Goal: Information Seeking & Learning: Learn about a topic

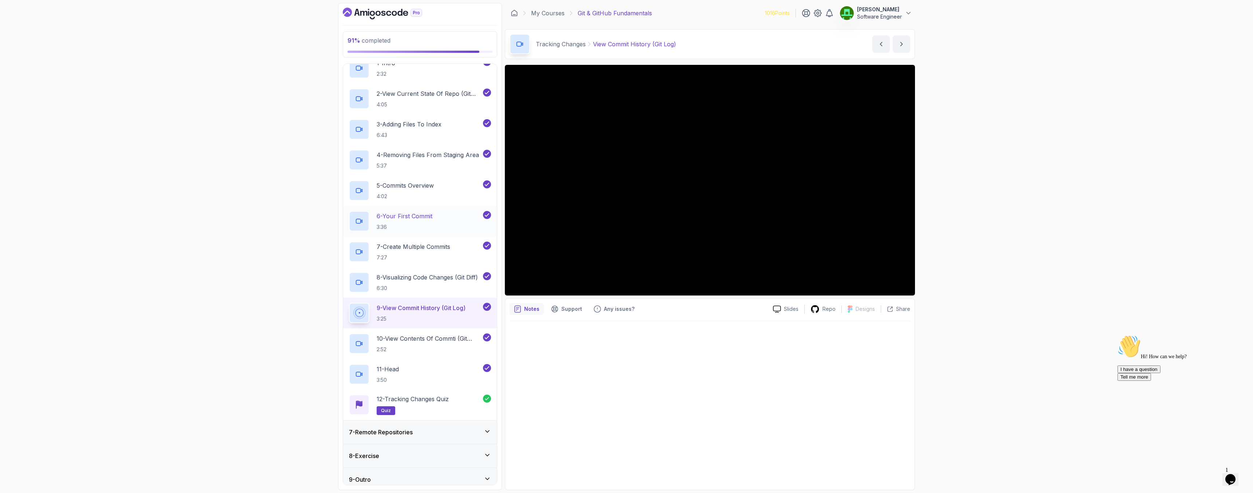
scroll to position [159, 0]
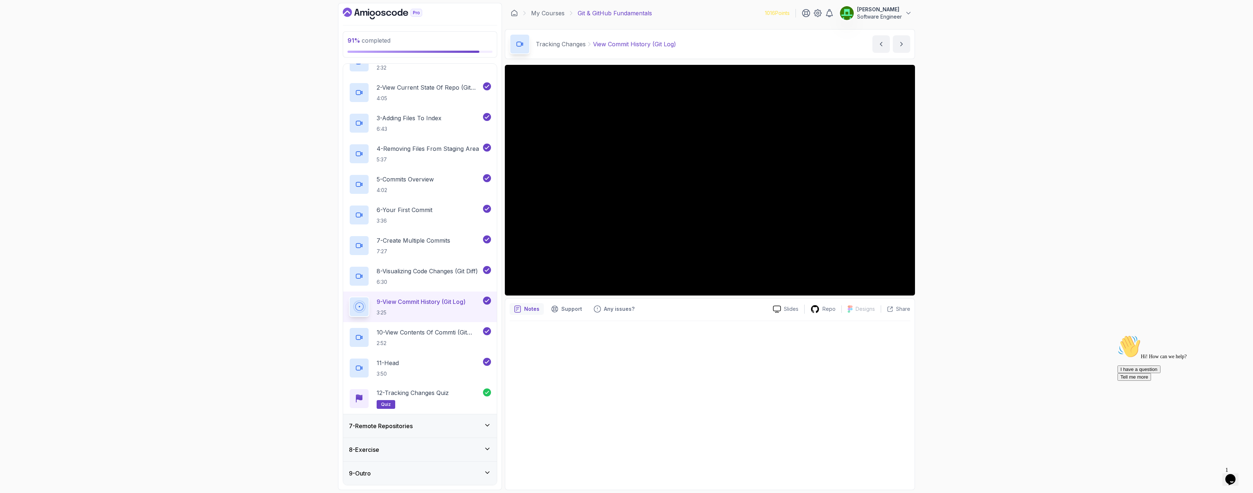
click at [399, 430] on div "7 - Remote Repositories" at bounding box center [420, 425] width 154 height 23
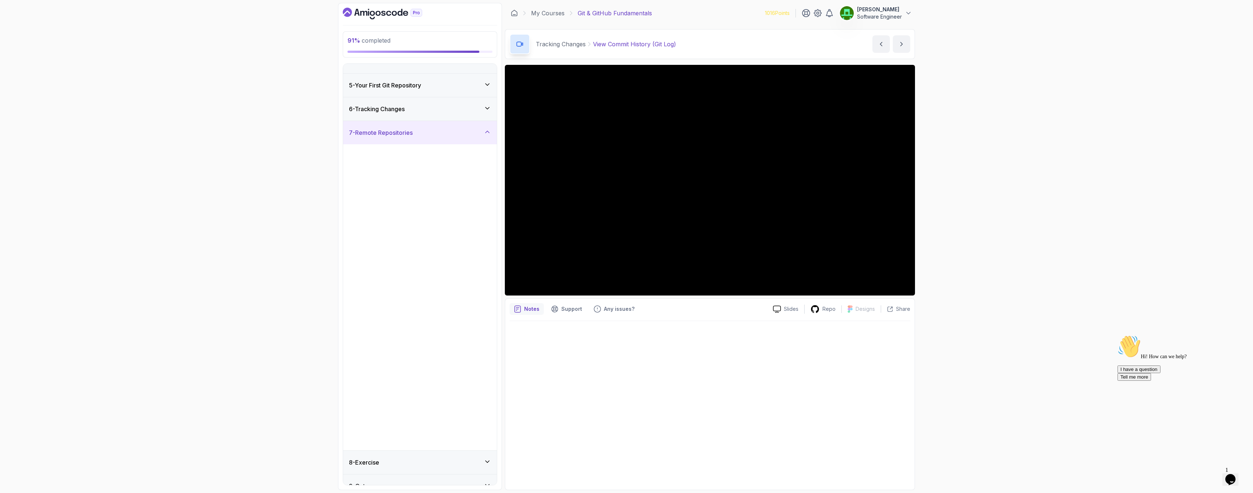
scroll to position [98, 0]
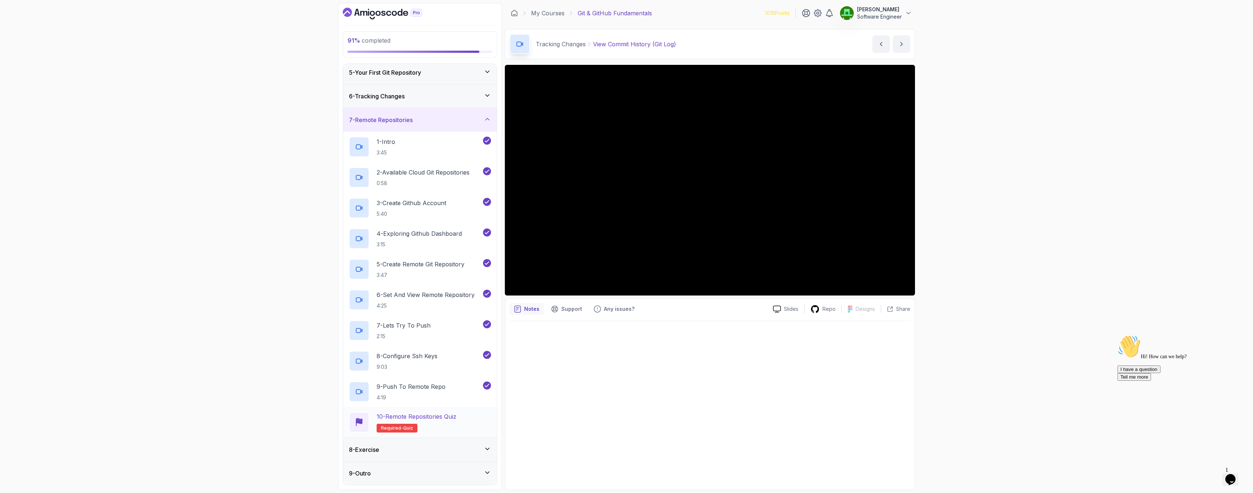
click at [410, 417] on p "10 - Remote Repositories Quiz" at bounding box center [417, 416] width 80 height 9
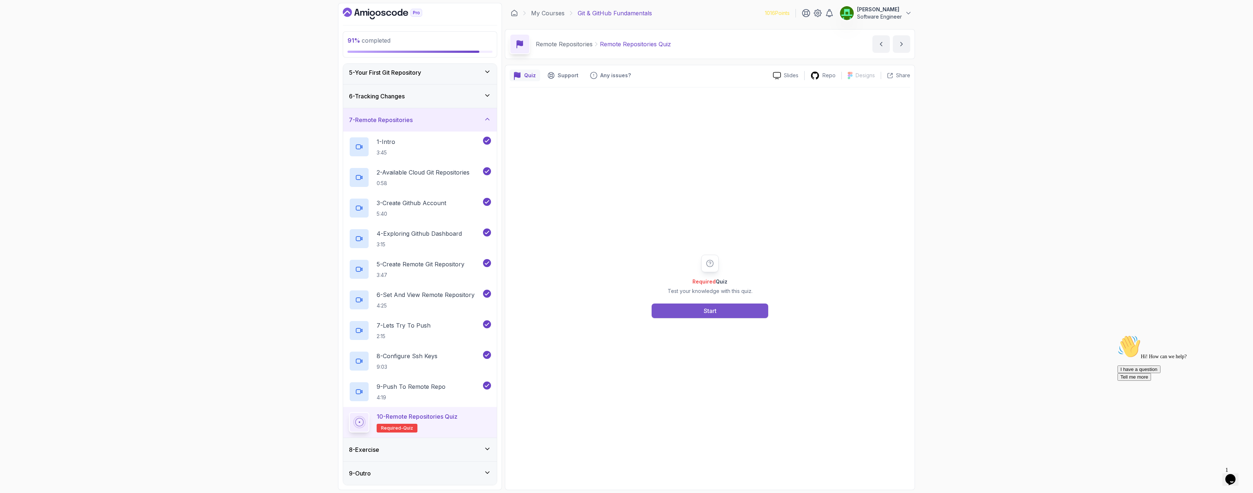
click at [735, 309] on button "Start" at bounding box center [710, 310] width 117 height 15
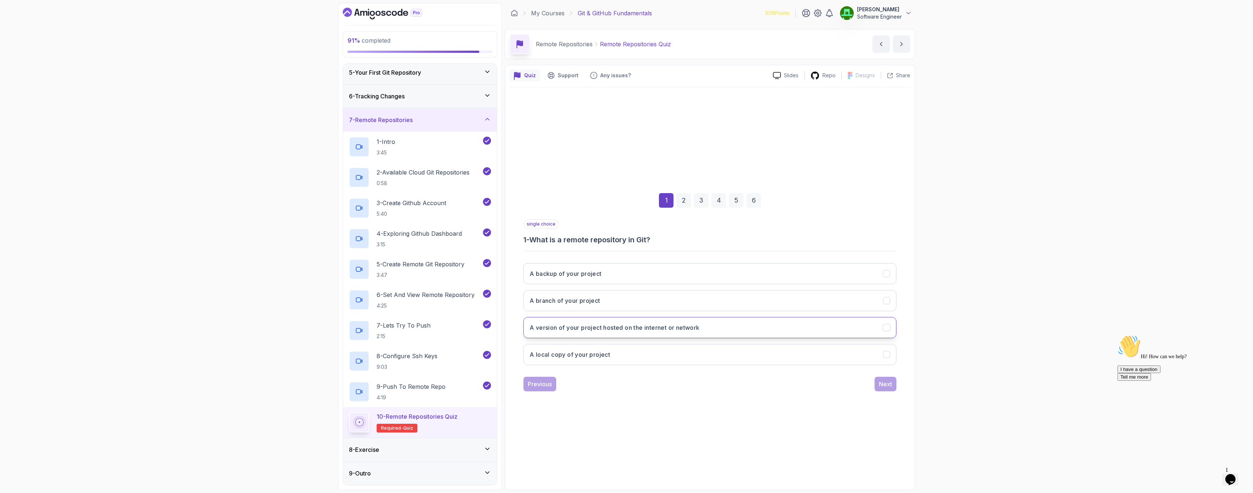
click at [656, 328] on h3 "A version of your project hosted on the internet or network" at bounding box center [615, 327] width 170 height 9
click at [896, 386] on button "Next" at bounding box center [885, 384] width 22 height 15
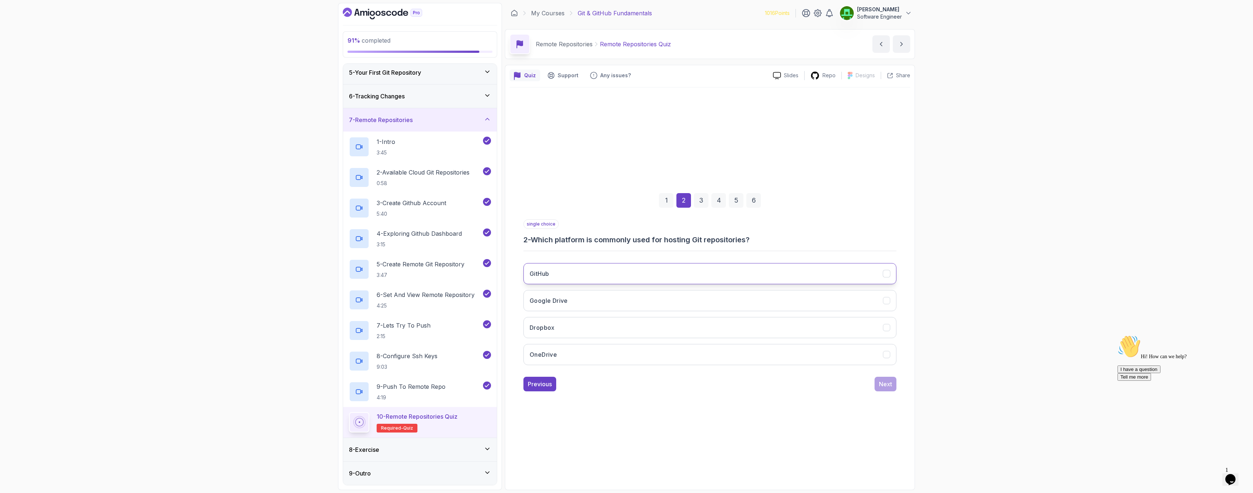
click at [539, 272] on h3 "GitHub" at bounding box center [539, 273] width 19 height 9
click at [882, 384] on div "Next" at bounding box center [885, 383] width 13 height 9
click at [591, 280] on button "To securely connect to remote repositories" at bounding box center [709, 273] width 373 height 21
click at [882, 387] on div "Next" at bounding box center [885, 383] width 13 height 9
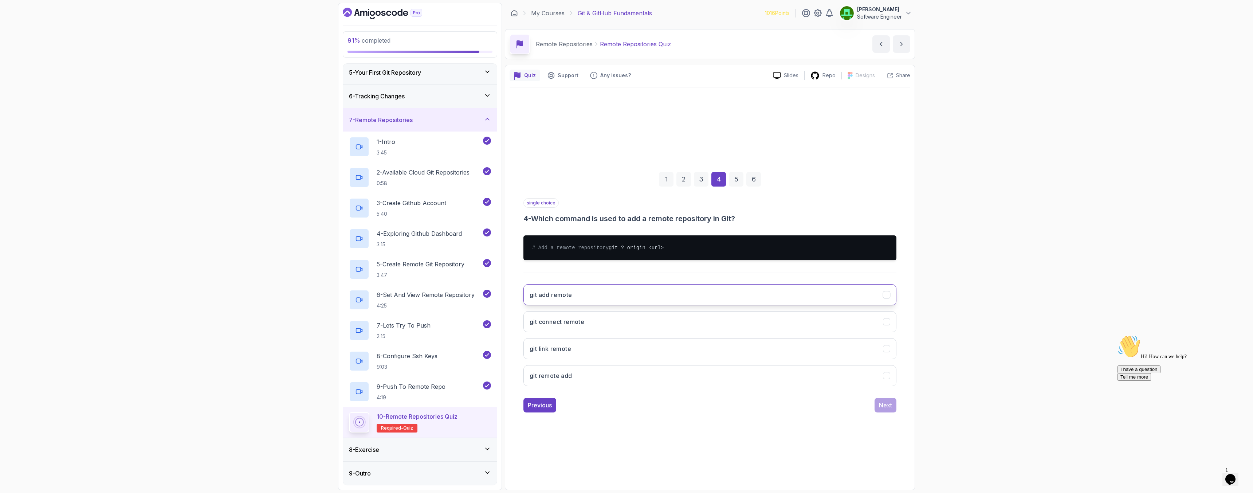
click at [581, 301] on button "git add remote" at bounding box center [709, 294] width 373 height 21
click at [885, 412] on button "Next" at bounding box center [885, 405] width 22 height 15
click at [548, 353] on h3 "git push" at bounding box center [541, 348] width 23 height 9
click at [892, 410] on button "Next" at bounding box center [885, 405] width 22 height 15
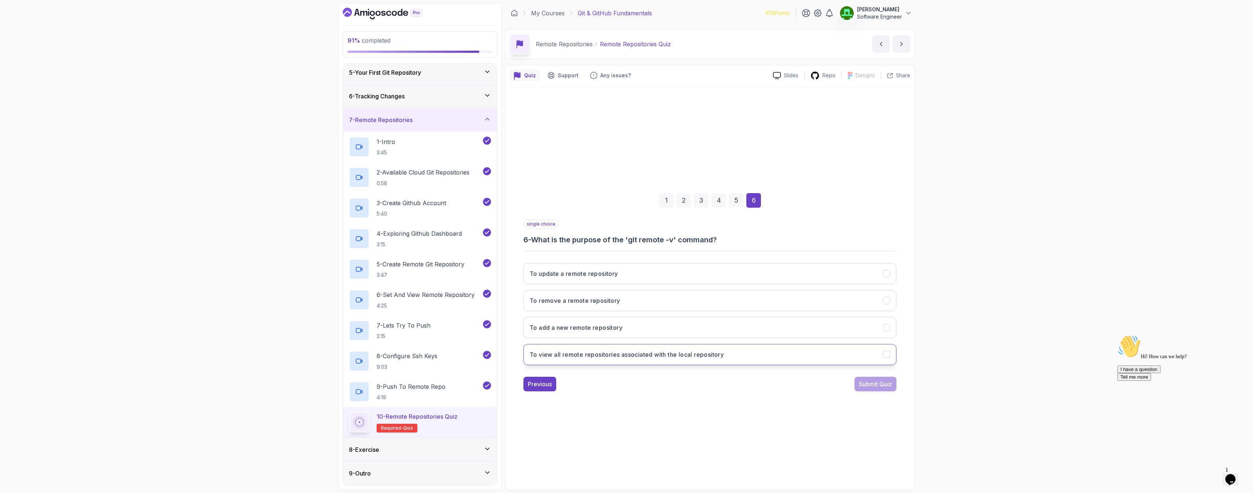
click at [605, 354] on h3 "To view all remote repositories associated with the local repository" at bounding box center [627, 354] width 194 height 9
click at [878, 387] on div "Submit Quiz" at bounding box center [875, 383] width 33 height 9
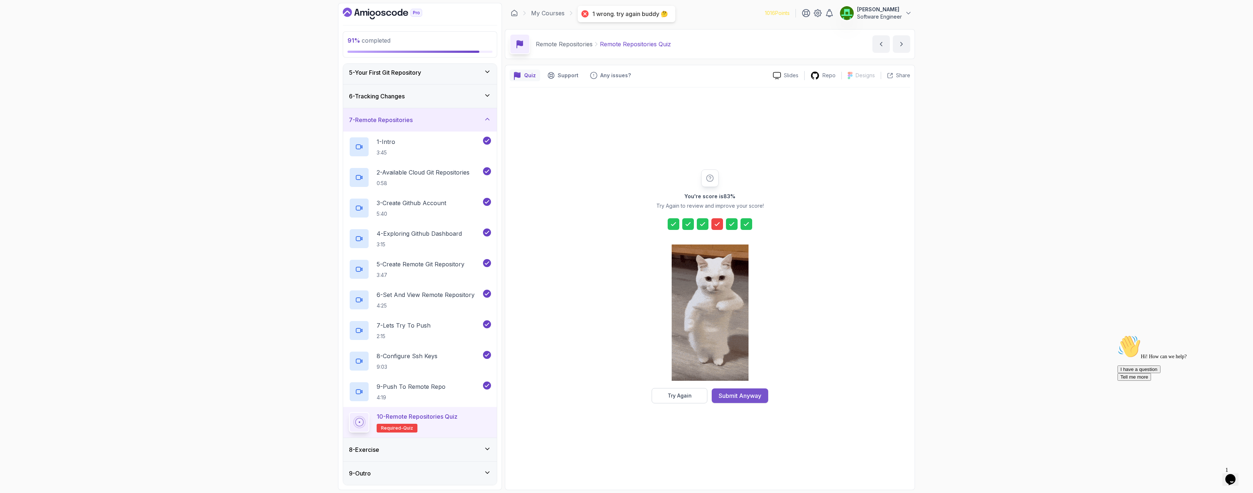
click at [737, 400] on button "Submit Anyway" at bounding box center [740, 395] width 56 height 15
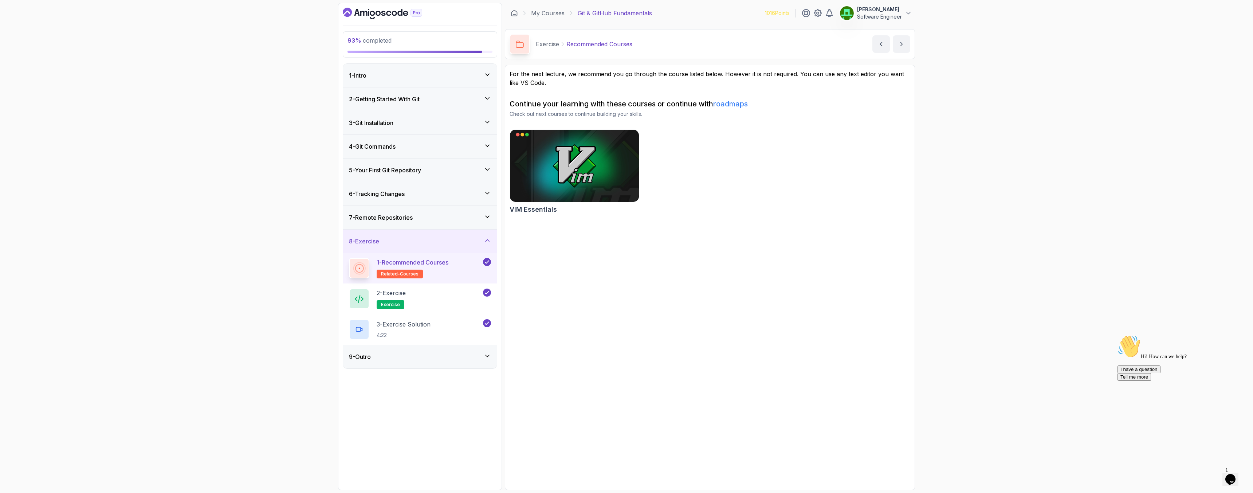
click at [374, 358] on div "9 - Outro" at bounding box center [420, 356] width 142 height 9
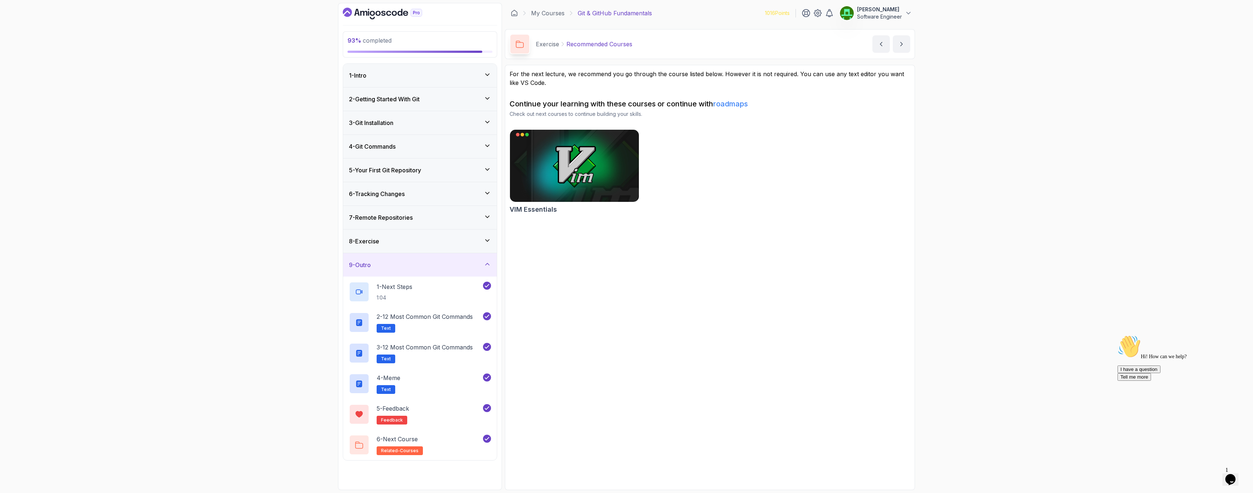
click at [384, 222] on div "7 - Remote Repositories" at bounding box center [420, 217] width 154 height 23
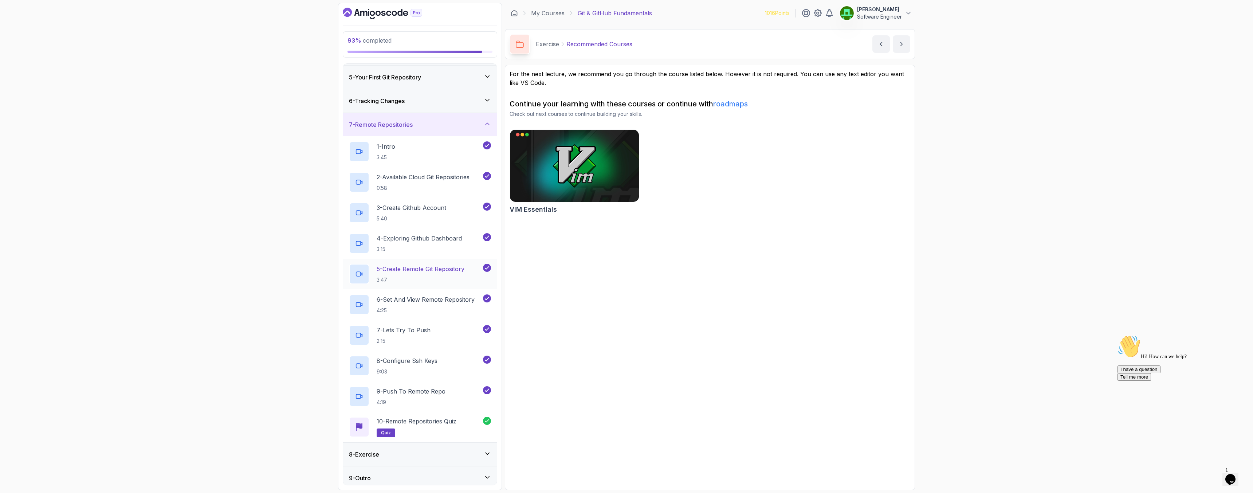
scroll to position [98, 0]
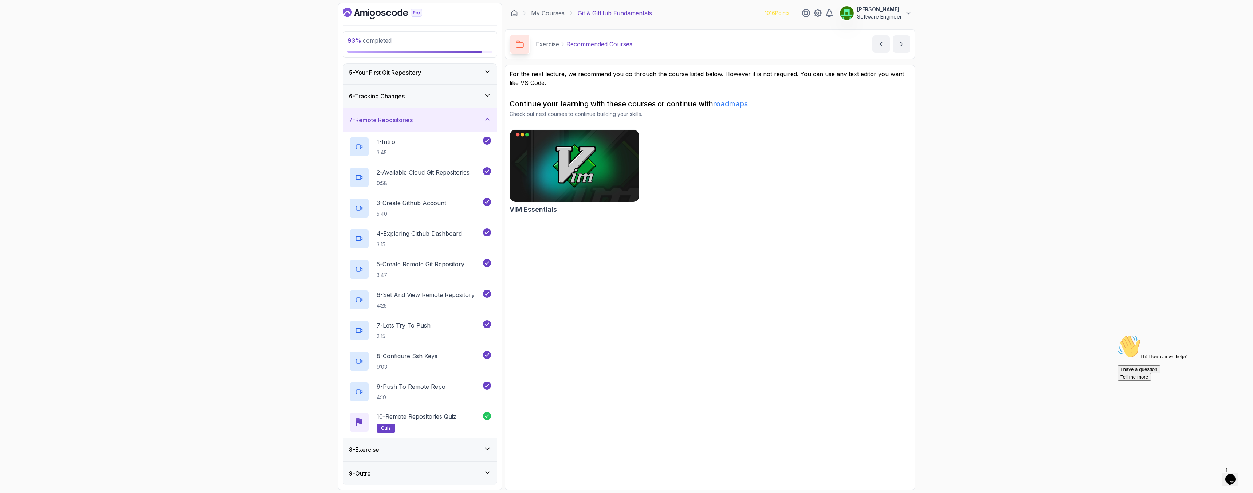
click at [371, 450] on h3 "8 - Exercise" at bounding box center [364, 449] width 30 height 9
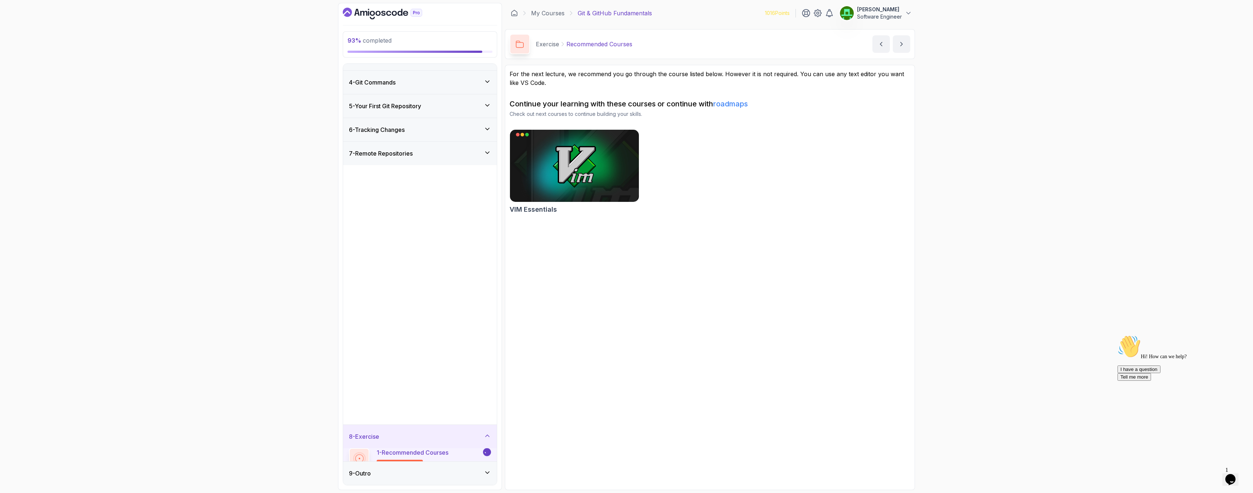
scroll to position [0, 0]
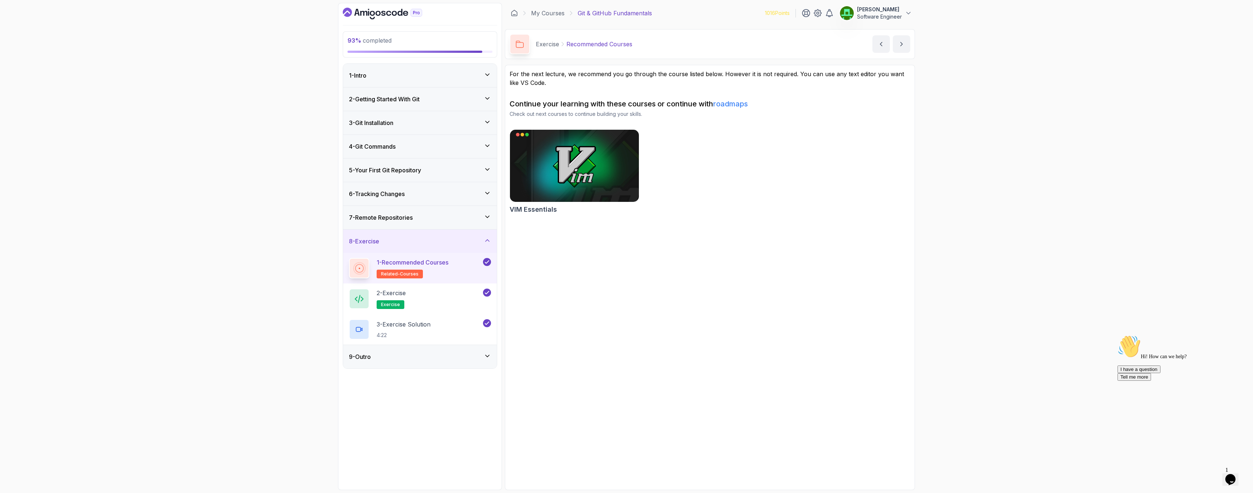
click at [377, 198] on div "6 - Tracking Changes" at bounding box center [420, 193] width 154 height 23
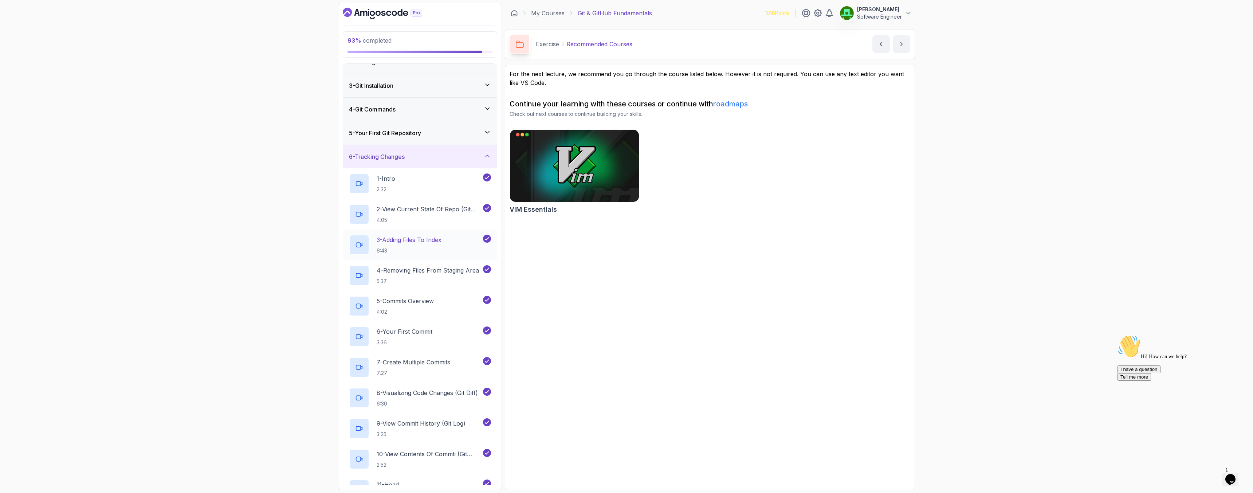
scroll to position [28, 0]
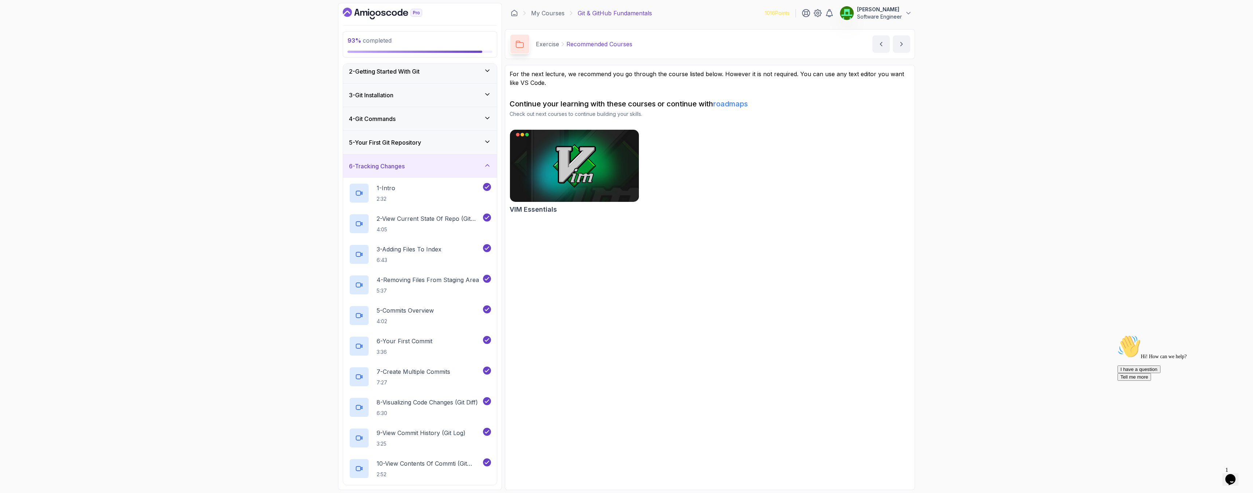
drag, startPoint x: 370, startPoint y: 141, endPoint x: 373, endPoint y: 148, distance: 7.4
click at [370, 142] on h3 "5 - Your First Git Repository" at bounding box center [385, 142] width 72 height 9
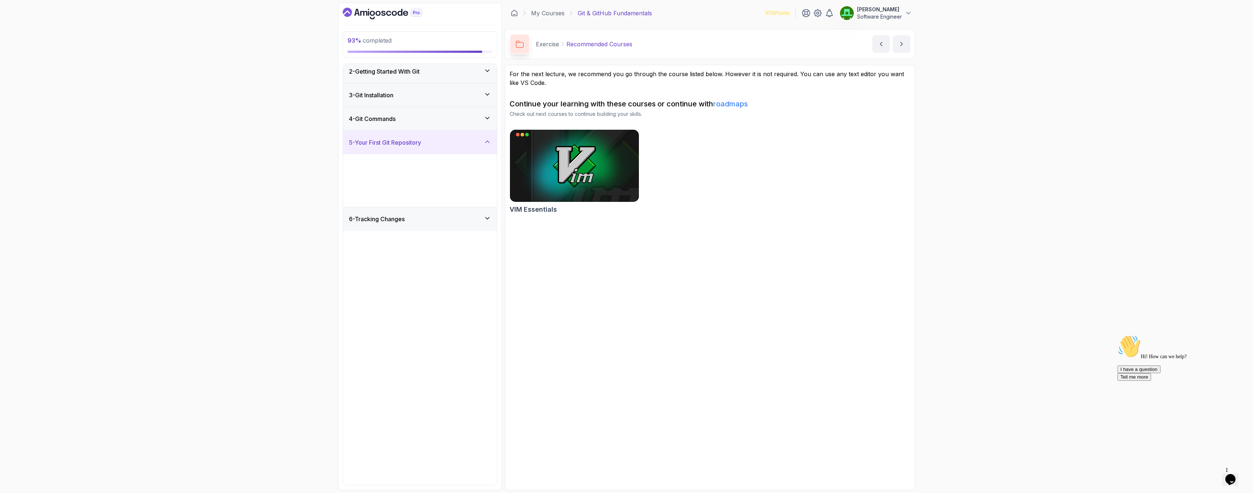
scroll to position [0, 0]
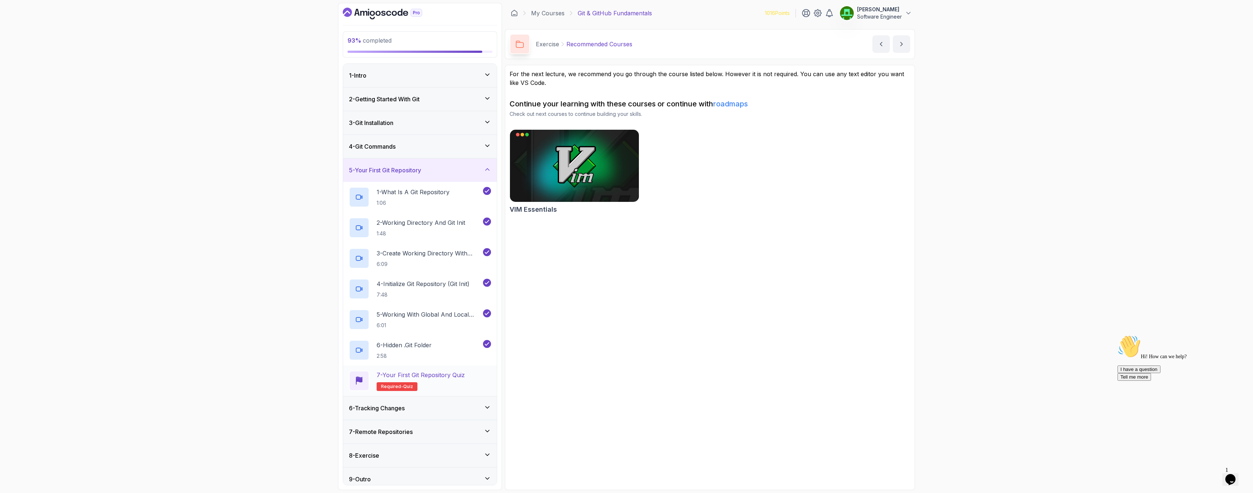
click at [420, 379] on h2 "7 - Your First Git Repository Quiz Required- quiz" at bounding box center [421, 380] width 88 height 20
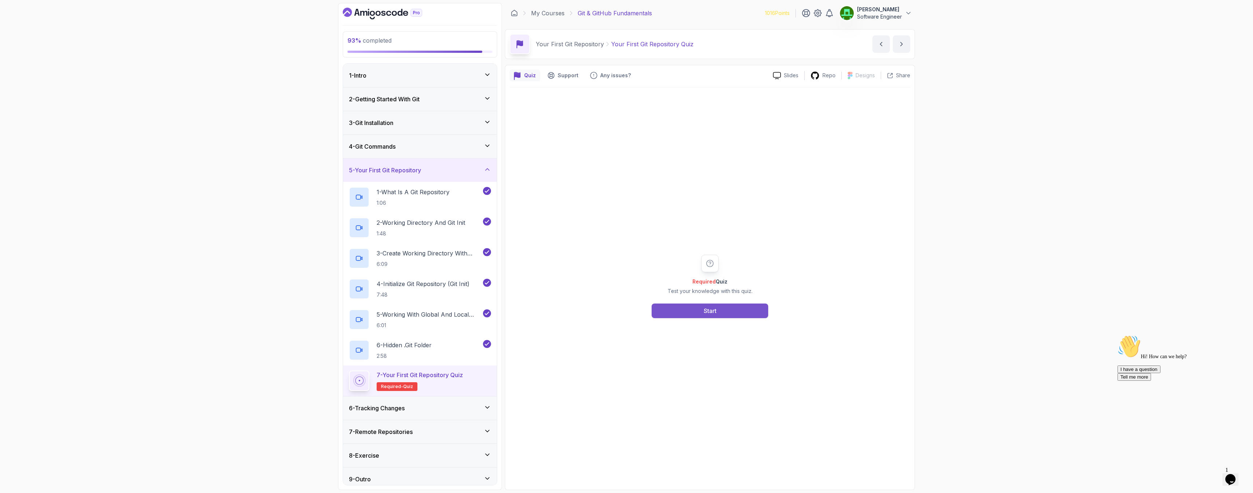
click at [724, 313] on button "Start" at bounding box center [710, 310] width 117 height 15
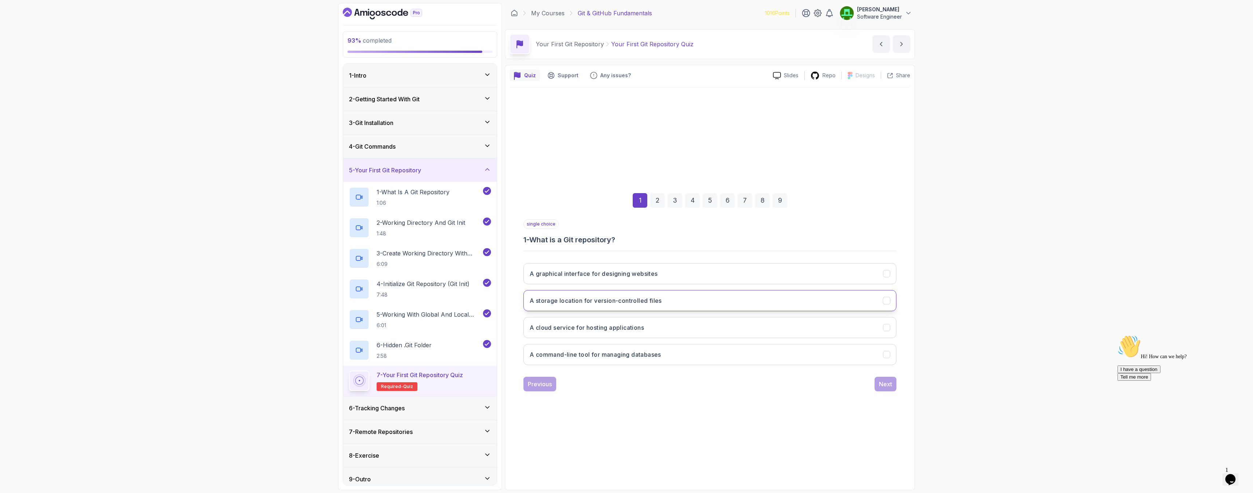
click at [623, 306] on button "A storage location for version-controlled files" at bounding box center [709, 300] width 373 height 21
click at [882, 386] on div "Next" at bounding box center [885, 383] width 13 height 9
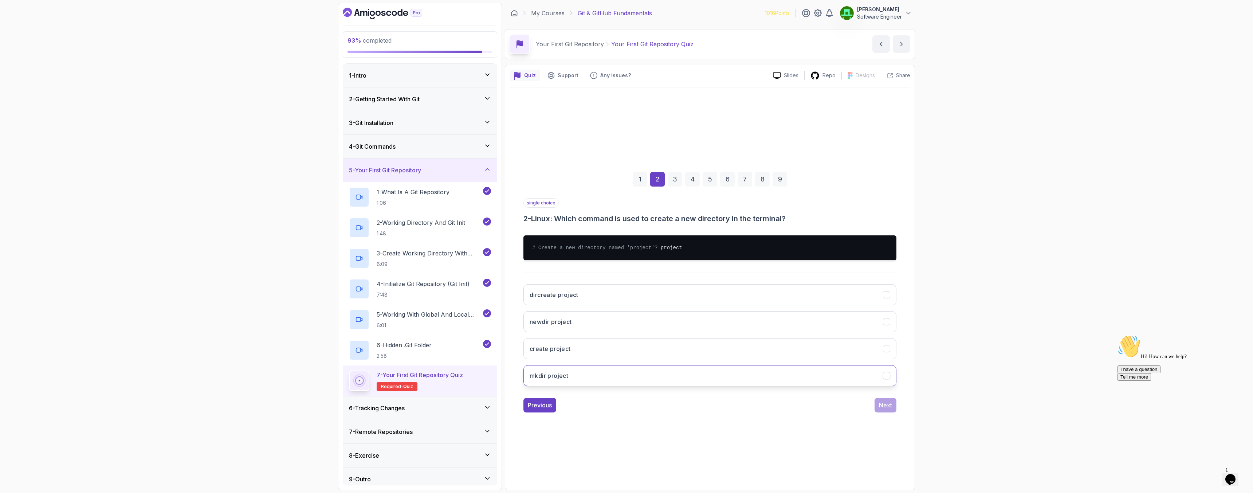
click at [559, 380] on h3 "mkdir project" at bounding box center [549, 375] width 39 height 9
click at [890, 412] on button "Next" at bounding box center [885, 405] width 22 height 15
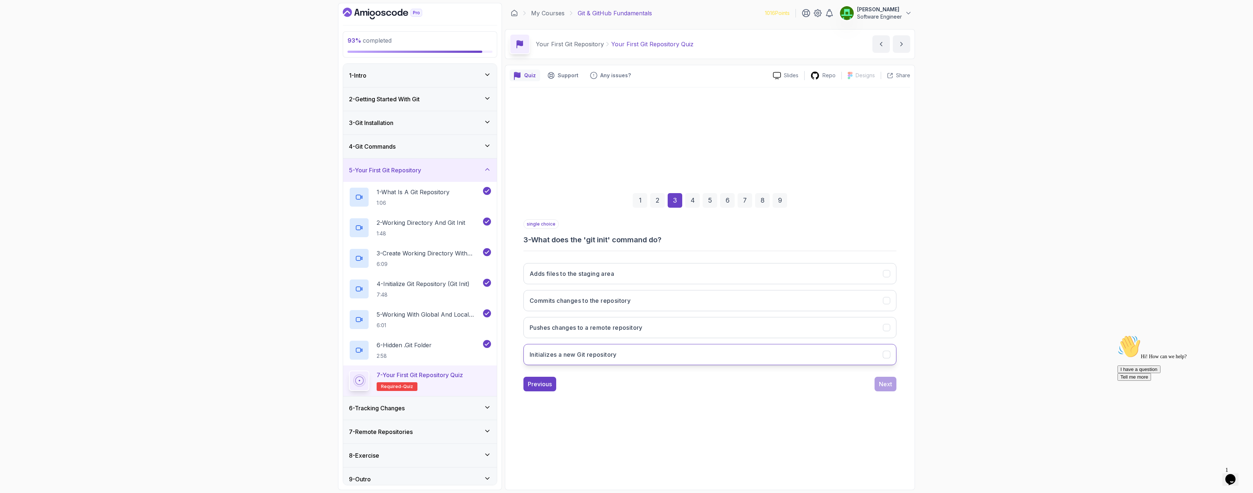
click at [598, 352] on h3 "Initializes a new Git repository" at bounding box center [573, 354] width 87 height 9
click at [882, 383] on div "Next" at bounding box center [885, 383] width 13 height 9
click at [620, 327] on button "In the root of the Git repository" at bounding box center [709, 327] width 373 height 21
click at [879, 385] on button "Next" at bounding box center [885, 384] width 22 height 15
click at [597, 331] on h3 "To store all the metadata and history of the repository" at bounding box center [607, 327] width 155 height 9
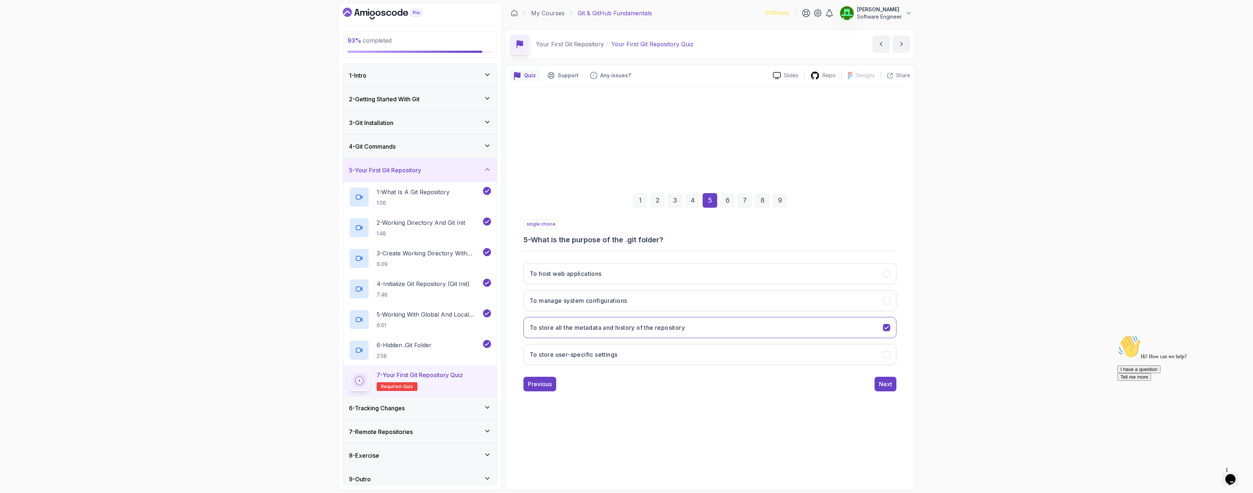
click at [874, 387] on div "Previous Next" at bounding box center [709, 384] width 373 height 15
click at [878, 387] on button "Next" at bounding box center [885, 384] width 22 height 15
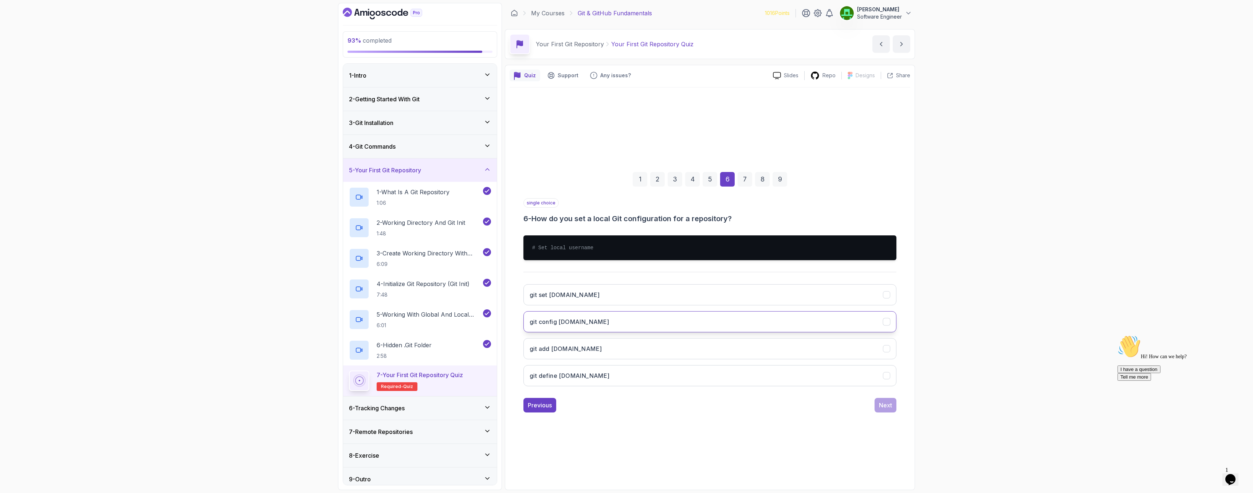
click at [566, 321] on h3 "git config [DOMAIN_NAME]" at bounding box center [570, 321] width 80 height 9
click at [881, 409] on button "Next" at bounding box center [885, 405] width 22 height 15
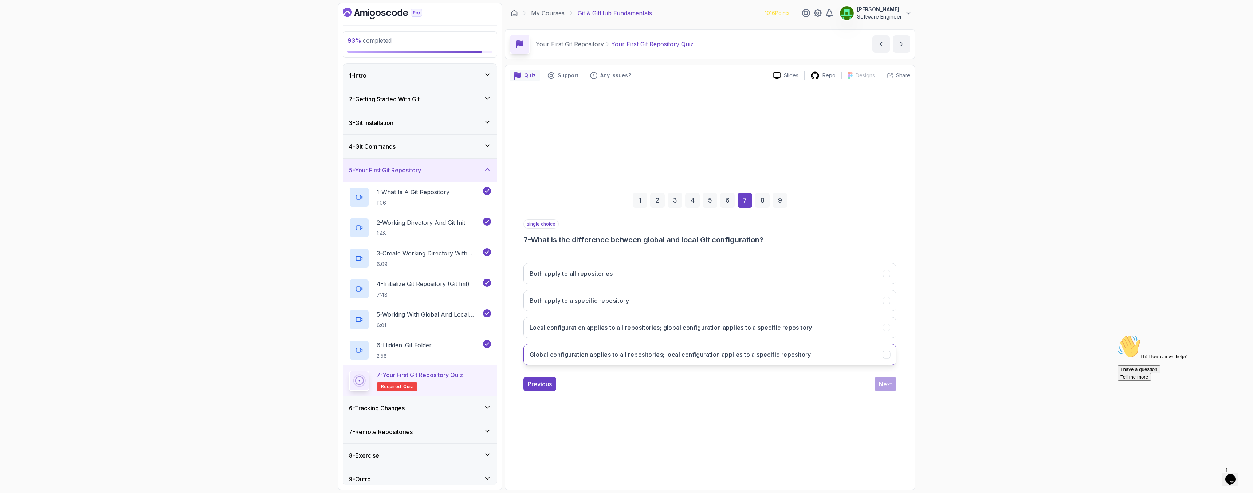
click at [645, 359] on button "Global configuration applies to all repositories; local configuration applies t…" at bounding box center [709, 354] width 373 height 21
click at [883, 383] on div "Next" at bounding box center [885, 383] width 13 height 9
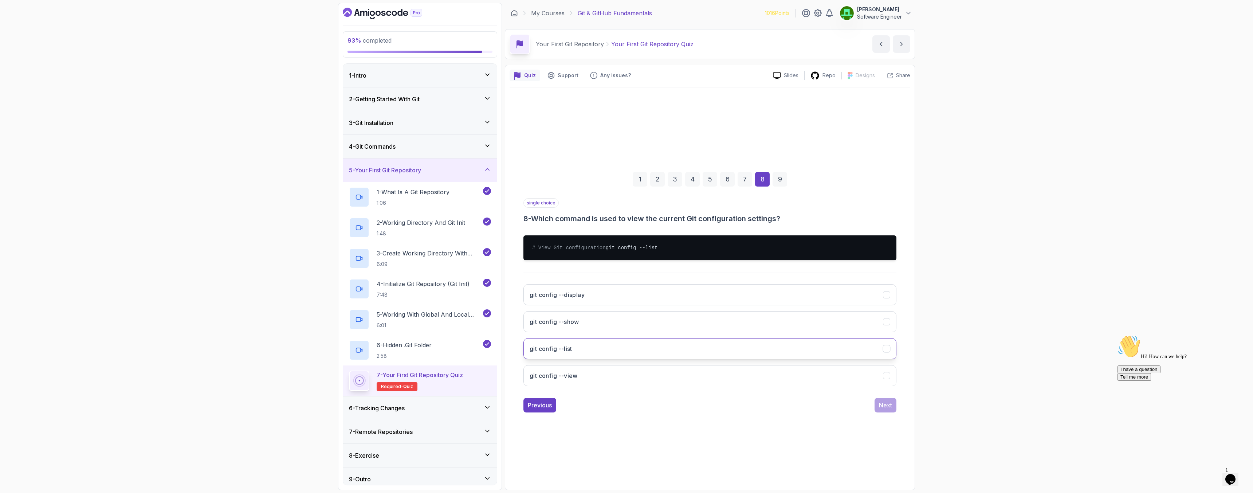
click at [577, 350] on button "git config --list" at bounding box center [709, 348] width 373 height 21
click at [888, 409] on div "Next" at bounding box center [885, 405] width 13 height 9
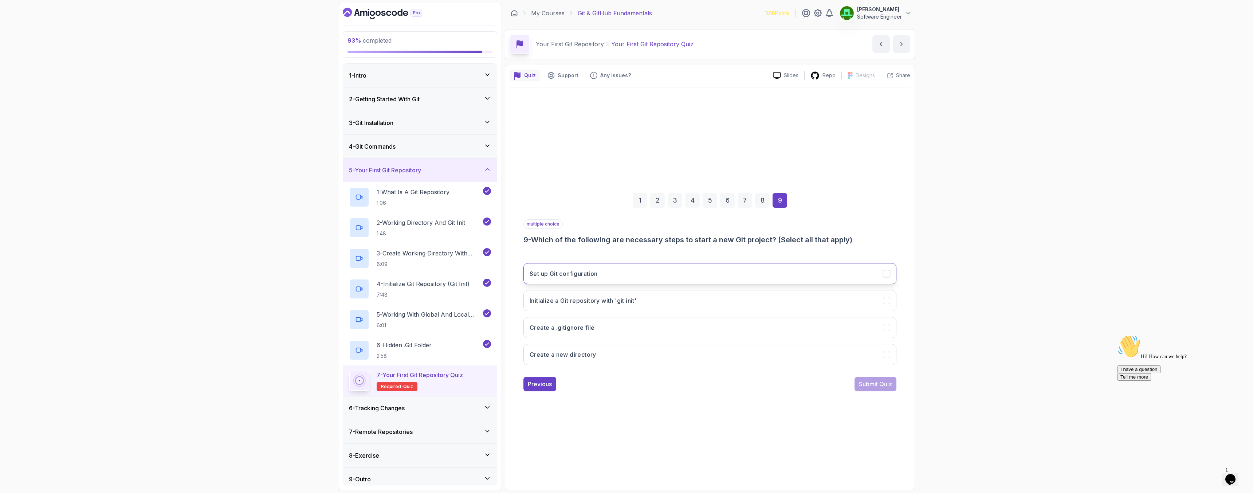
click at [591, 273] on h3 "Set up Git configuration" at bounding box center [564, 273] width 68 height 9
click at [589, 299] on h3 "Initialize a Git repository with 'git init'" at bounding box center [583, 300] width 107 height 9
click at [882, 386] on div "Submit Quiz" at bounding box center [875, 383] width 33 height 9
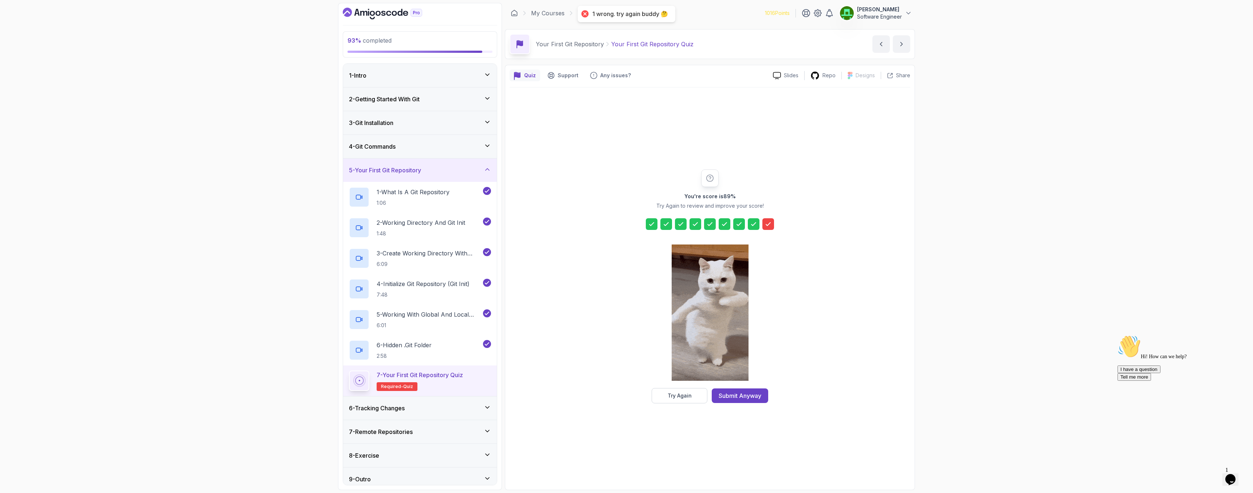
click at [743, 398] on div "Submit Anyway" at bounding box center [740, 395] width 43 height 9
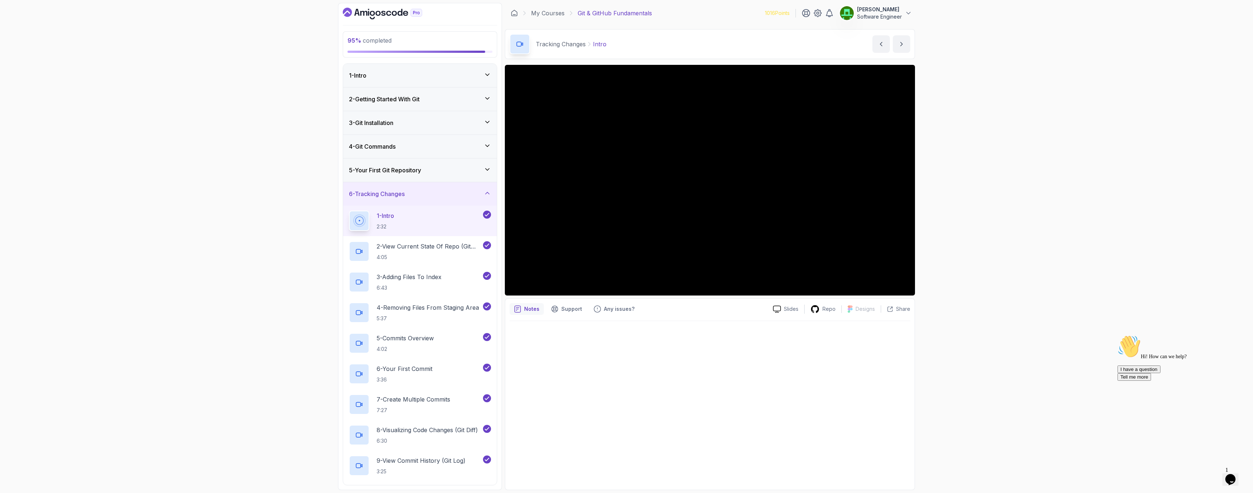
click at [386, 170] on h3 "5 - Your First Git Repository" at bounding box center [385, 170] width 72 height 9
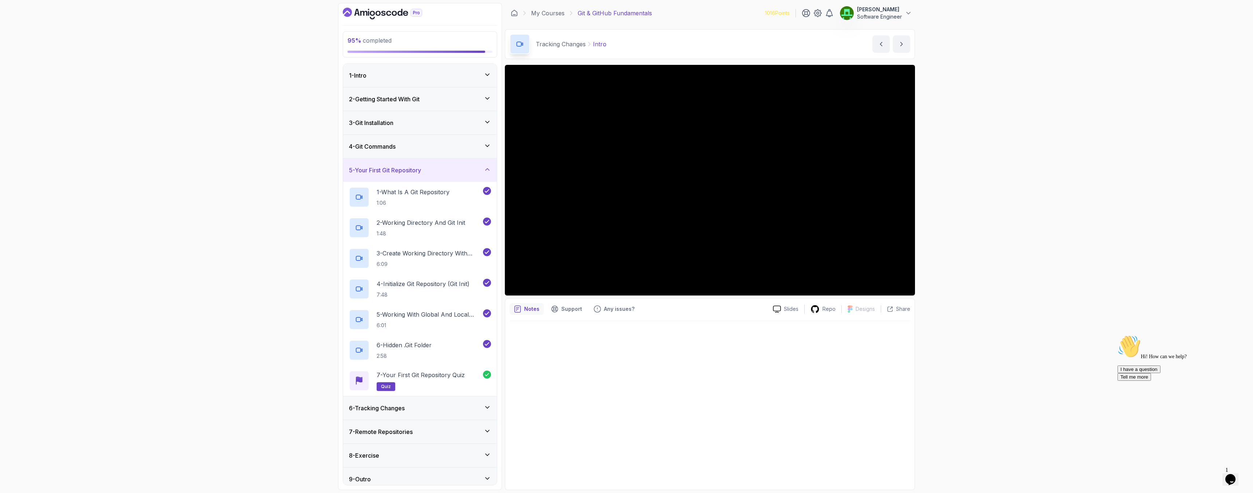
click at [395, 147] on h3 "4 - Git Commands" at bounding box center [372, 146] width 47 height 9
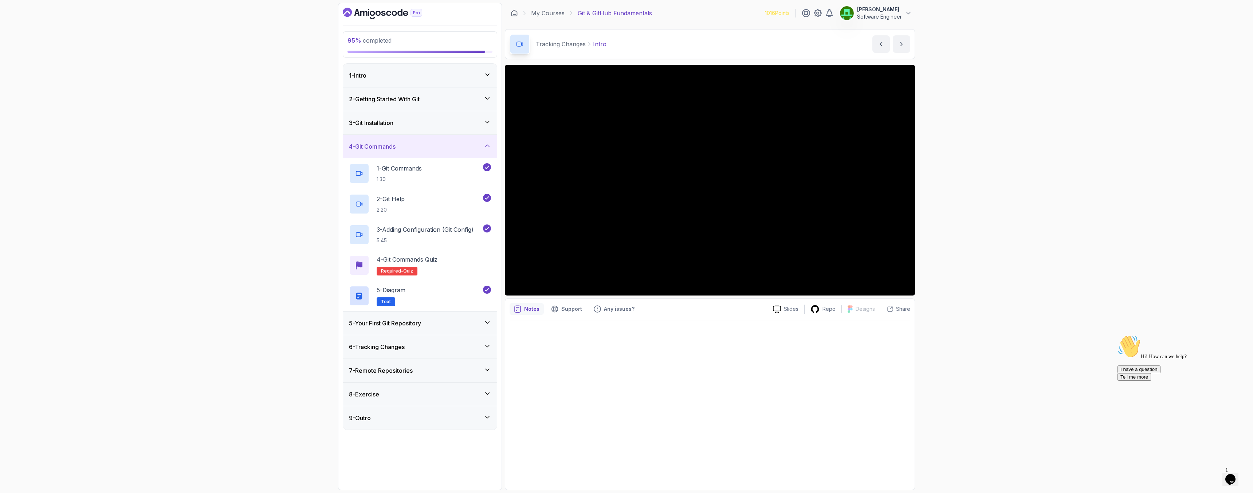
click at [373, 121] on h3 "3 - Git Installation" at bounding box center [371, 122] width 44 height 9
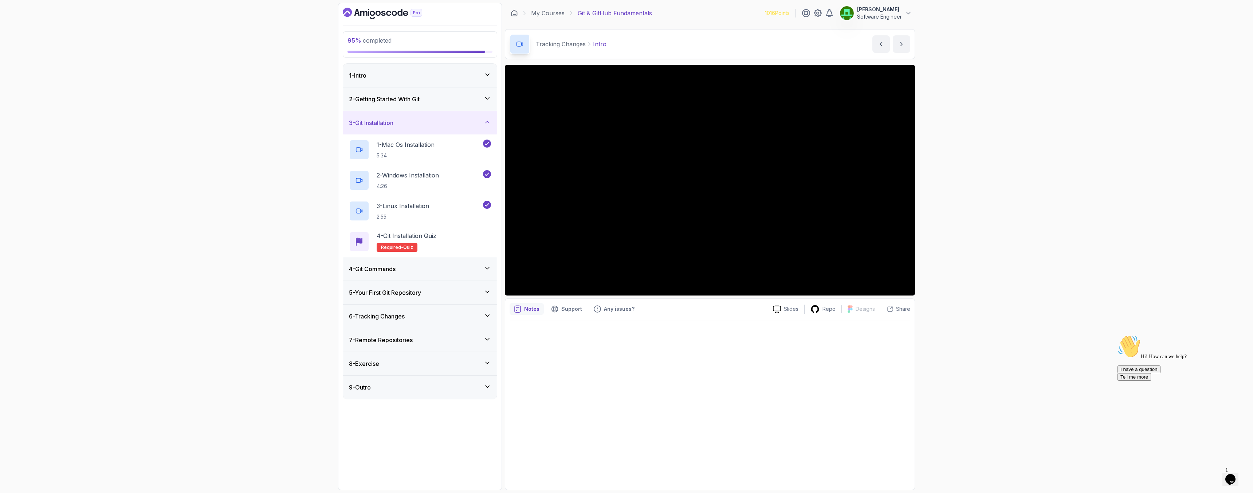
click at [373, 122] on h3 "3 - Git Installation" at bounding box center [371, 122] width 44 height 9
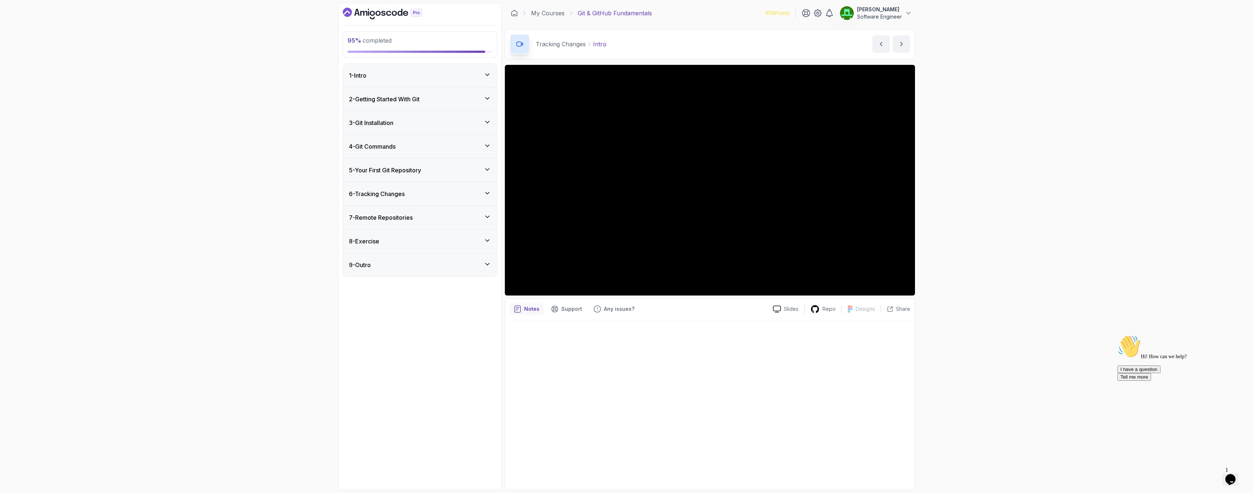
click at [399, 120] on div "3 - Git Installation" at bounding box center [420, 122] width 142 height 9
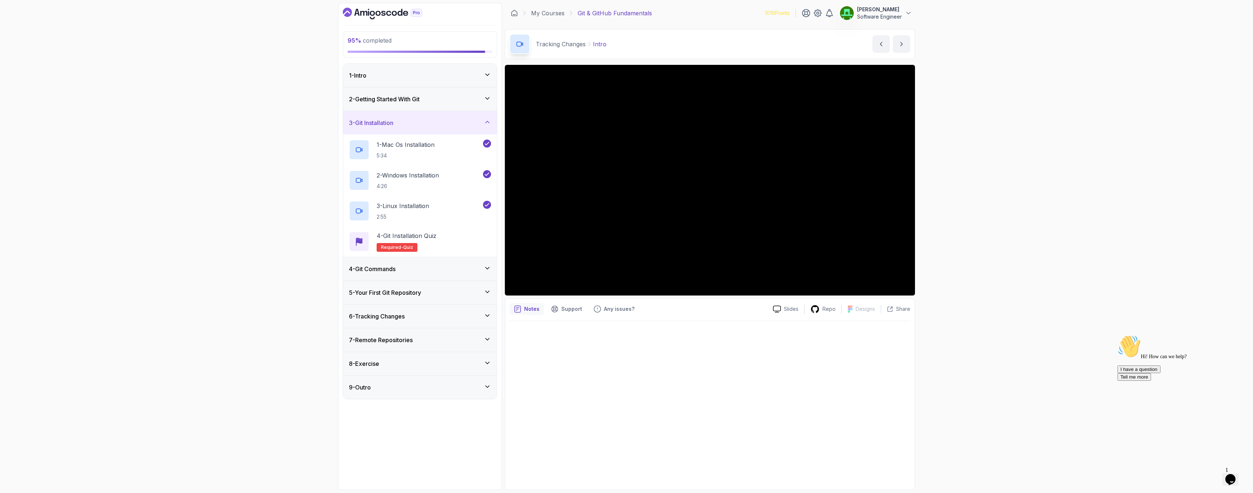
click at [404, 106] on div "2 - Getting Started With Git" at bounding box center [420, 98] width 154 height 23
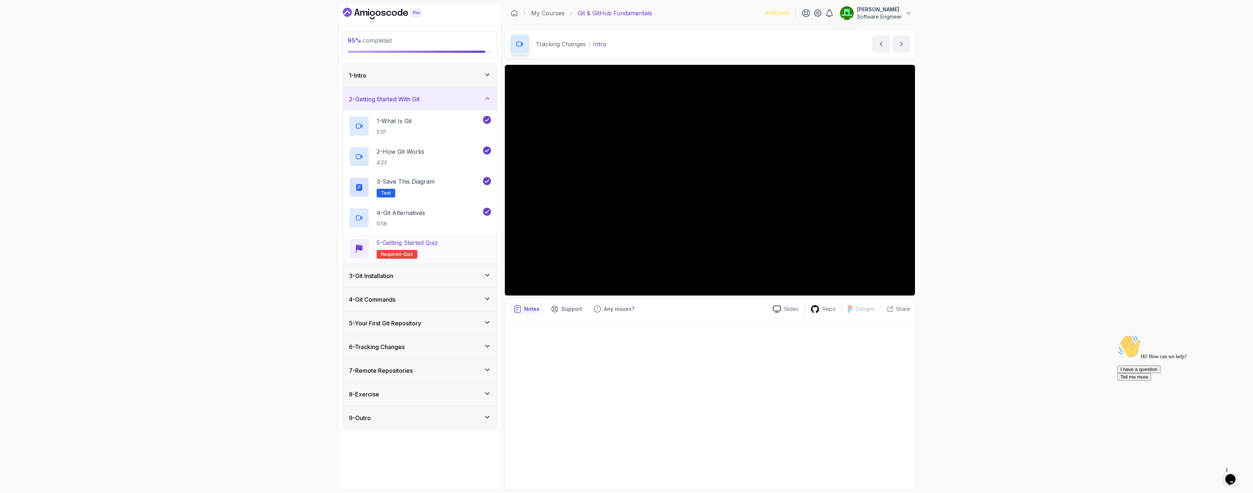
click at [420, 244] on p "5 - Getting Started Quiz" at bounding box center [407, 242] width 61 height 9
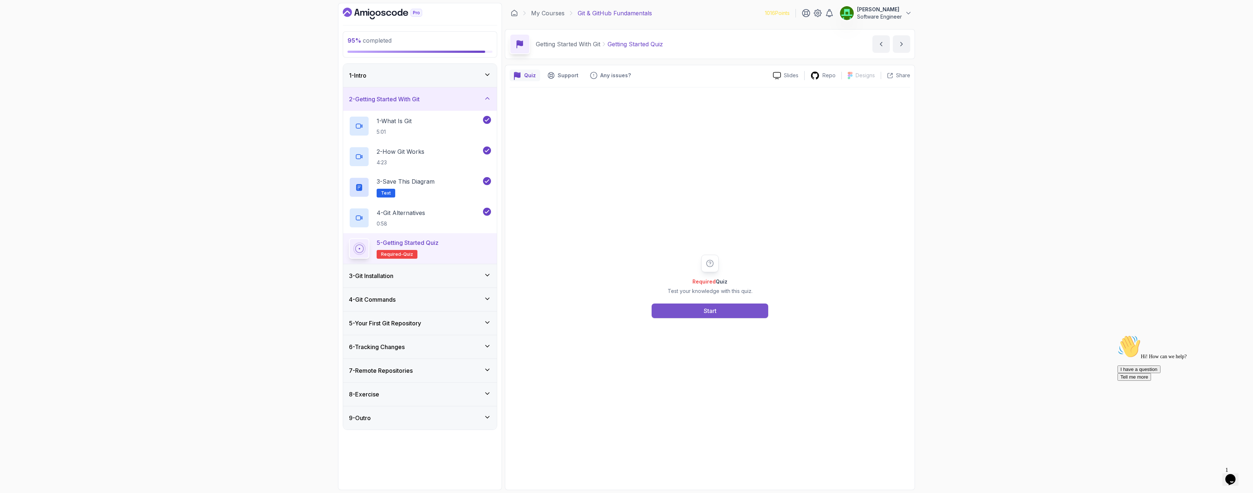
click at [726, 307] on button "Start" at bounding box center [710, 310] width 117 height 15
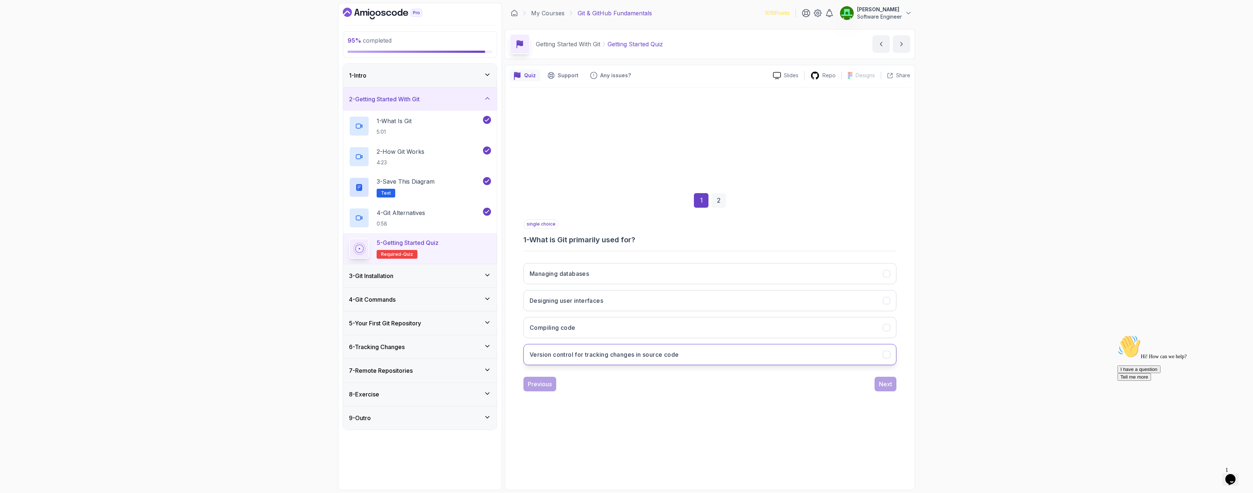
click at [639, 352] on h3 "Version control for tracking changes in source code" at bounding box center [604, 354] width 149 height 9
click at [882, 384] on div "Next" at bounding box center [885, 383] width 13 height 9
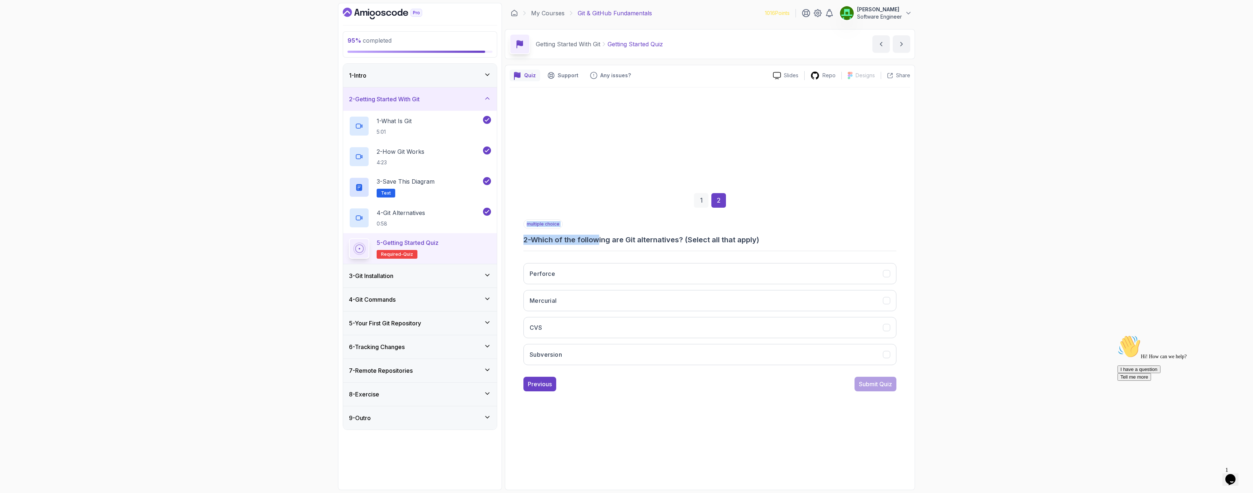
drag, startPoint x: 609, startPoint y: 242, endPoint x: 651, endPoint y: 249, distance: 42.4
click at [651, 249] on div "multiple choice 2 - Which of the following are Git alternatives? (Select all th…" at bounding box center [709, 294] width 373 height 151
click at [416, 216] on p "4 - Git Alternatives" at bounding box center [401, 212] width 48 height 9
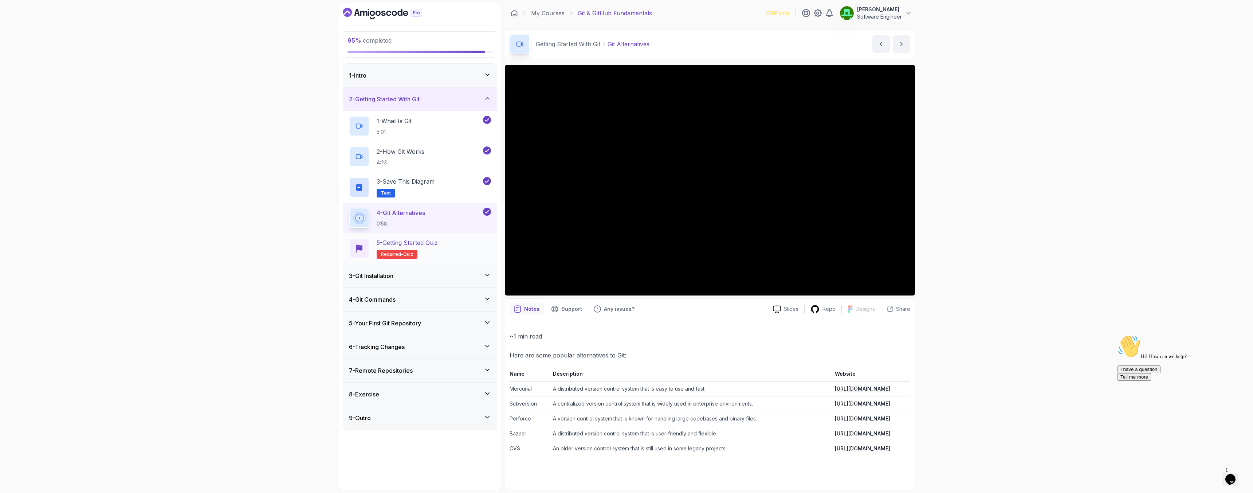
click at [388, 245] on p "5 - Getting Started Quiz" at bounding box center [407, 242] width 61 height 9
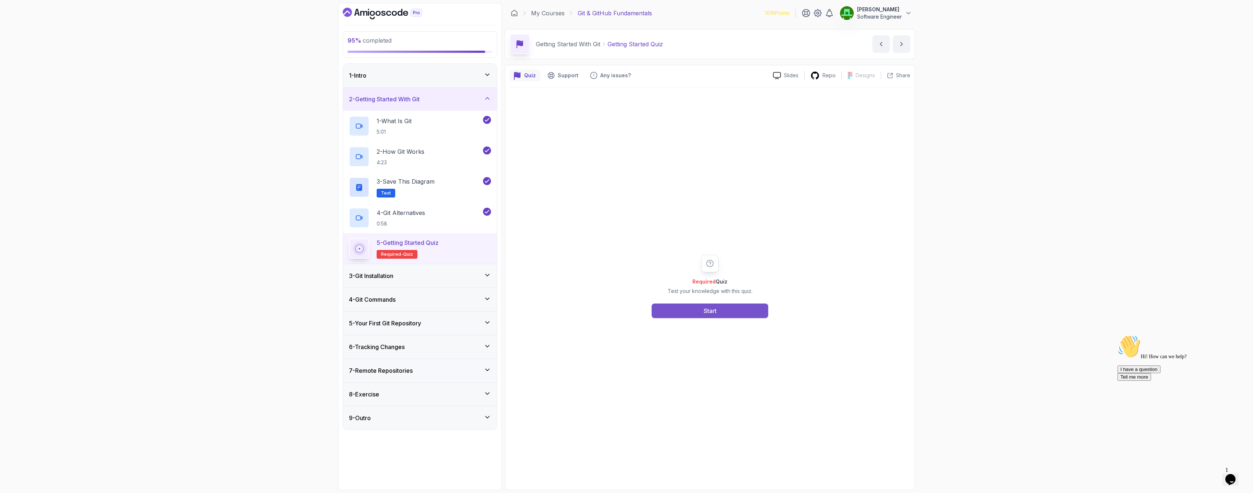
click at [689, 306] on button "Start" at bounding box center [710, 310] width 117 height 15
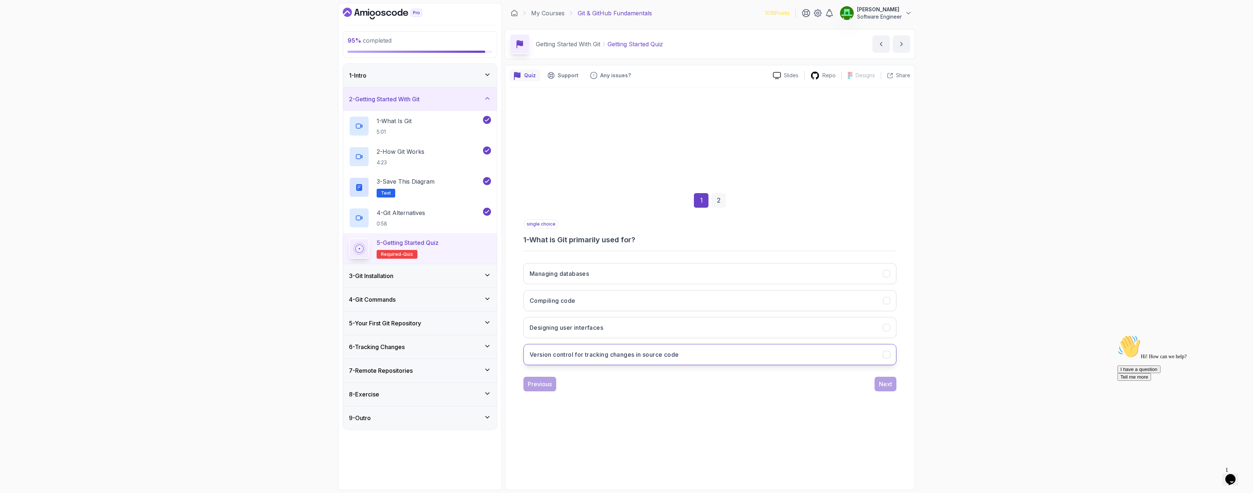
click at [629, 356] on h3 "Version control for tracking changes in source code" at bounding box center [604, 354] width 149 height 9
click at [890, 386] on div "Next" at bounding box center [885, 383] width 13 height 9
click at [572, 275] on button "CVS" at bounding box center [709, 273] width 373 height 21
drag, startPoint x: 567, startPoint y: 295, endPoint x: 565, endPoint y: 317, distance: 21.6
click at [567, 296] on button "Mercurial" at bounding box center [709, 300] width 373 height 21
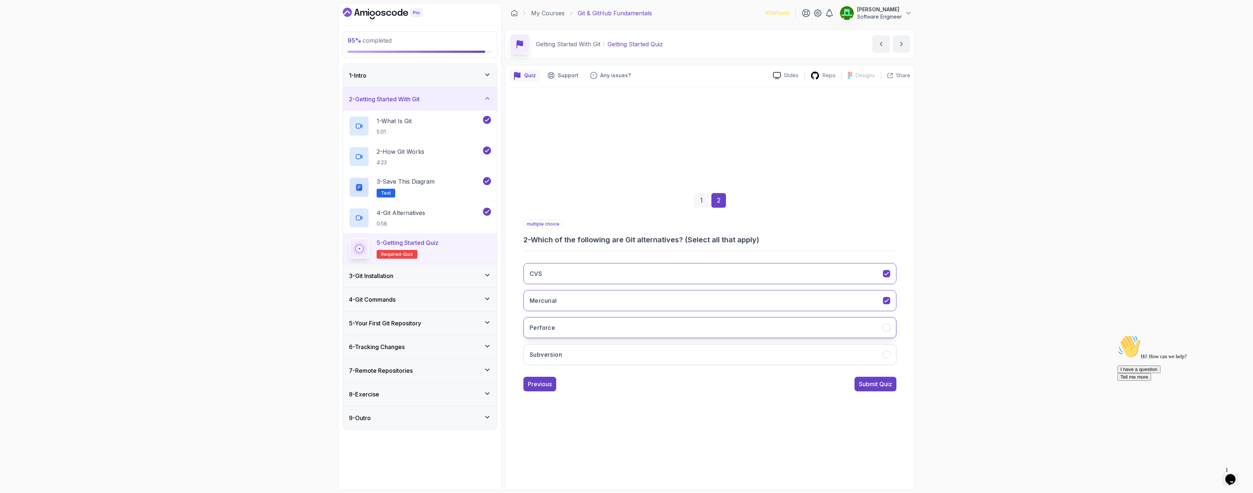
click at [564, 321] on button "Perforce" at bounding box center [709, 327] width 373 height 21
click at [568, 347] on button "Subversion" at bounding box center [709, 354] width 373 height 21
click at [882, 386] on div "Submit Quiz" at bounding box center [875, 383] width 33 height 9
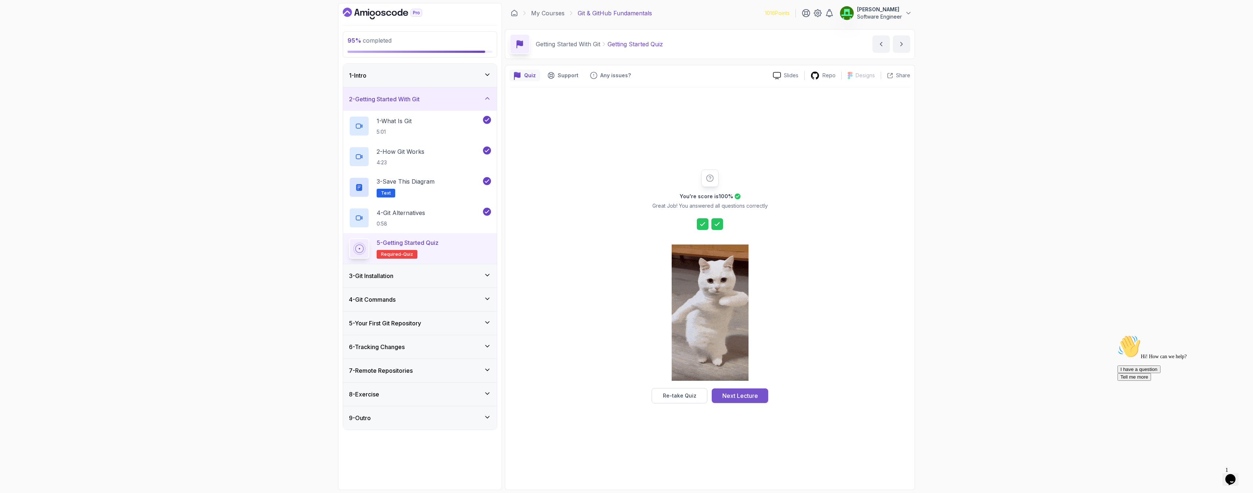
click at [731, 394] on div "Next Lecture" at bounding box center [740, 395] width 36 height 9
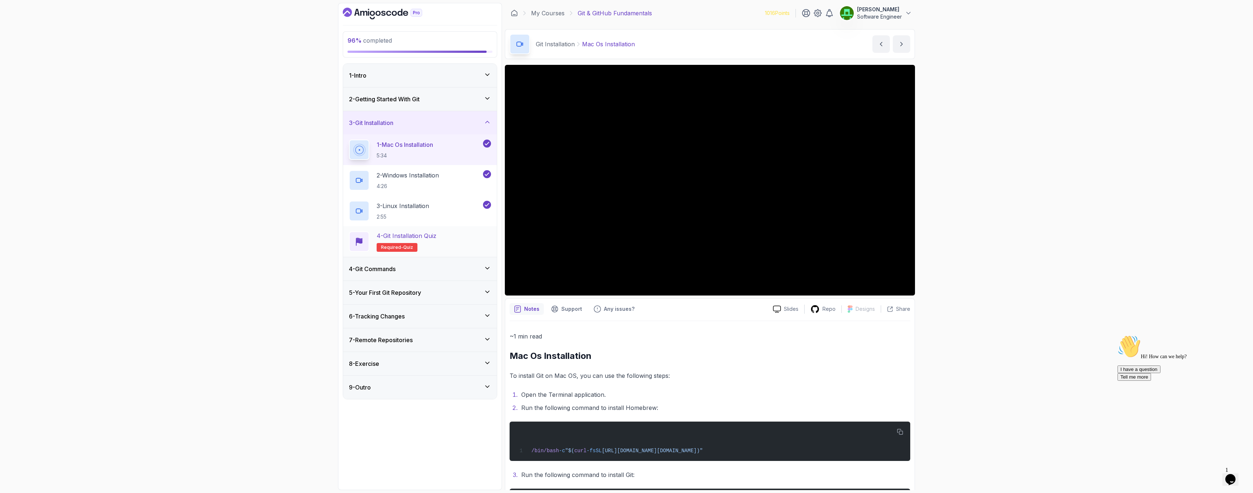
click at [419, 236] on p "4 - Git Installation Quiz" at bounding box center [407, 235] width 60 height 9
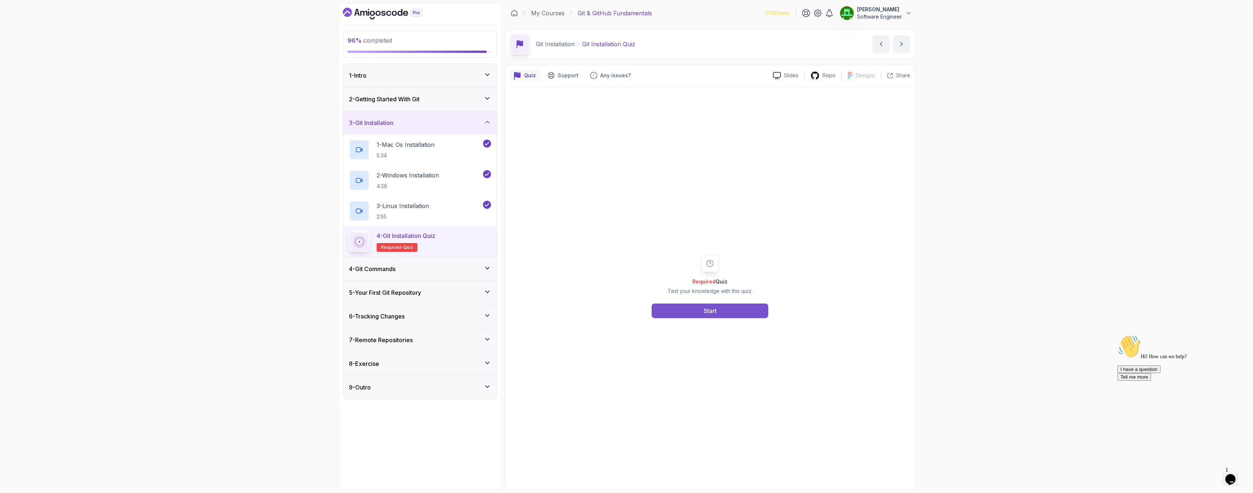
click at [690, 304] on button "Start" at bounding box center [710, 310] width 117 height 15
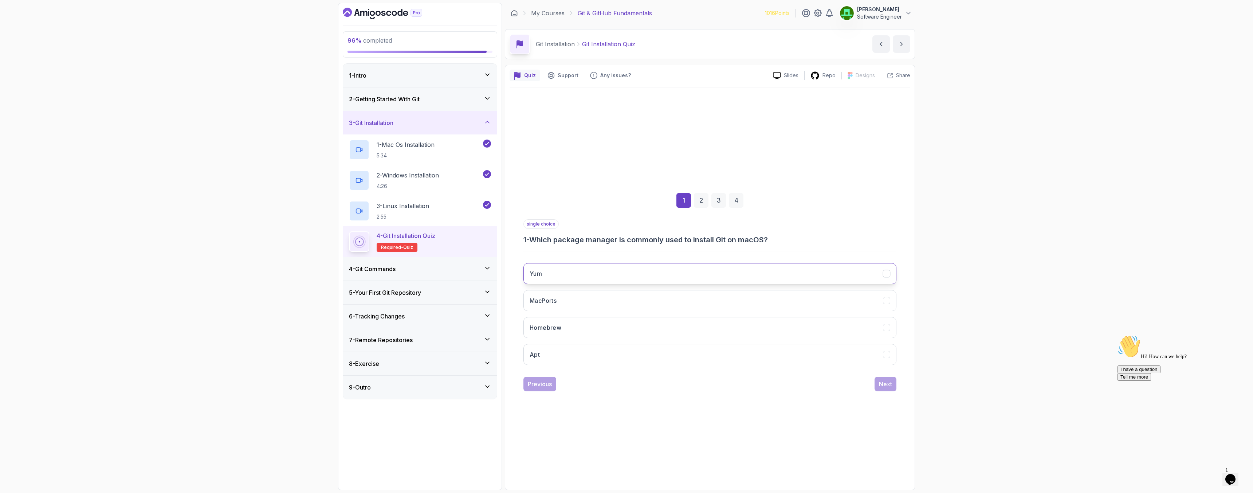
click at [574, 273] on button "Yum" at bounding box center [709, 273] width 373 height 21
click at [882, 382] on div "Next" at bounding box center [885, 383] width 13 height 9
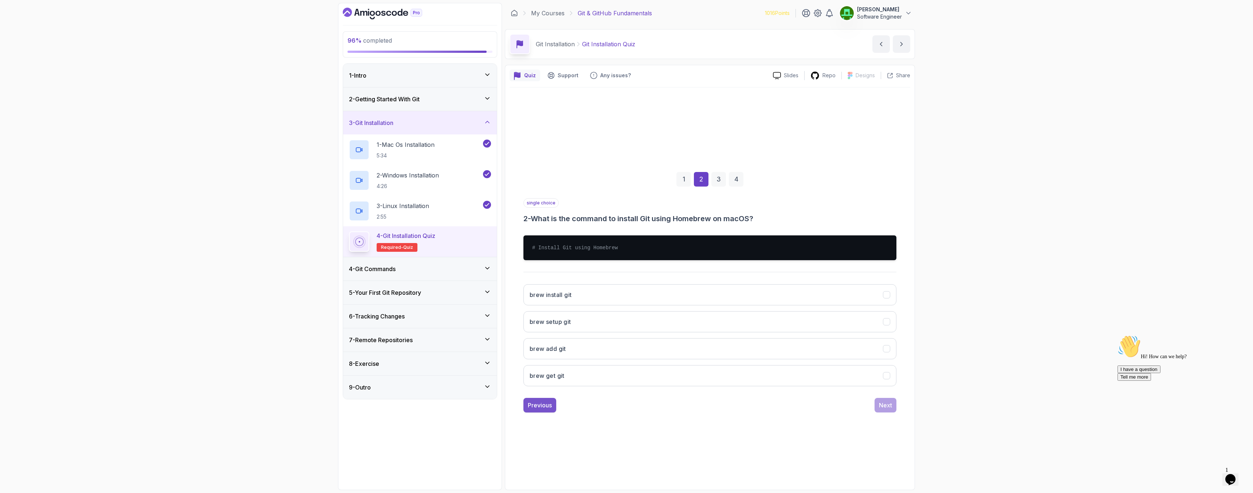
click at [534, 411] on button "Previous" at bounding box center [539, 405] width 33 height 15
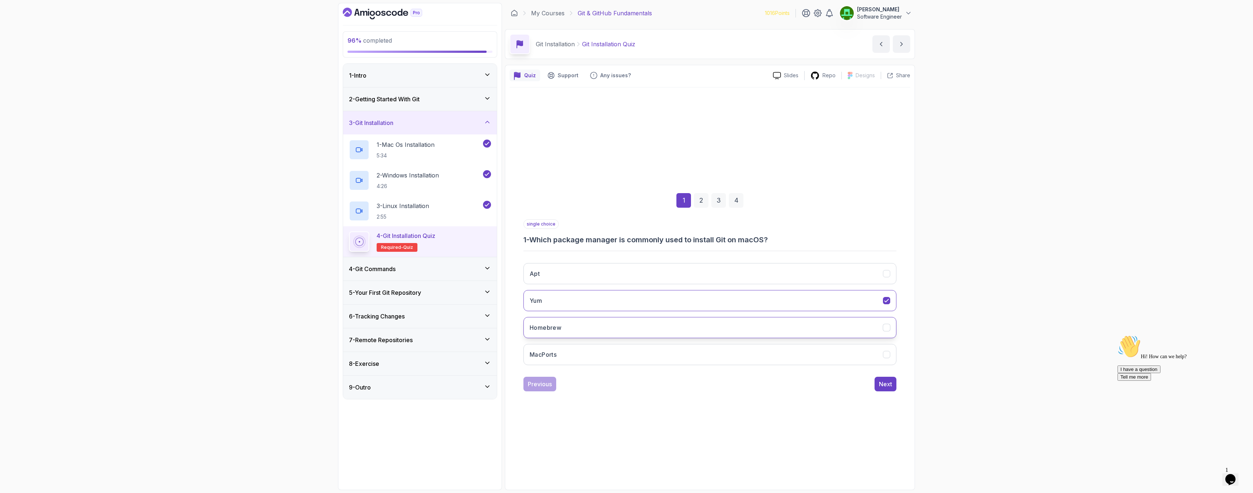
click at [562, 337] on button "Homebrew" at bounding box center [709, 327] width 373 height 21
click at [882, 384] on div "Next" at bounding box center [885, 383] width 13 height 9
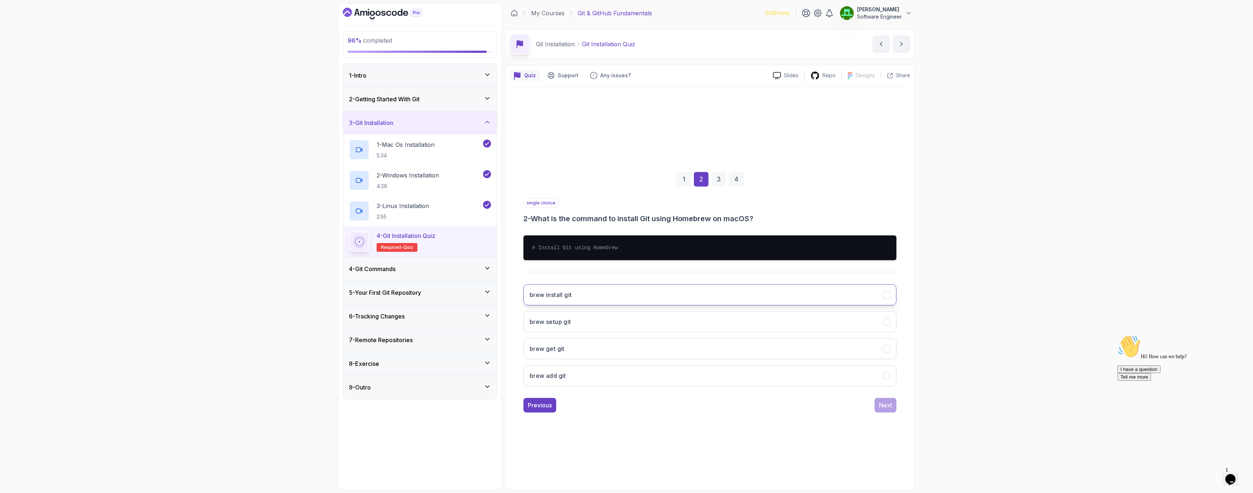
click at [615, 296] on button "brew install git" at bounding box center [709, 294] width 373 height 21
click at [883, 404] on div "Next" at bounding box center [885, 405] width 13 height 9
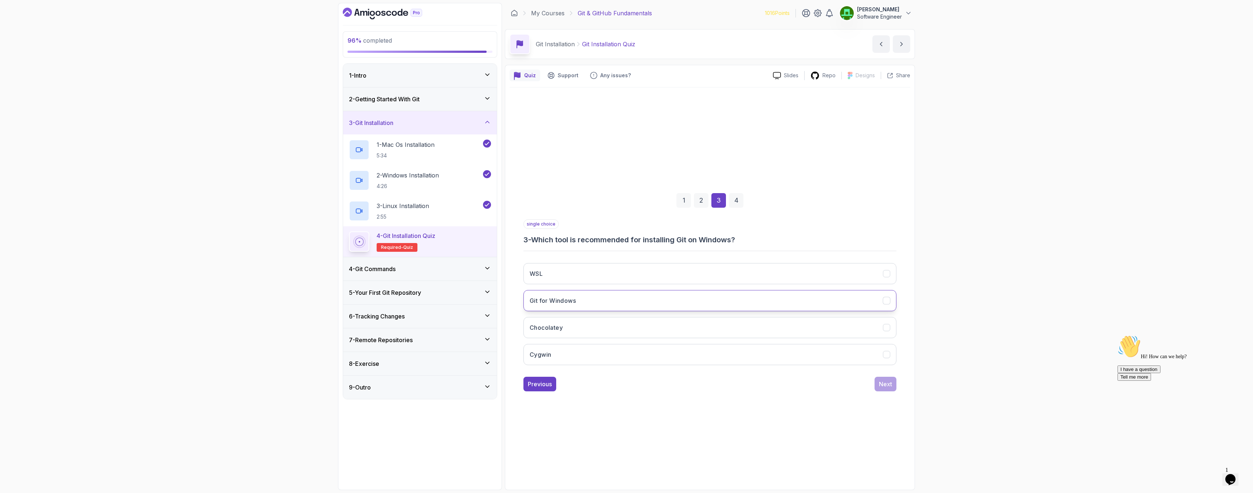
click at [547, 308] on button "Git for Windows" at bounding box center [709, 300] width 373 height 21
click at [885, 389] on button "Next" at bounding box center [885, 384] width 22 height 15
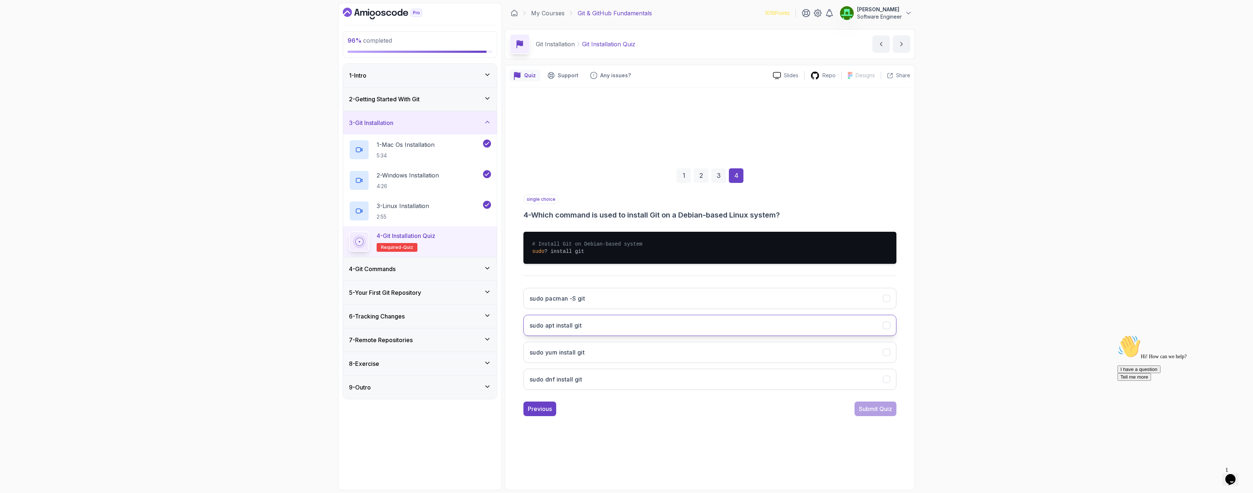
click at [595, 326] on button "sudo apt install git" at bounding box center [709, 325] width 373 height 21
click at [862, 406] on div "Submit Quiz" at bounding box center [875, 408] width 33 height 9
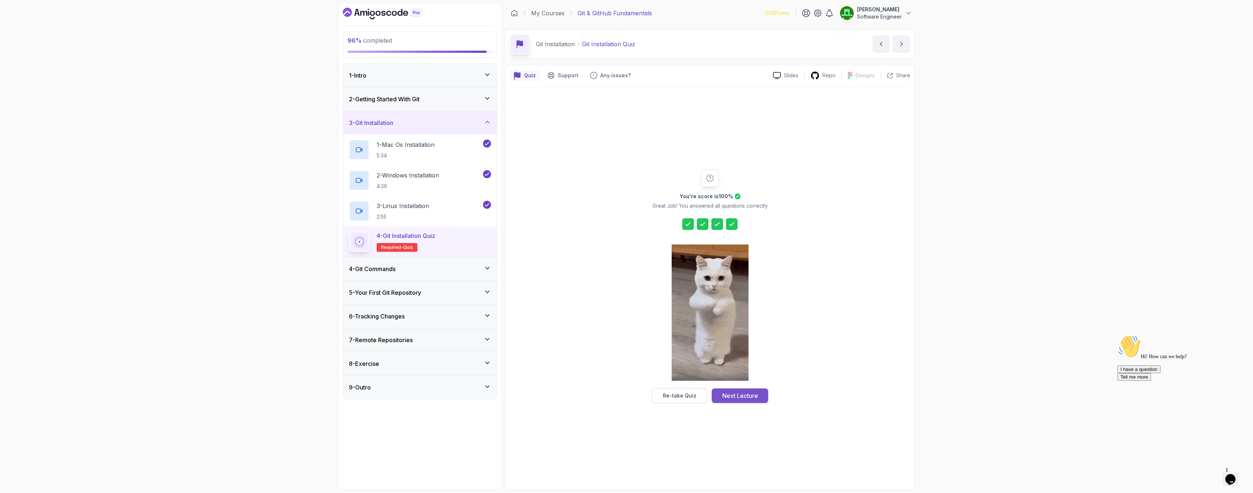
click at [743, 391] on div "Next Lecture" at bounding box center [740, 395] width 36 height 9
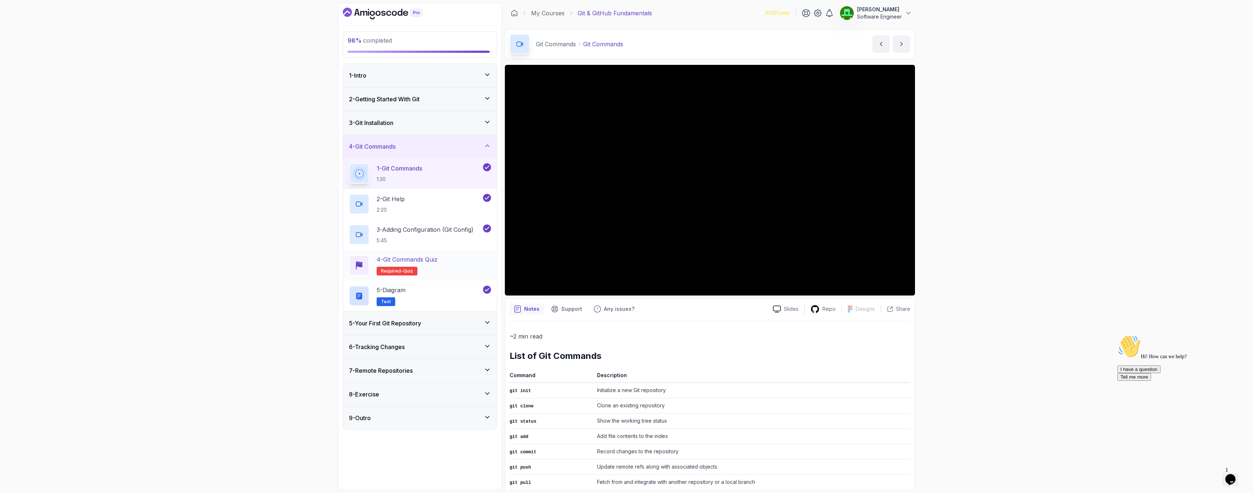
click at [419, 259] on p "4 - Git Commands Quiz" at bounding box center [407, 259] width 61 height 9
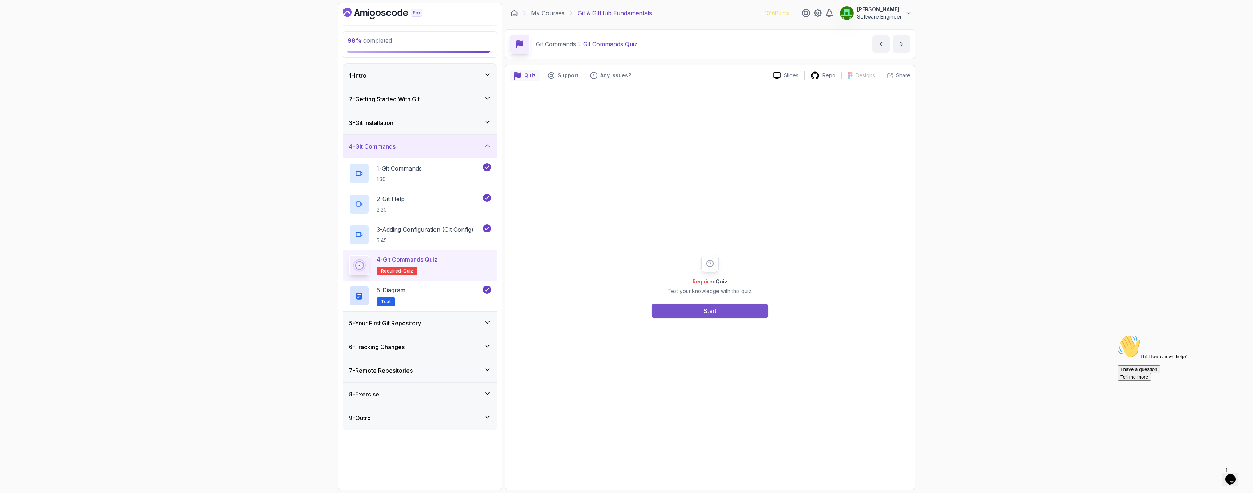
click at [704, 308] on div "Start" at bounding box center [710, 310] width 13 height 9
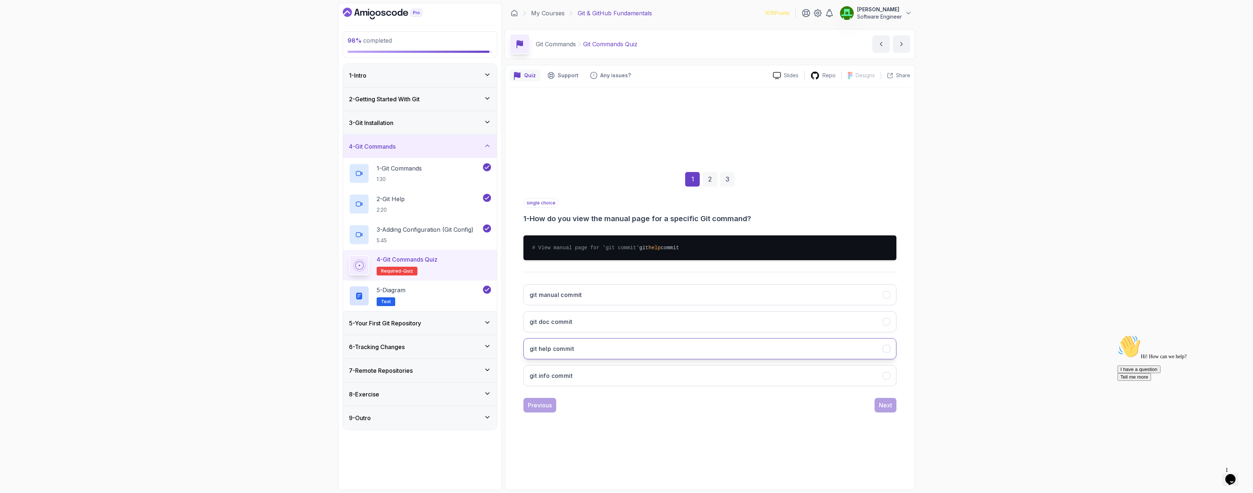
click at [576, 348] on button "git help commit" at bounding box center [709, 348] width 373 height 21
click at [888, 408] on div "Next" at bounding box center [885, 405] width 13 height 9
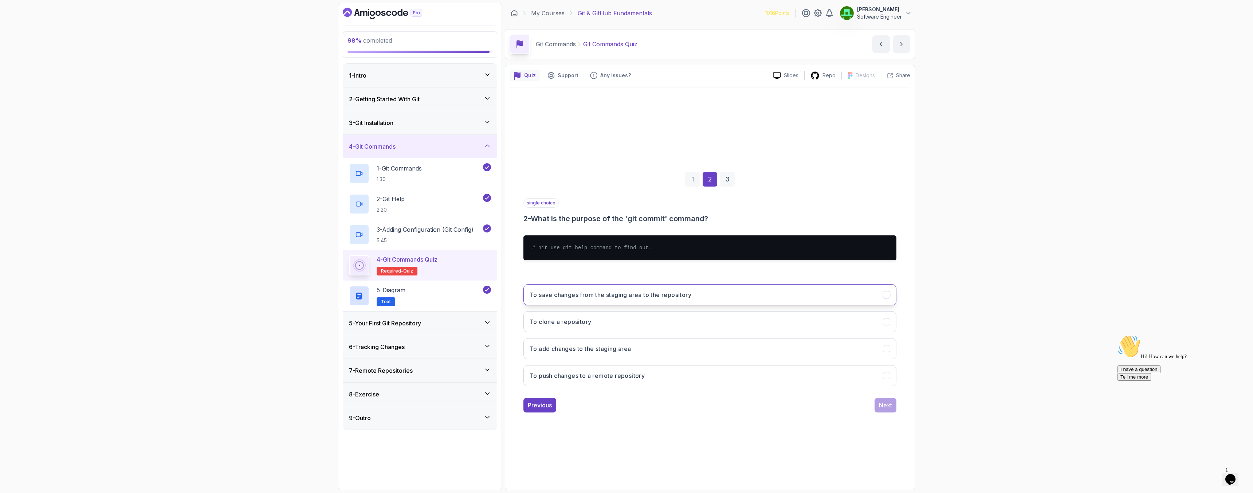
click at [649, 300] on button "To save changes from the staging area to the repository" at bounding box center [709, 294] width 373 height 21
click at [888, 406] on div "Next" at bounding box center [885, 405] width 13 height 9
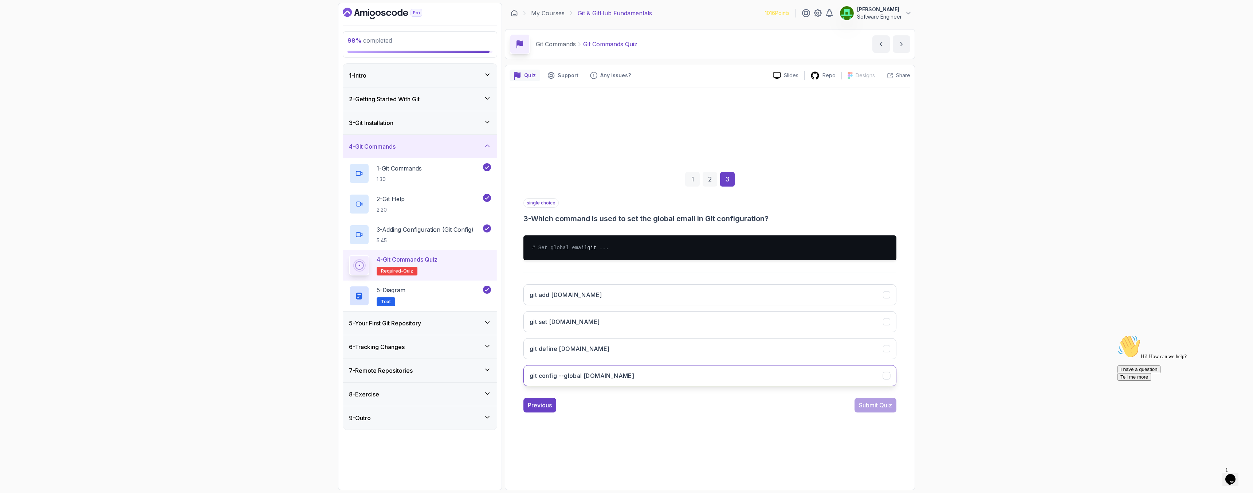
click at [620, 376] on button "git config --global [DOMAIN_NAME]" at bounding box center [709, 375] width 373 height 21
click at [881, 406] on div "Submit Quiz" at bounding box center [875, 405] width 33 height 9
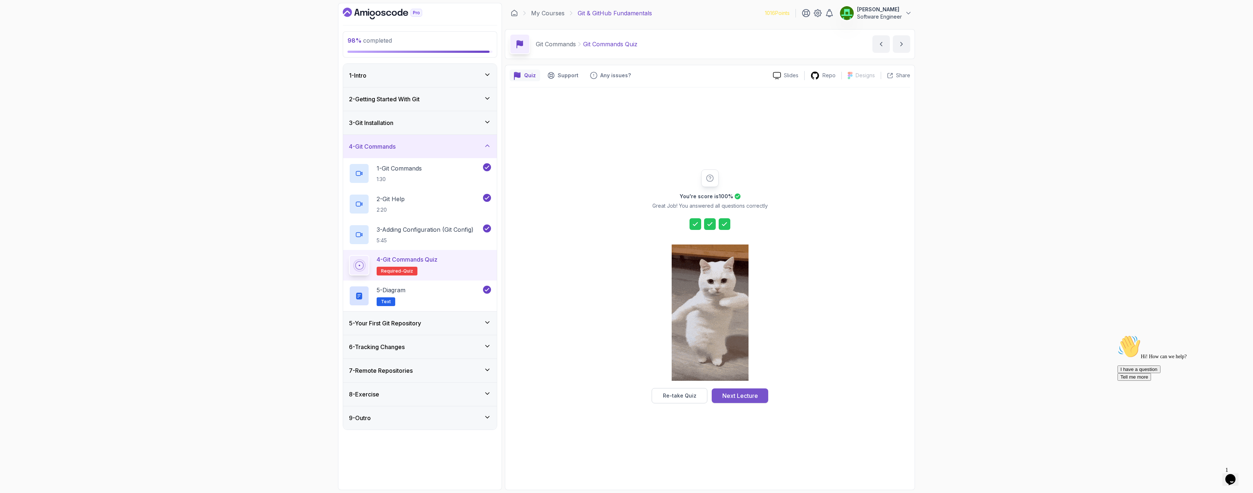
click at [750, 390] on button "Next Lecture" at bounding box center [740, 395] width 56 height 15
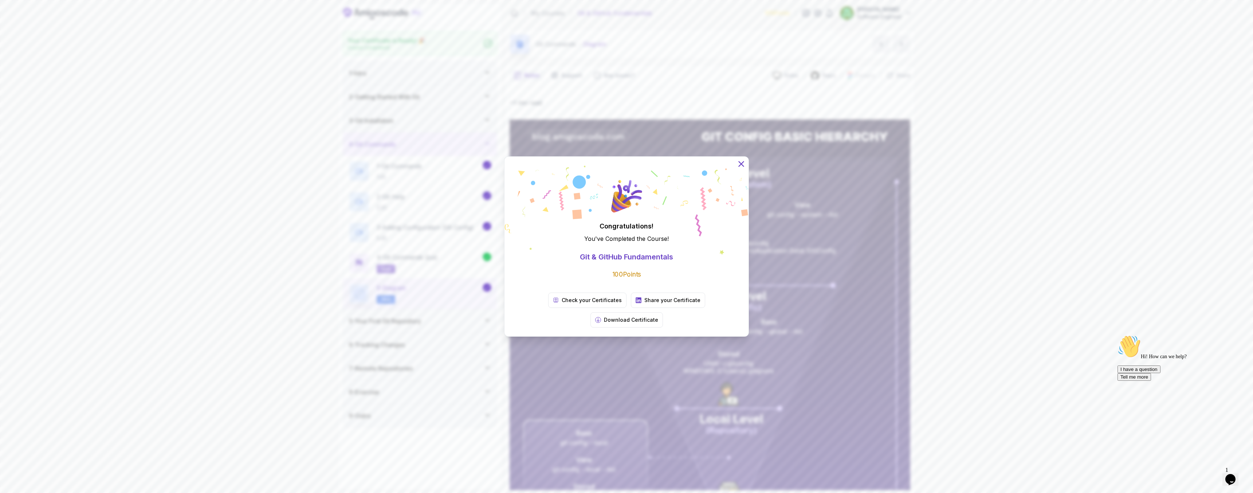
click at [741, 169] on icon at bounding box center [740, 163] width 9 height 9
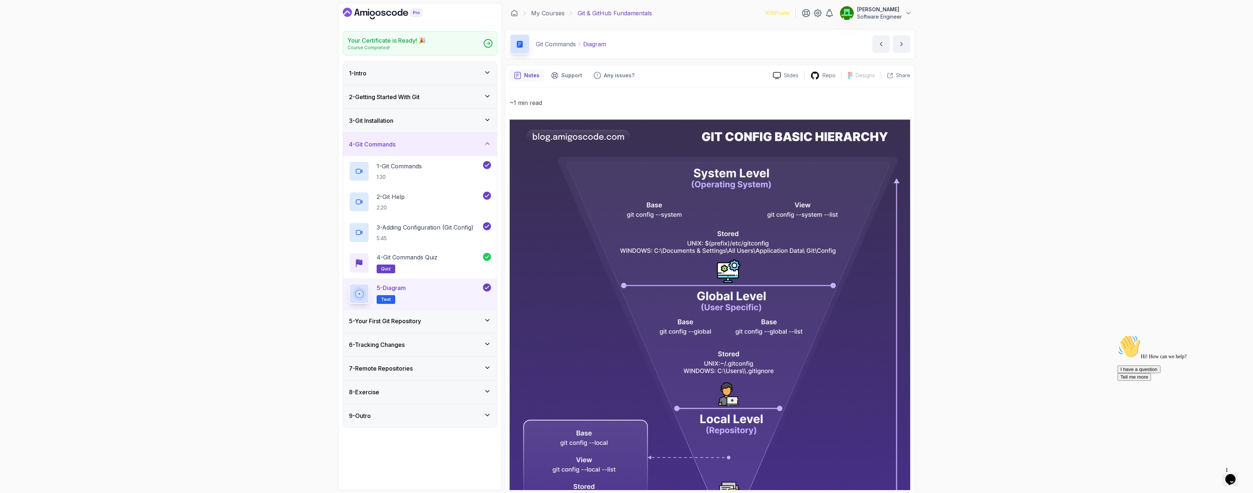
click at [377, 12] on icon "Dashboard" at bounding box center [382, 14] width 79 height 12
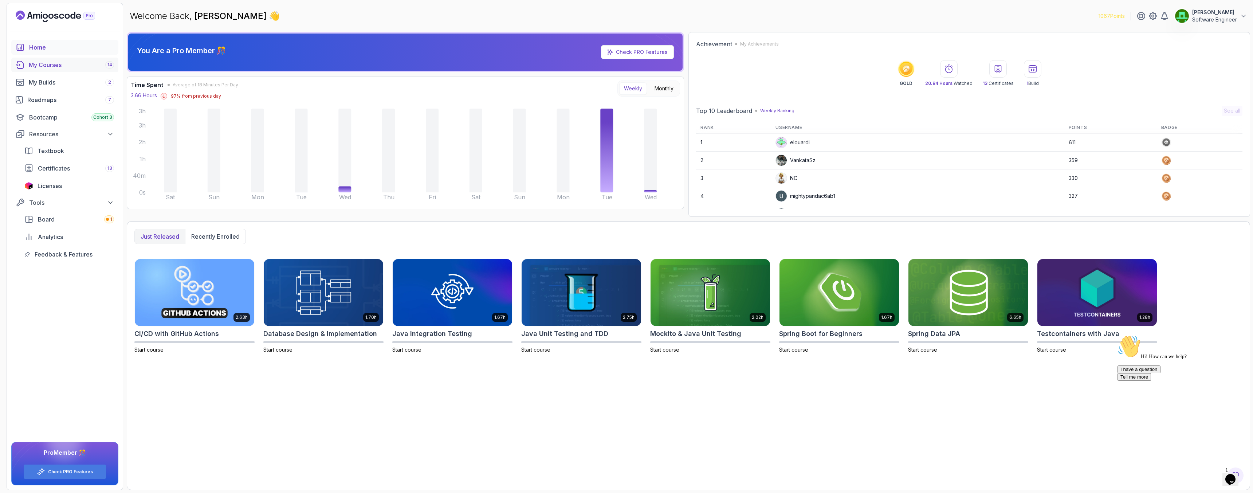
click at [41, 64] on div "My Courses 14" at bounding box center [71, 64] width 85 height 9
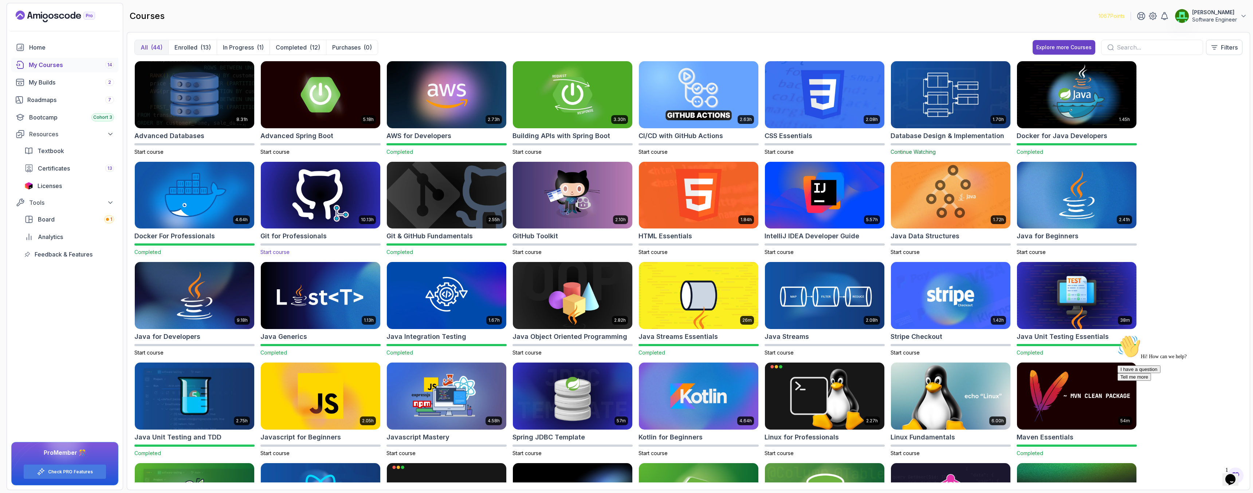
click at [309, 192] on img at bounding box center [320, 195] width 125 height 70
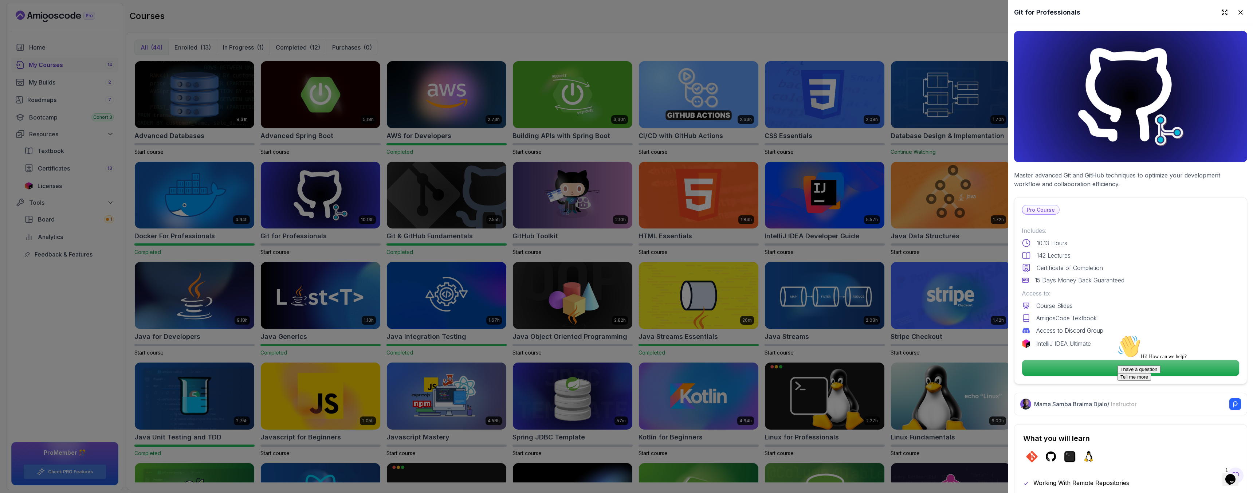
click at [1132, 369] on div "Hi! How can we help? I have a question Tell me more" at bounding box center [1182, 358] width 131 height 46
click at [1159, 369] on div "Hi! How can we help? I have a question Tell me more" at bounding box center [1182, 358] width 131 height 46
click at [1109, 363] on p "Continue" at bounding box center [1130, 367] width 206 height 15
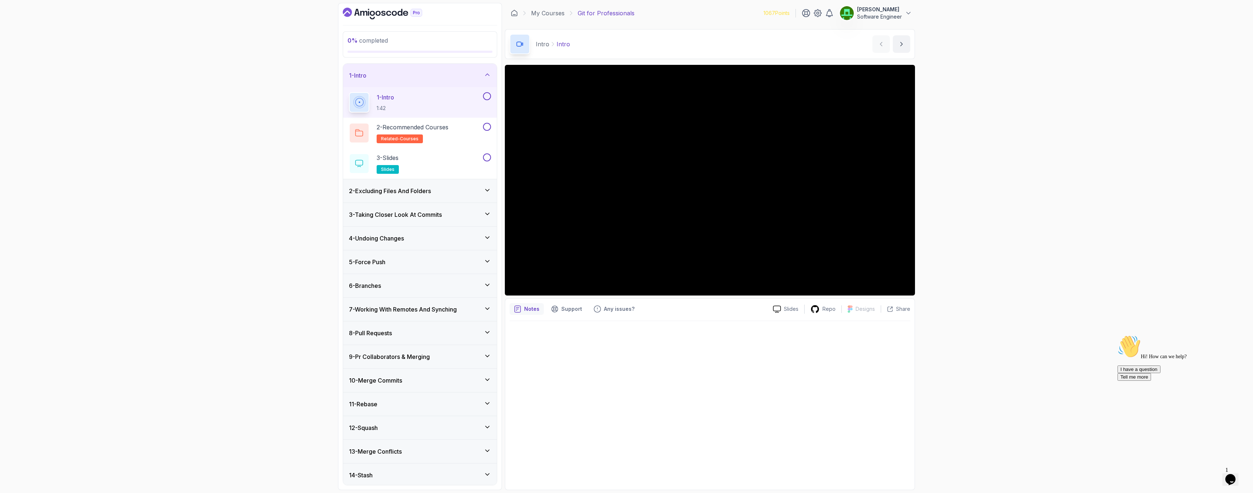
click at [487, 96] on button at bounding box center [487, 96] width 8 height 8
click at [487, 129] on button at bounding box center [487, 127] width 8 height 8
click at [489, 157] on button at bounding box center [487, 157] width 8 height 8
click at [398, 190] on h3 "2 - Excluding Files And Folders" at bounding box center [390, 190] width 82 height 9
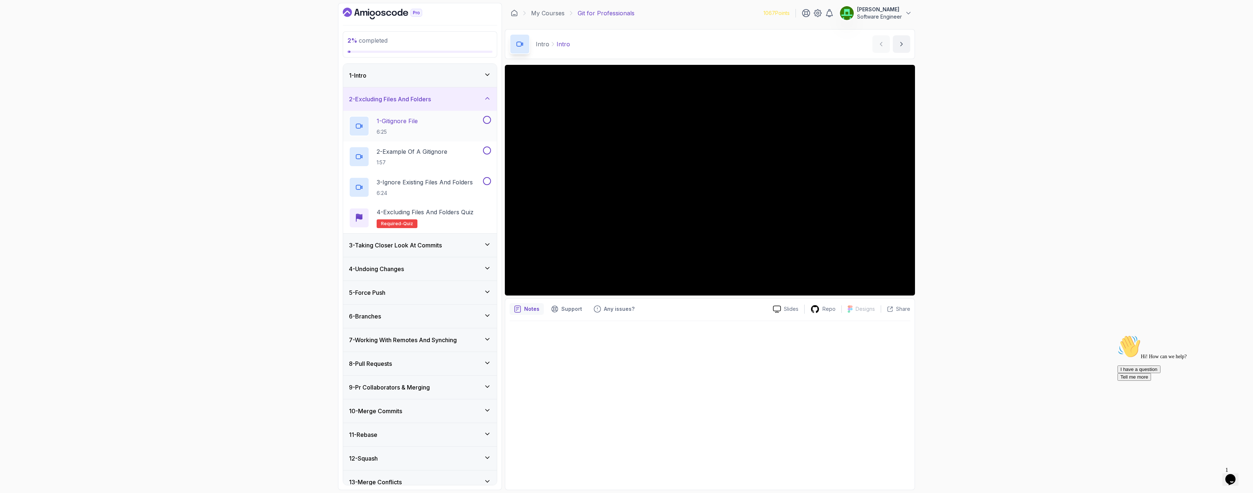
click at [402, 125] on h2 "1 - Gitignore File 6:25" at bounding box center [397, 126] width 41 height 19
click at [486, 121] on button at bounding box center [487, 120] width 8 height 8
click at [423, 151] on p "2 - Example Of A Gitignore" at bounding box center [412, 151] width 71 height 9
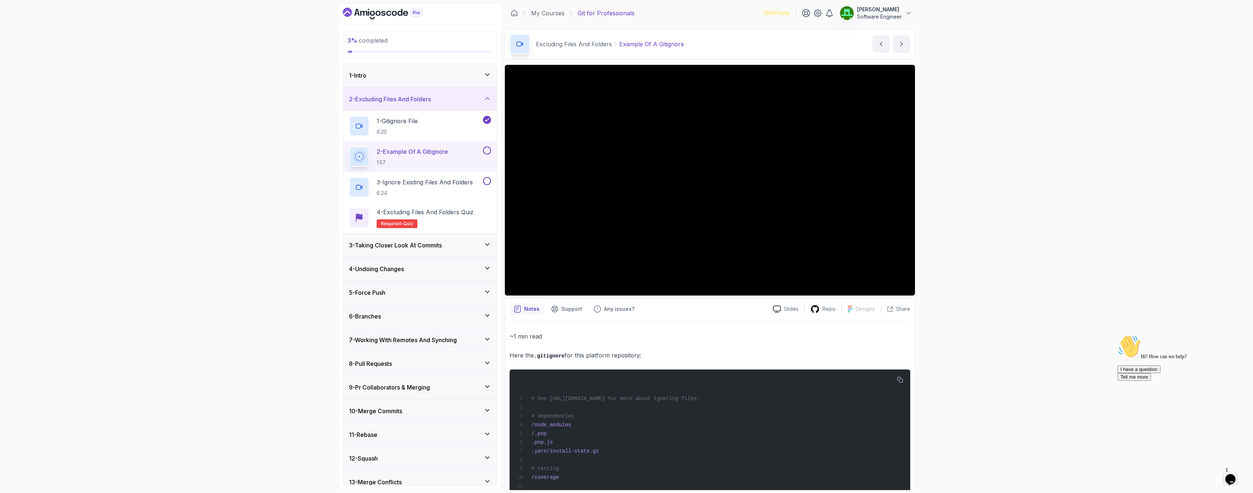
click at [484, 153] on button at bounding box center [487, 150] width 8 height 8
click at [437, 181] on p "3 - Ignore Existing Files And Folders" at bounding box center [425, 182] width 96 height 9
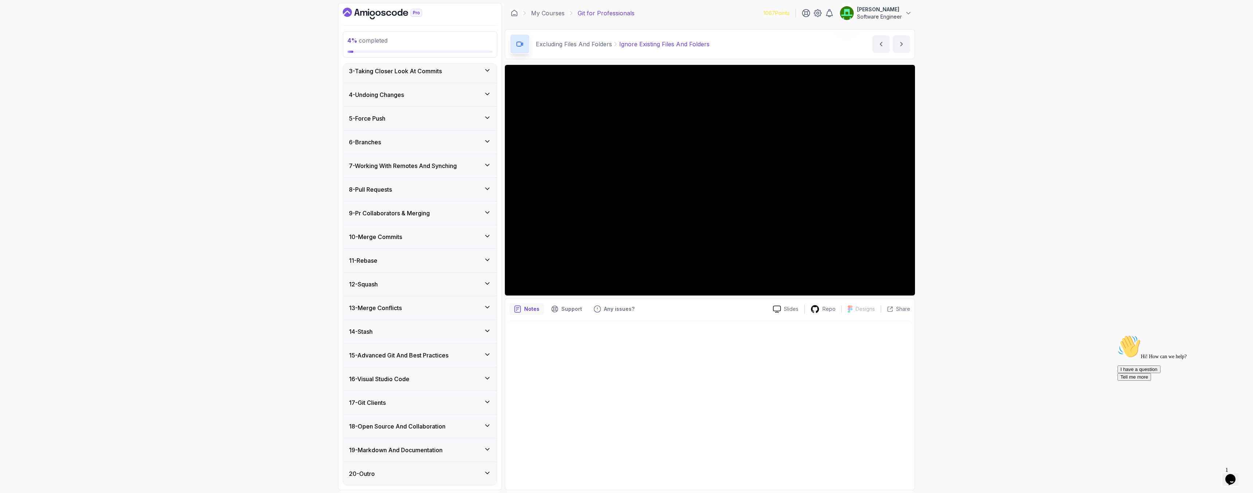
scroll to position [174, 0]
click at [425, 353] on h3 "15 - Advanced Git And Best Practices" at bounding box center [398, 354] width 99 height 9
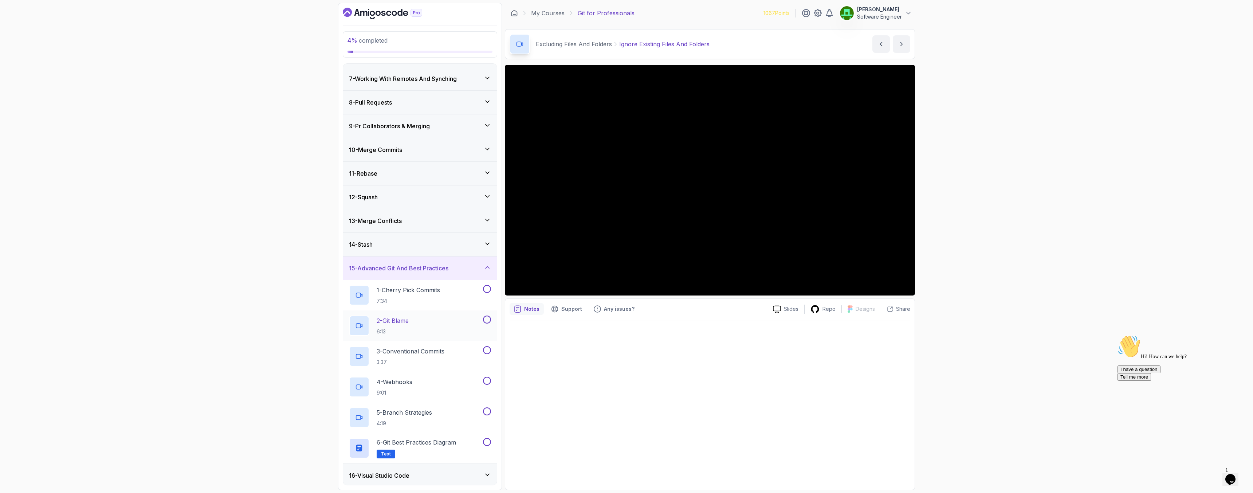
scroll to position [139, 0]
click at [404, 269] on h3 "15 - Advanced Git And Best Practices" at bounding box center [398, 267] width 99 height 9
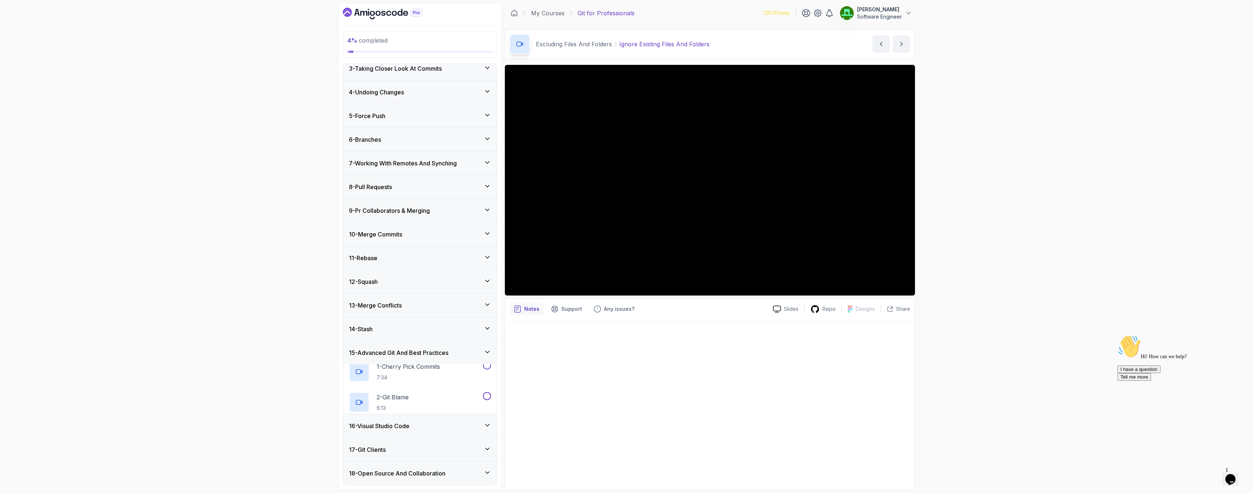
scroll to position [52, 0]
click at [398, 164] on h3 "7 - Working With Remotes And Synching" at bounding box center [403, 165] width 108 height 9
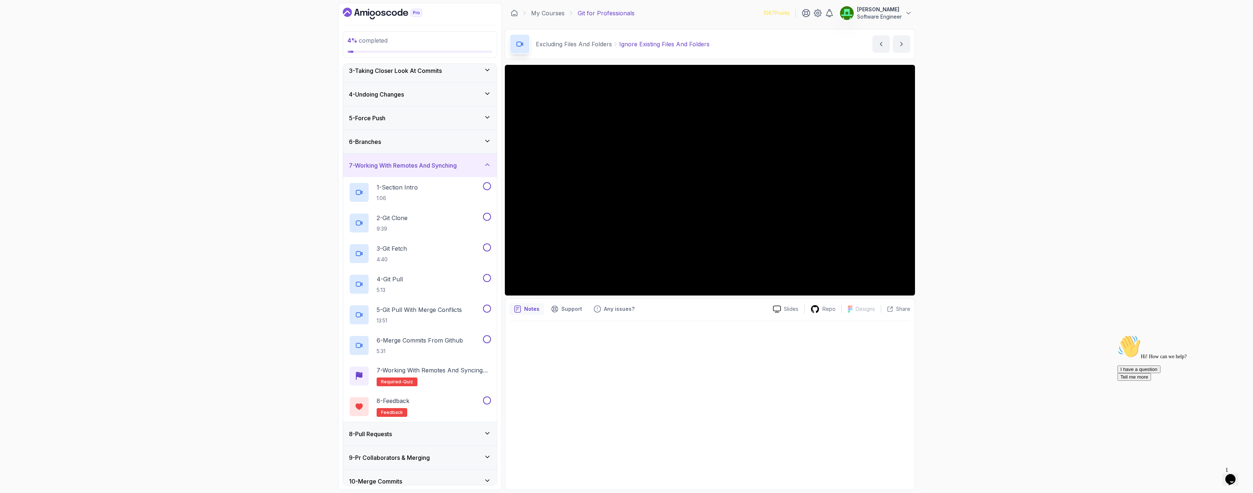
click at [398, 164] on h3 "7 - Working With Remotes And Synching" at bounding box center [403, 165] width 108 height 9
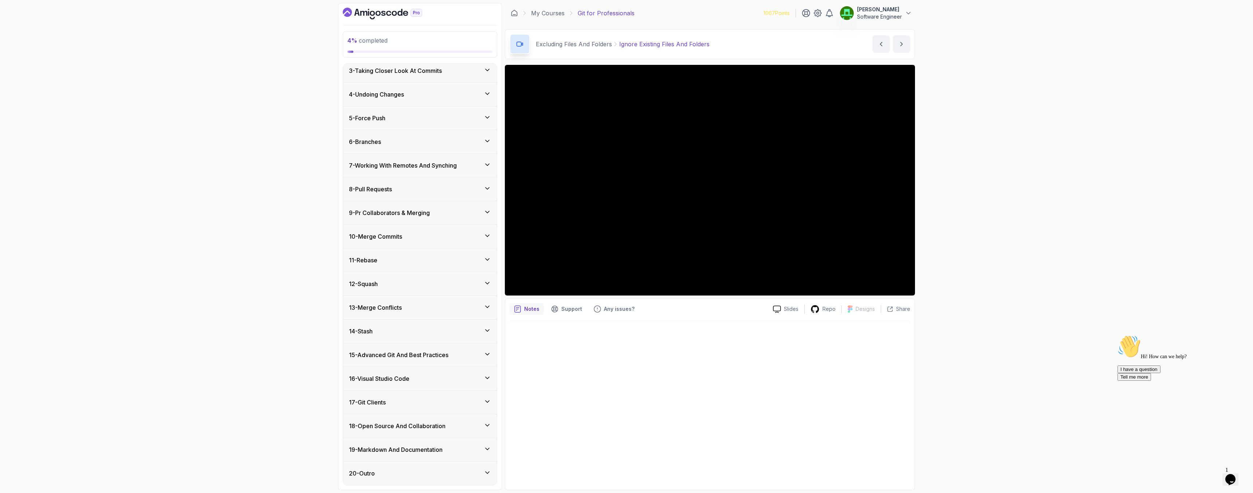
click at [392, 186] on h3 "8 - Pull Requests" at bounding box center [370, 189] width 43 height 9
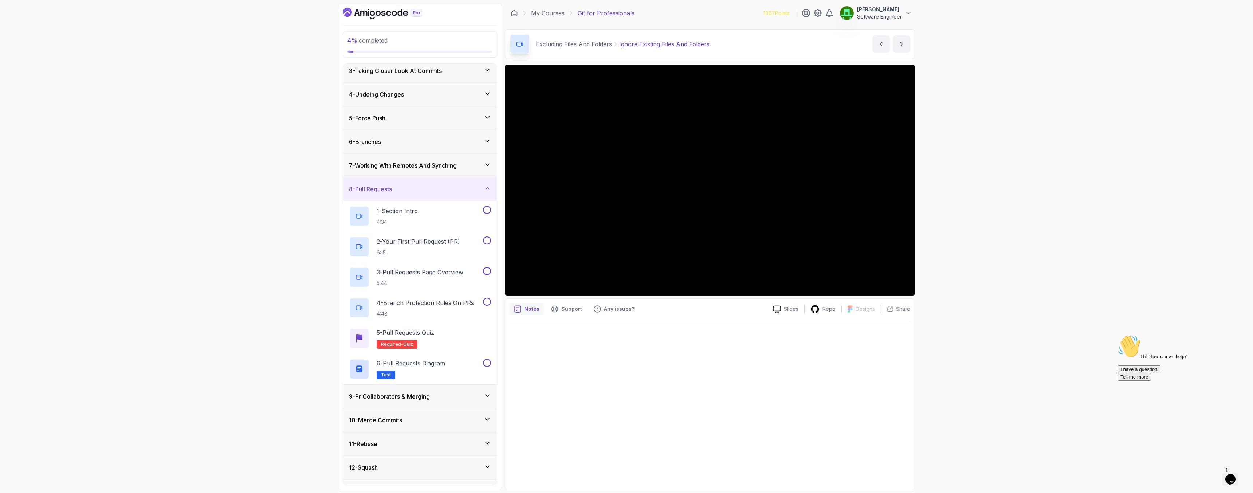
click at [392, 190] on h3 "8 - Pull Requests" at bounding box center [370, 189] width 43 height 9
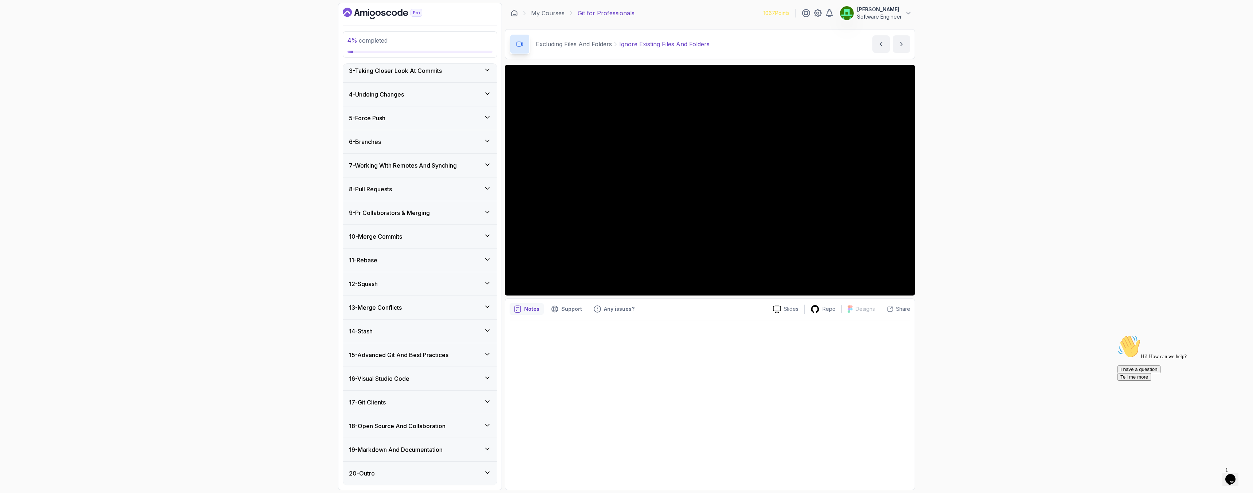
click at [393, 213] on h3 "9 - Pr Collaborators & Merging" at bounding box center [389, 212] width 81 height 9
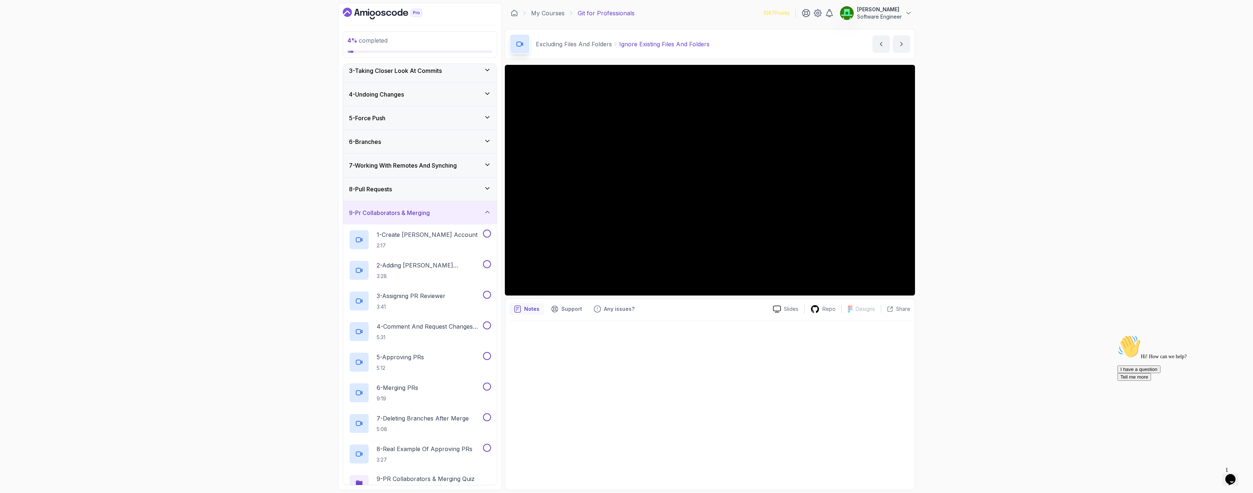
click at [393, 213] on h3 "9 - Pr Collaborators & Merging" at bounding box center [389, 212] width 81 height 9
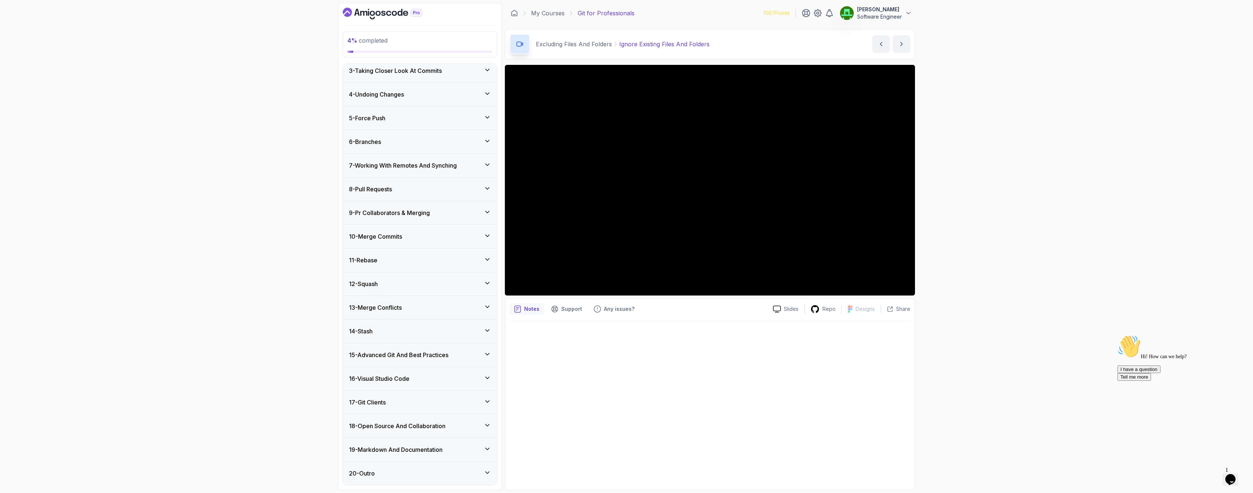
click at [429, 431] on div "18 - Open Source And Collaboration" at bounding box center [420, 425] width 154 height 23
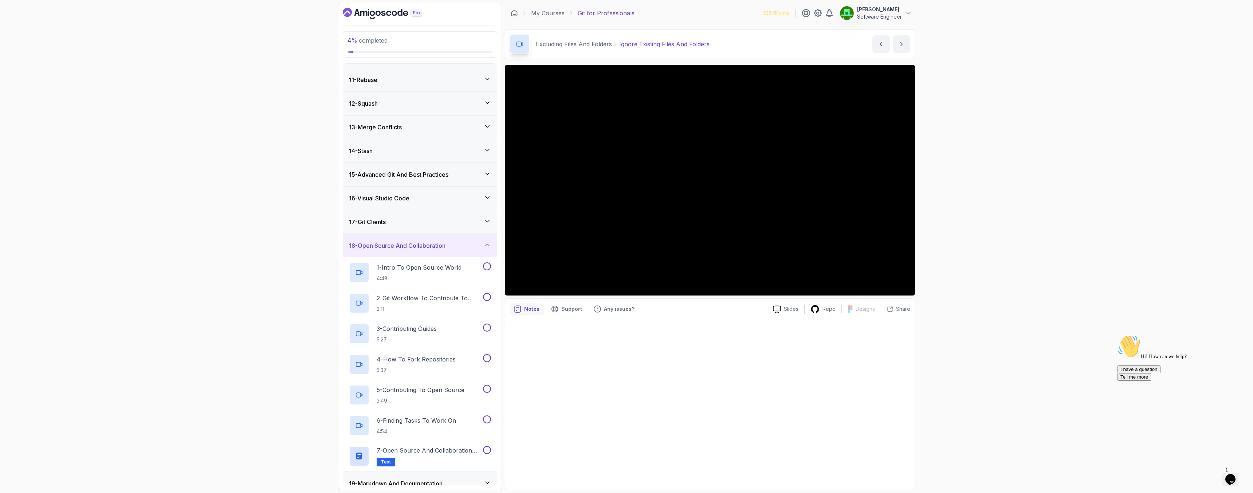
scroll to position [266, 0]
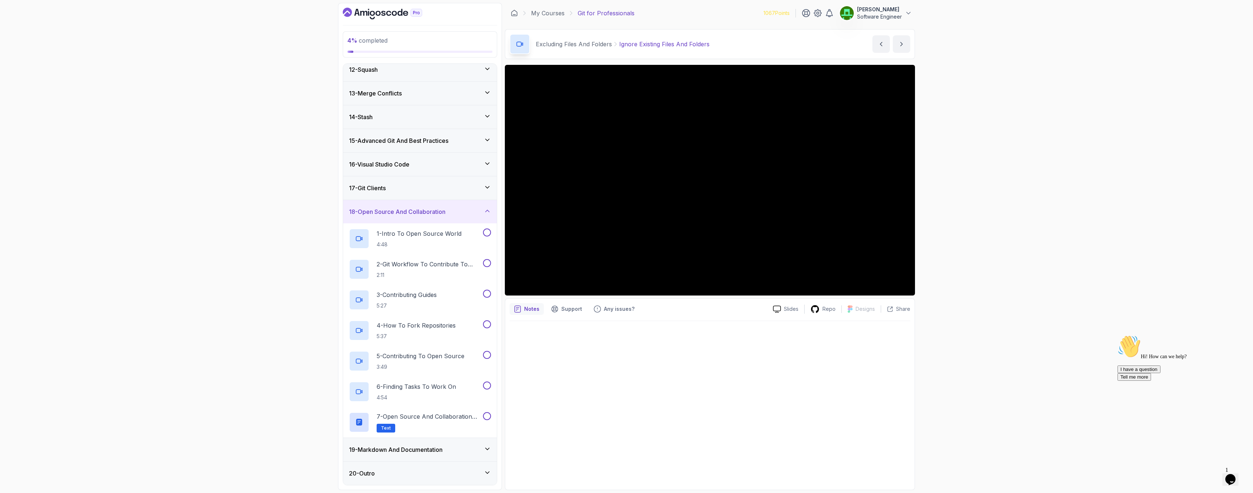
click at [420, 445] on h3 "19 - Markdown And Documentation" at bounding box center [396, 449] width 94 height 9
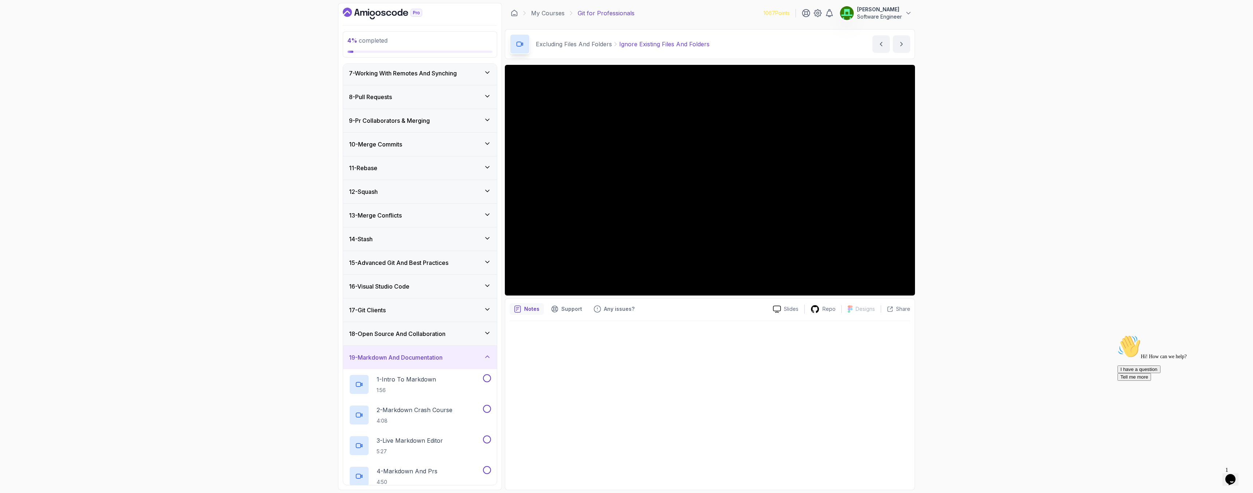
scroll to position [122, 0]
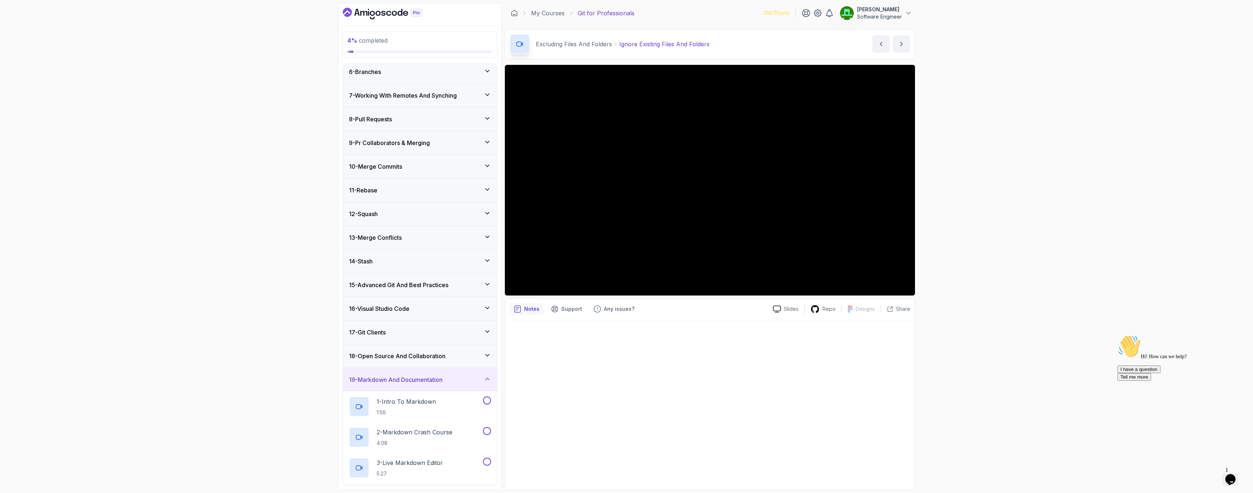
click at [382, 338] on div "17 - Git Clients" at bounding box center [420, 331] width 154 height 23
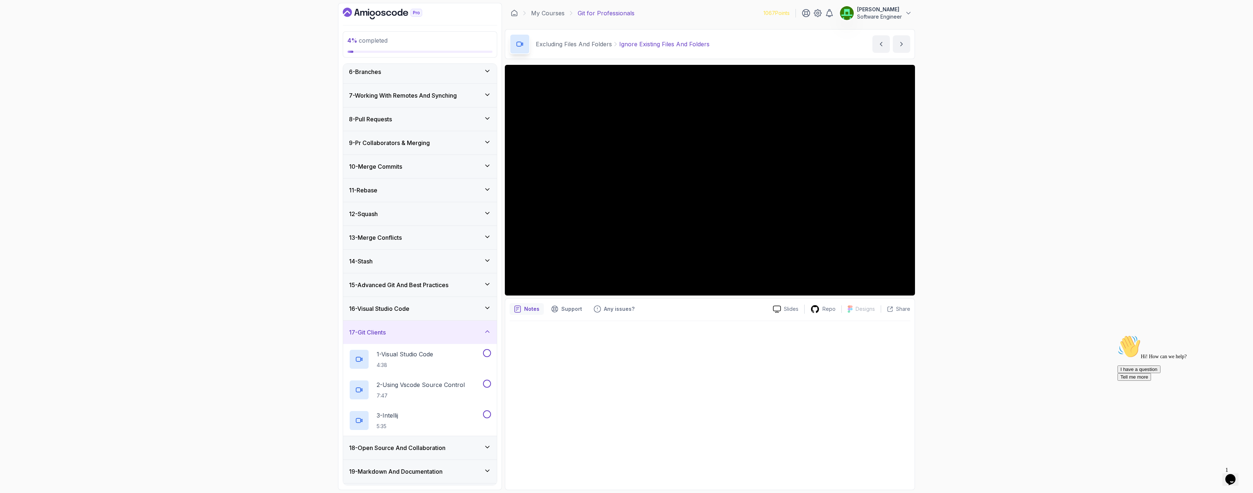
click at [378, 318] on div "16 - Visual Studio Code" at bounding box center [420, 308] width 154 height 23
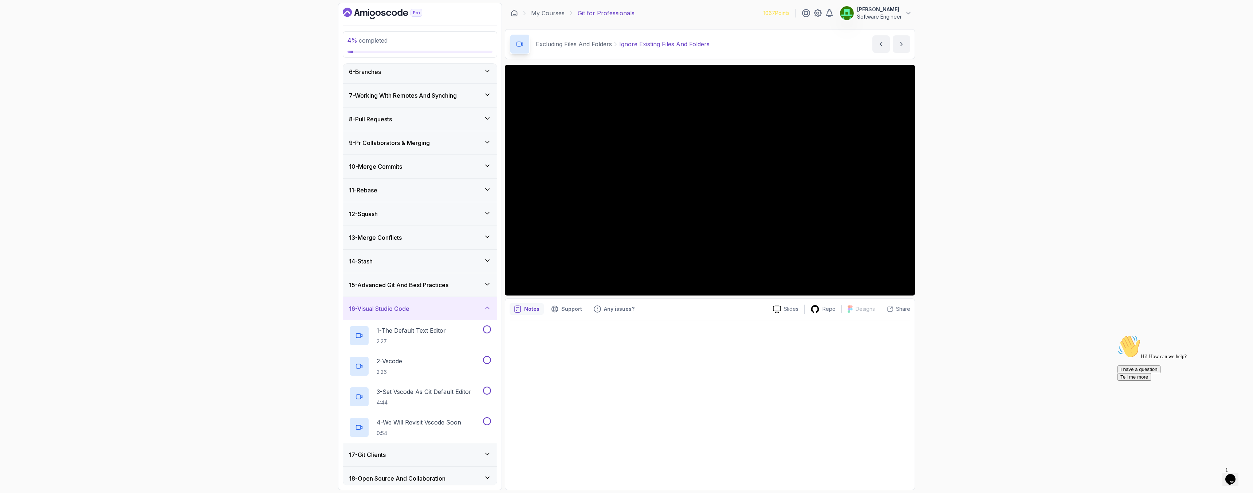
click at [382, 286] on h3 "15 - Advanced Git And Best Practices" at bounding box center [398, 284] width 99 height 9
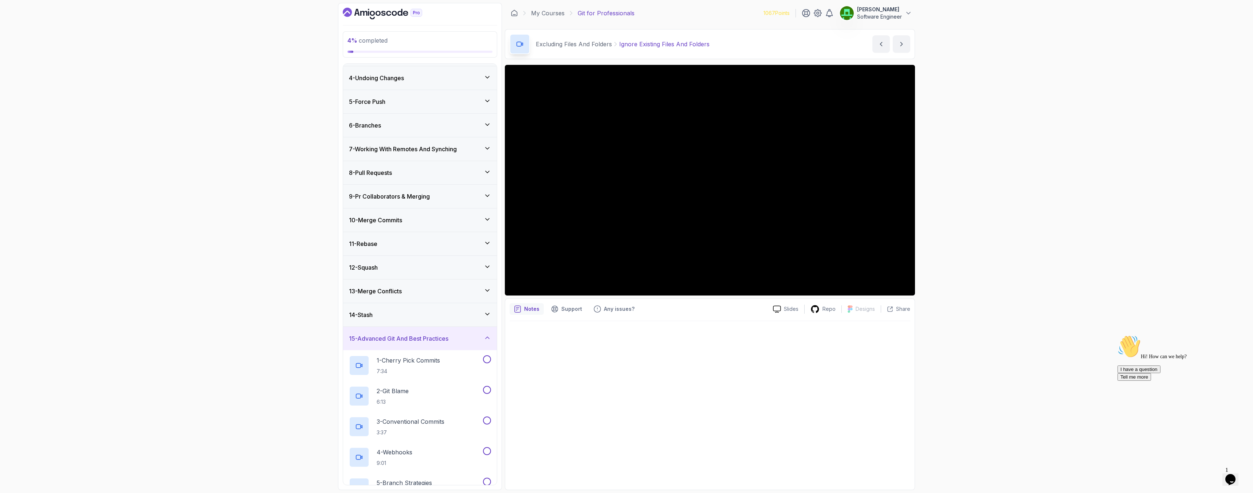
scroll to position [61, 0]
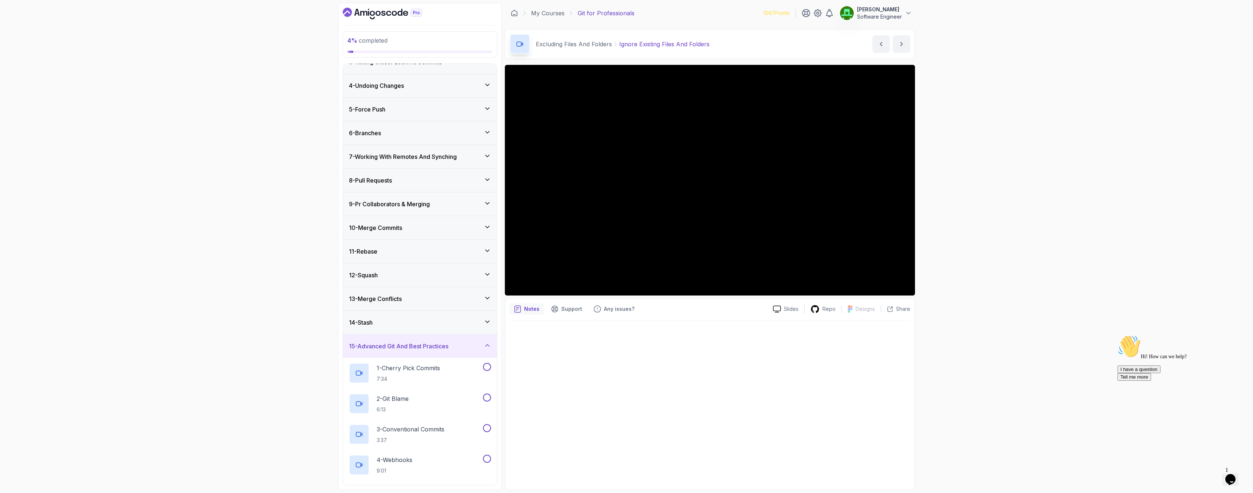
click at [386, 299] on h3 "13 - Merge Conflicts" at bounding box center [375, 298] width 53 height 9
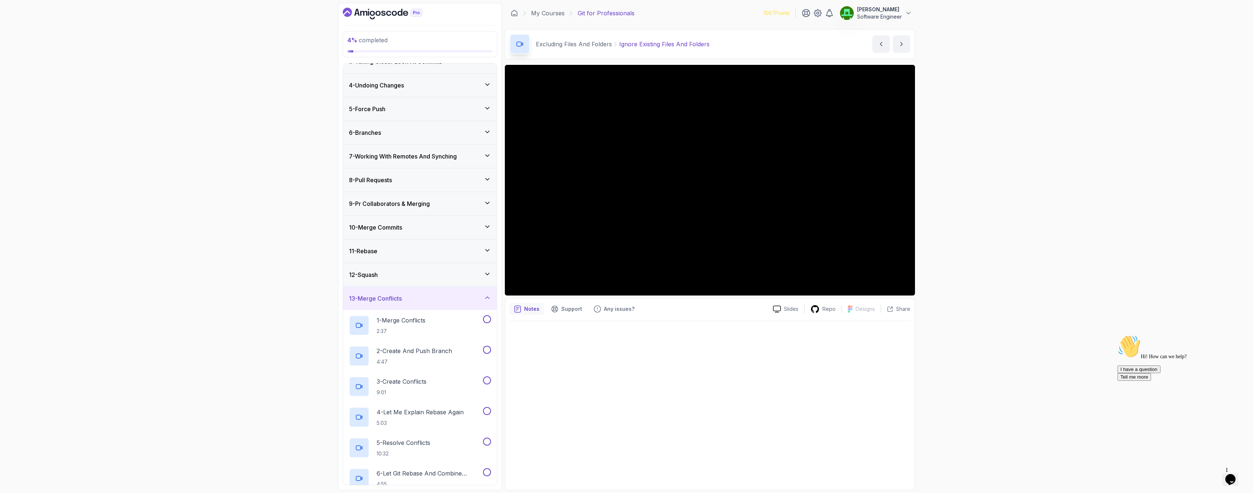
click at [385, 160] on h3 "7 - Working With Remotes And Synching" at bounding box center [403, 156] width 108 height 9
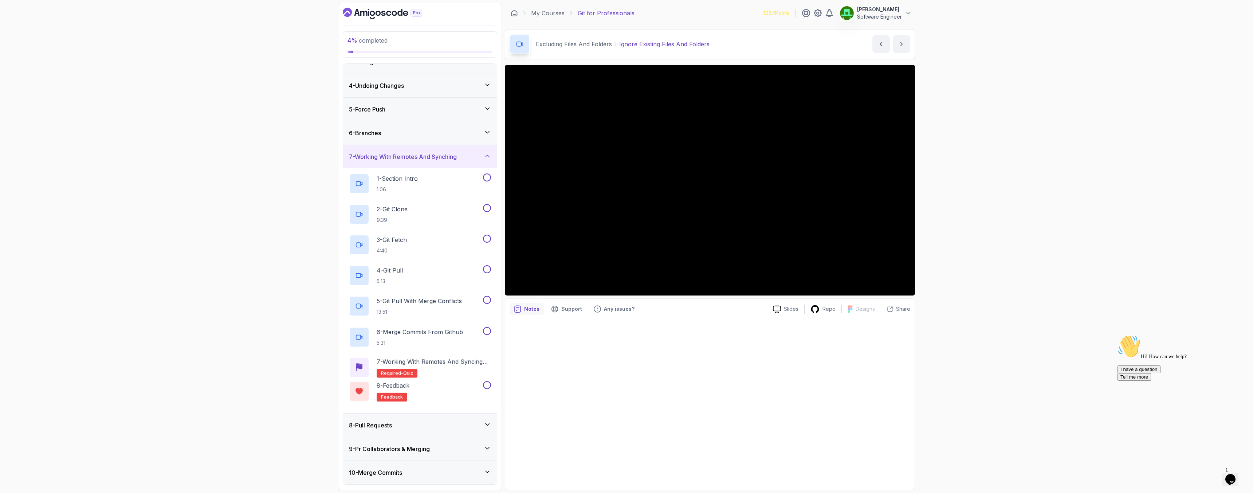
click at [387, 146] on div "7 - Working With Remotes And Synching" at bounding box center [420, 156] width 154 height 23
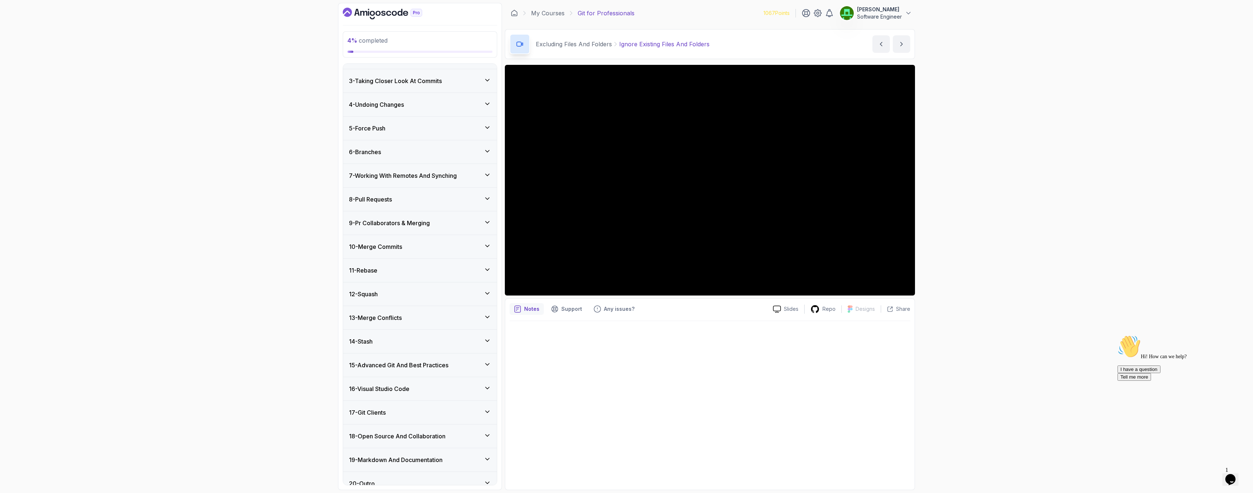
scroll to position [52, 0]
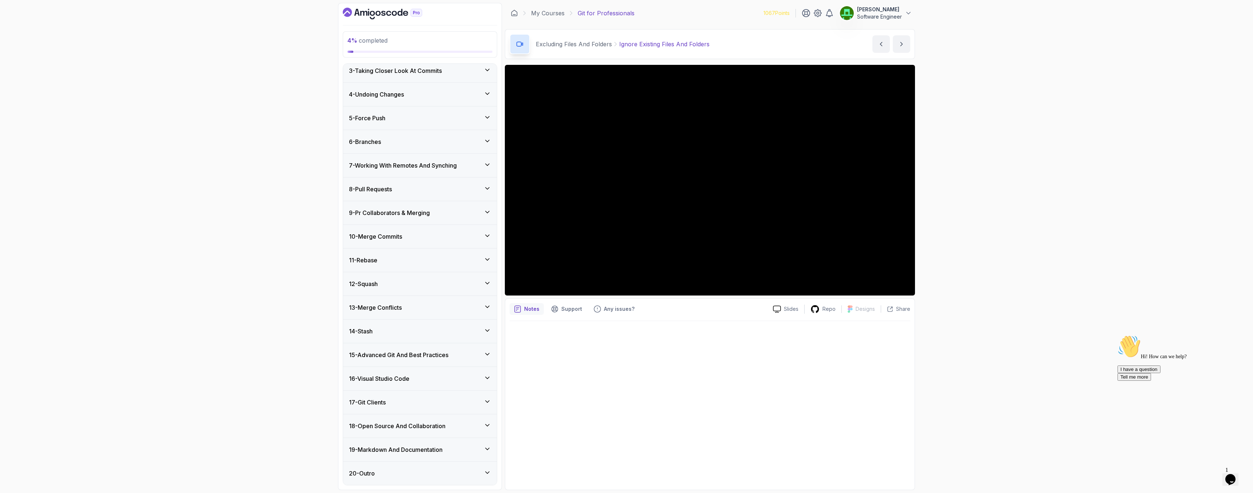
click at [391, 474] on div "20 - Outro" at bounding box center [420, 473] width 142 height 9
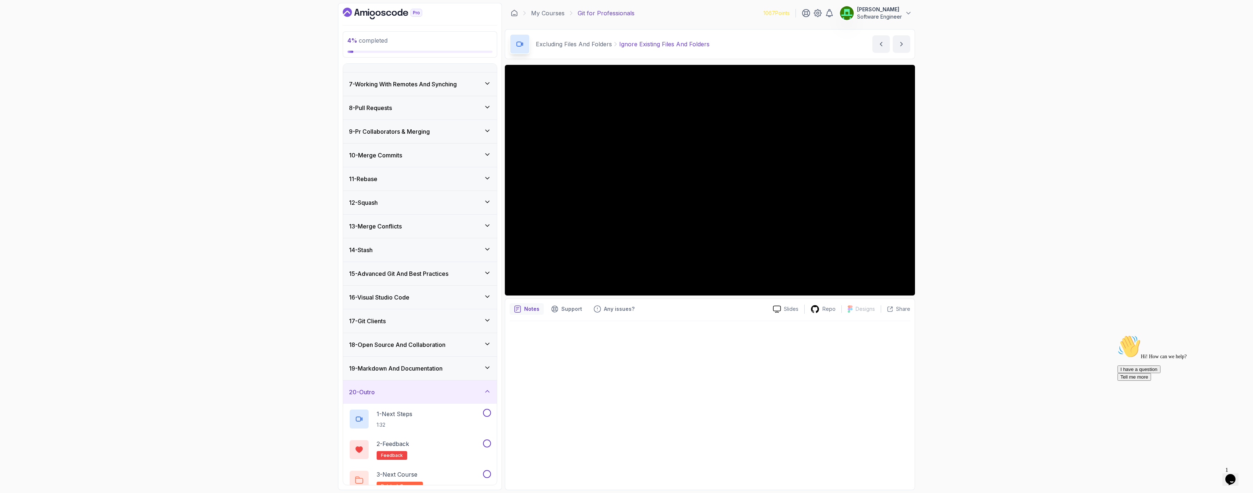
scroll to position [144, 0]
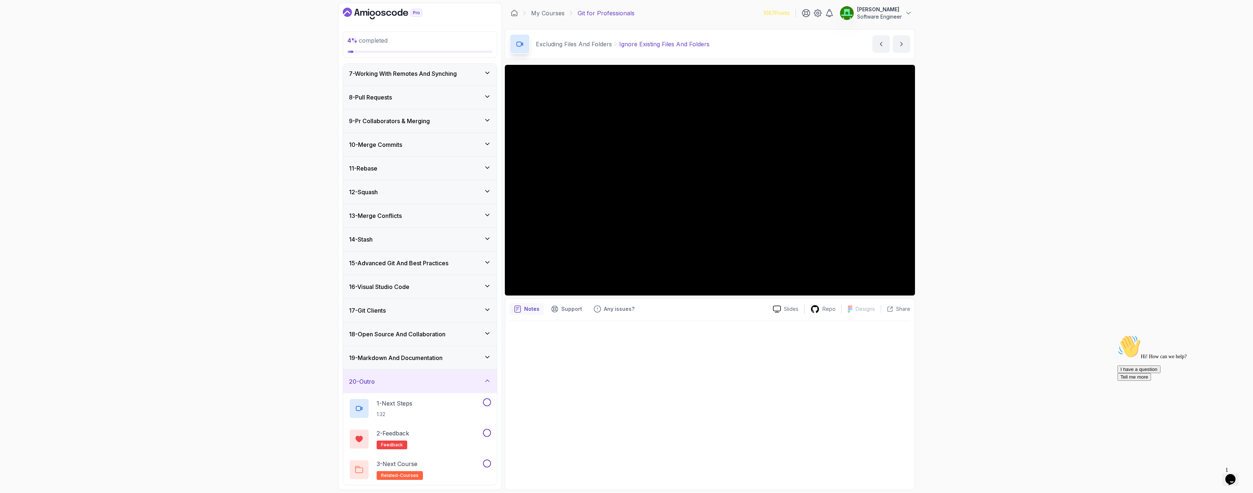
drag, startPoint x: 363, startPoint y: 381, endPoint x: 372, endPoint y: 376, distance: 9.8
click at [363, 381] on h3 "20 - Outro" at bounding box center [362, 381] width 26 height 9
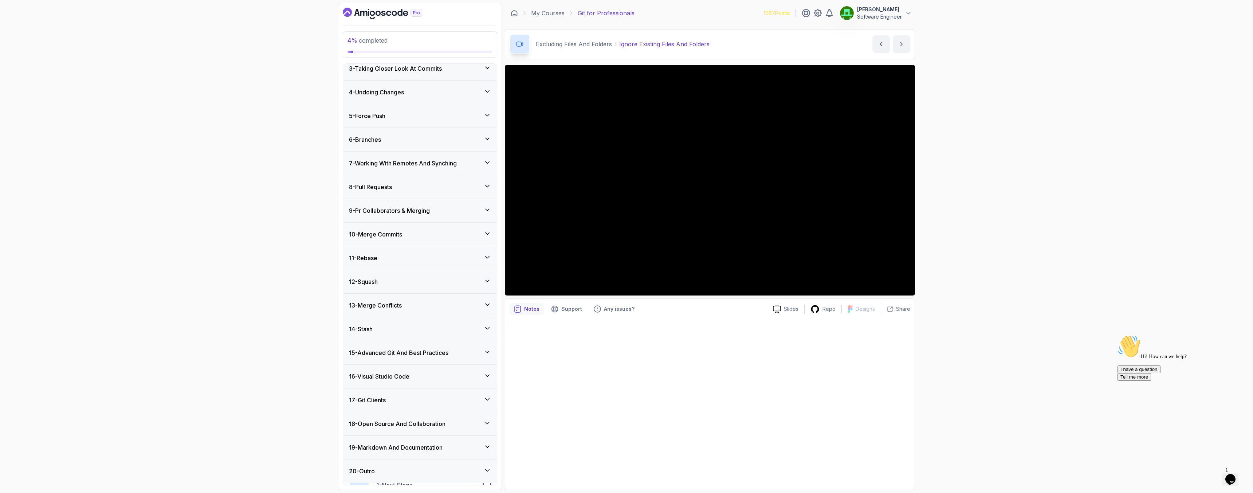
scroll to position [52, 0]
click at [371, 262] on h3 "11 - Rebase" at bounding box center [363, 260] width 28 height 9
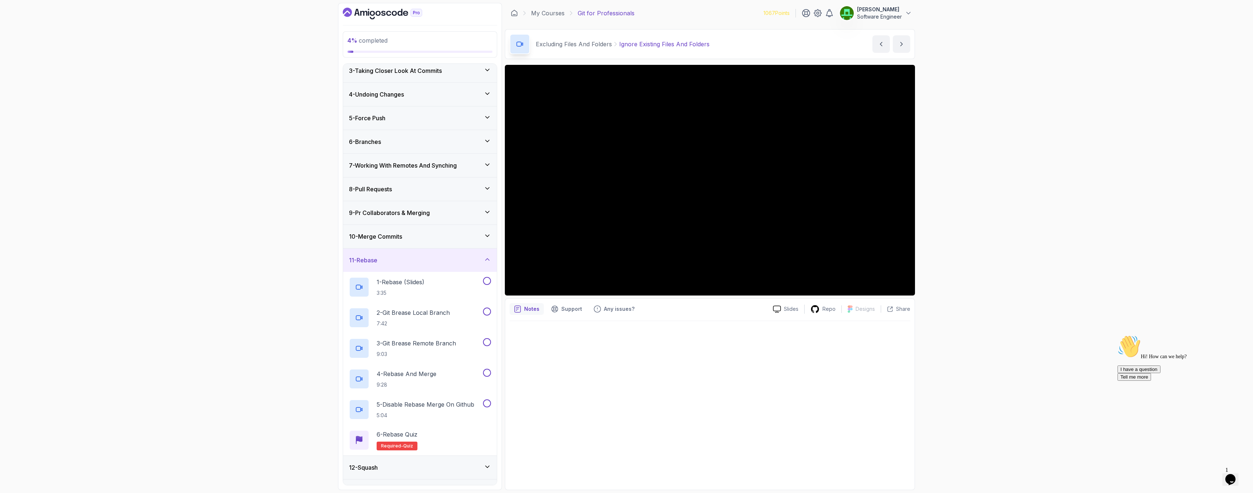
click at [371, 262] on h3 "11 - Rebase" at bounding box center [363, 260] width 28 height 9
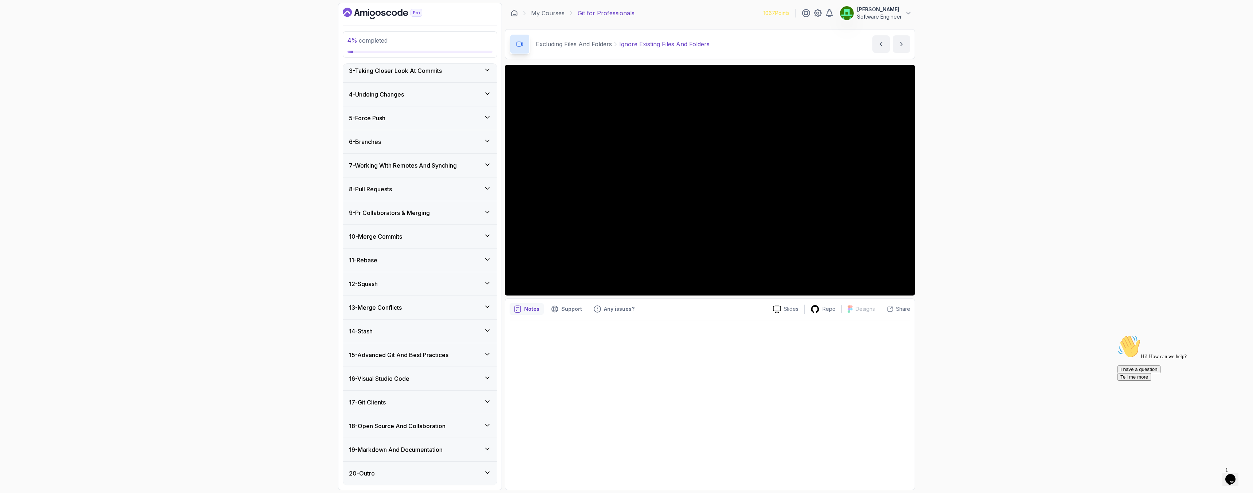
click at [373, 287] on h3 "12 - Squash" at bounding box center [363, 283] width 29 height 9
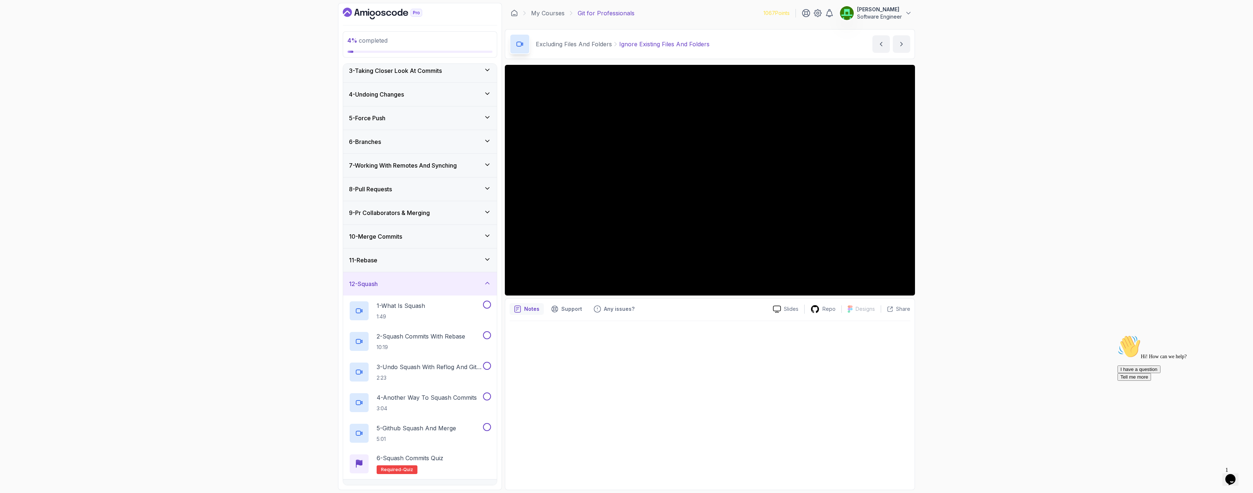
click at [373, 287] on h3 "12 - Squash" at bounding box center [363, 283] width 29 height 9
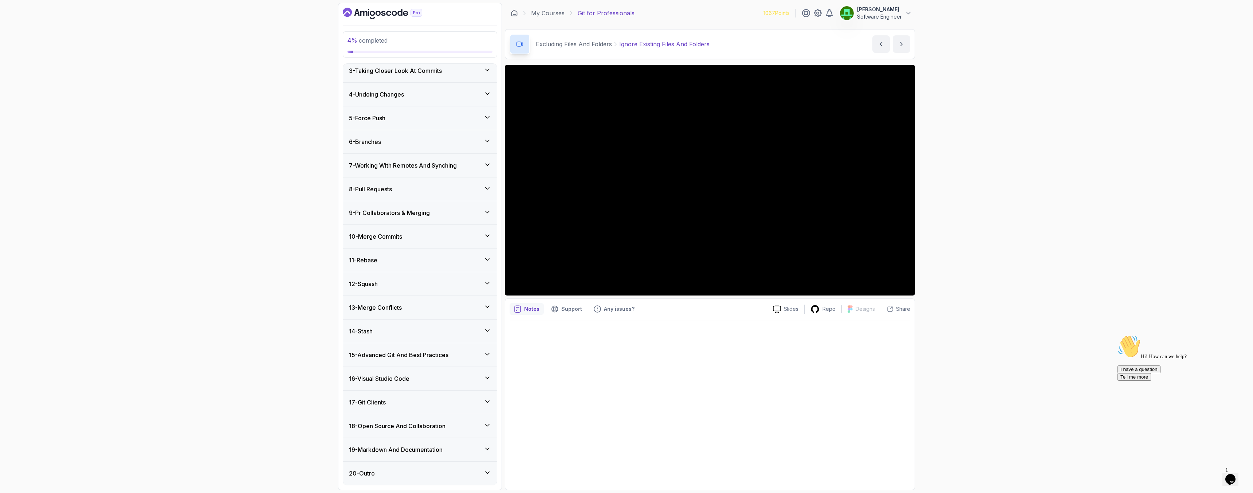
click at [405, 350] on h3 "15 - Advanced Git And Best Practices" at bounding box center [398, 354] width 99 height 9
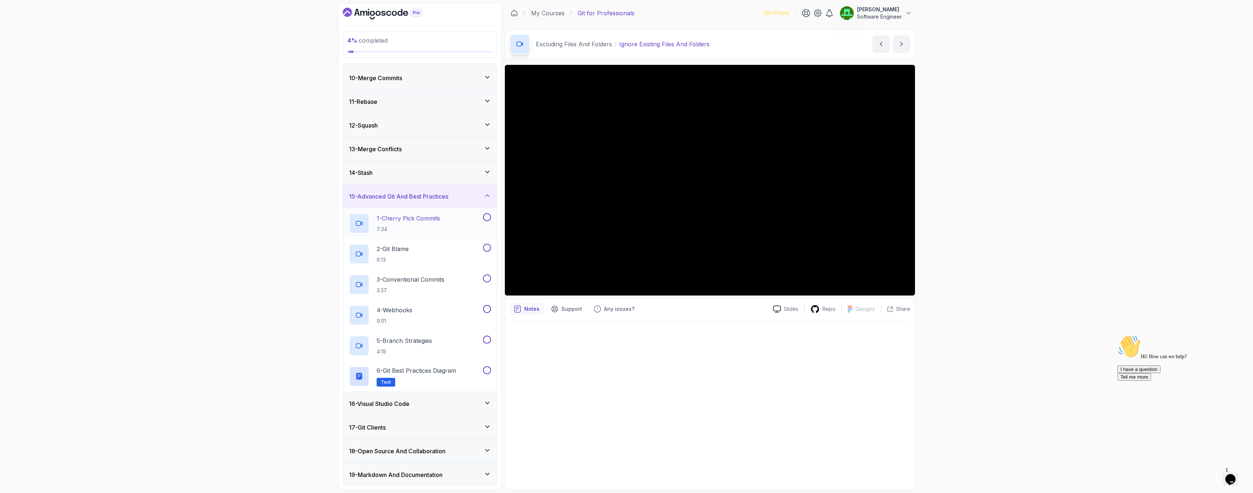
scroll to position [227, 0]
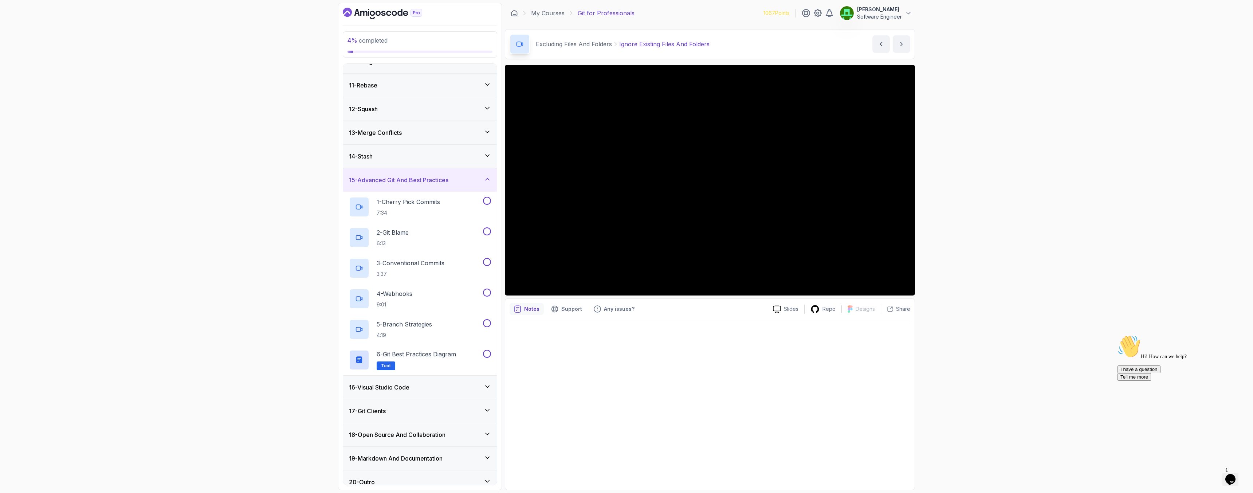
click at [406, 387] on h3 "16 - Visual Studio Code" at bounding box center [379, 387] width 60 height 9
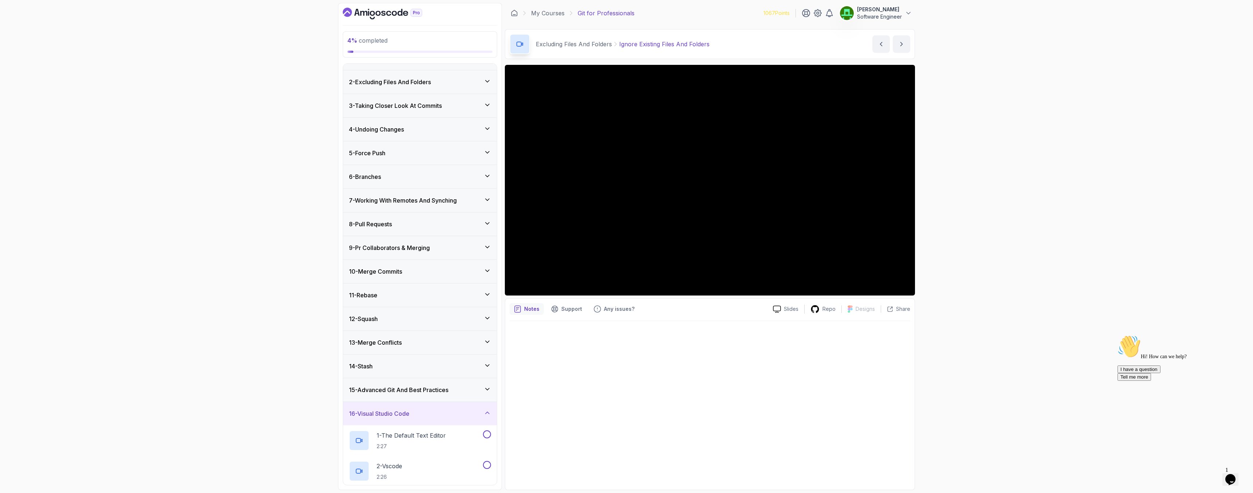
scroll to position [0, 0]
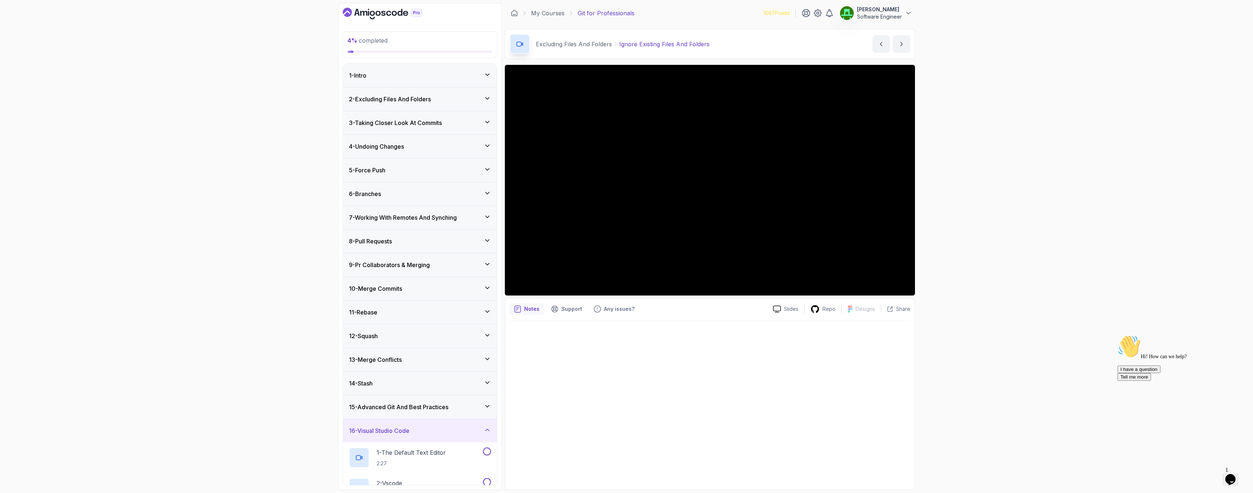
click at [438, 128] on div "3 - Taking Closer Look At Commits" at bounding box center [420, 122] width 154 height 23
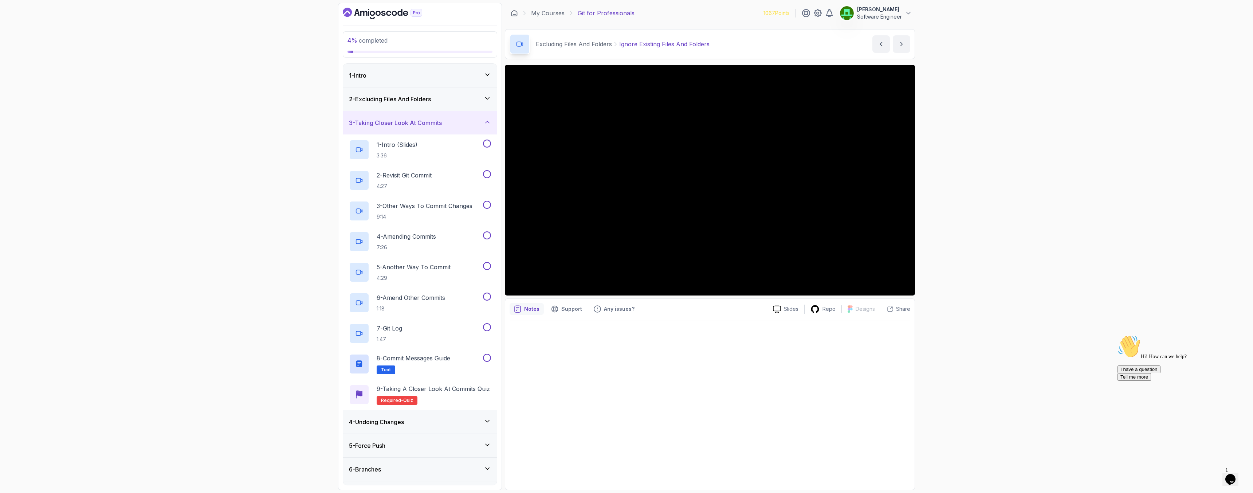
click at [441, 124] on h3 "3 - Taking Closer Look At Commits" at bounding box center [395, 122] width 93 height 9
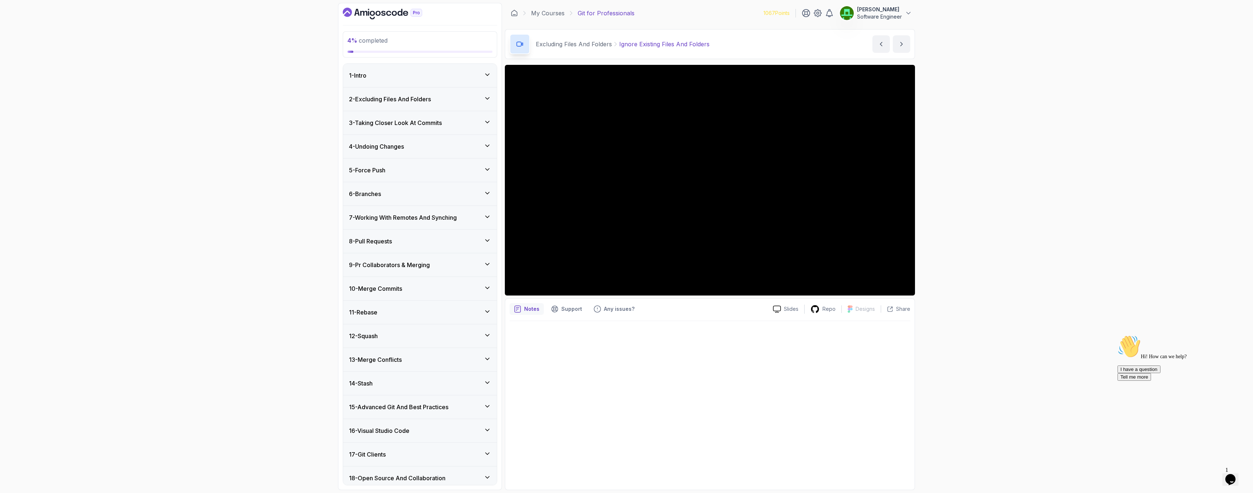
click at [401, 150] on h3 "4 - Undoing Changes" at bounding box center [376, 146] width 55 height 9
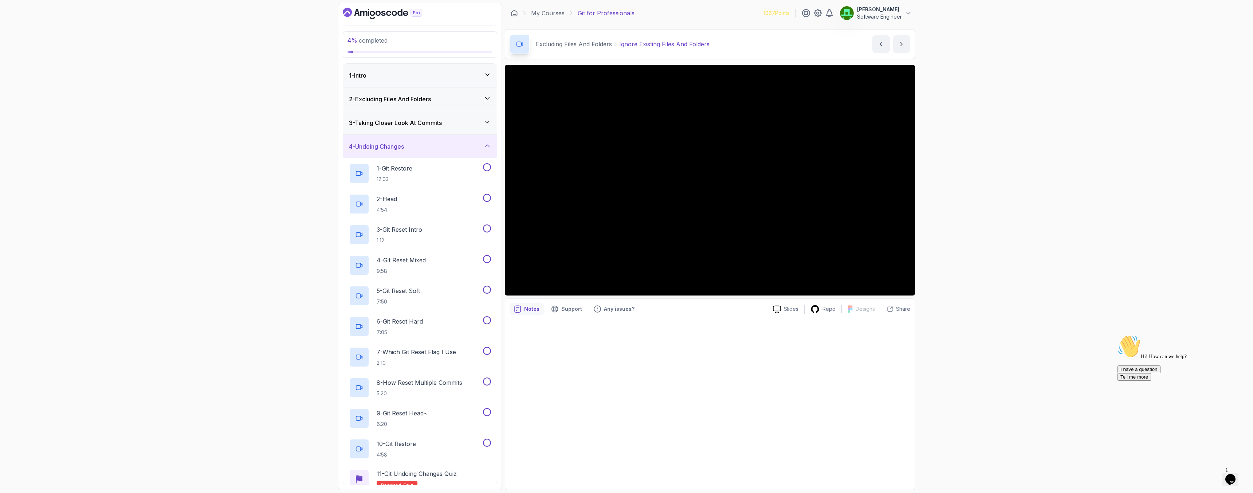
click at [400, 149] on h3 "4 - Undoing Changes" at bounding box center [376, 146] width 55 height 9
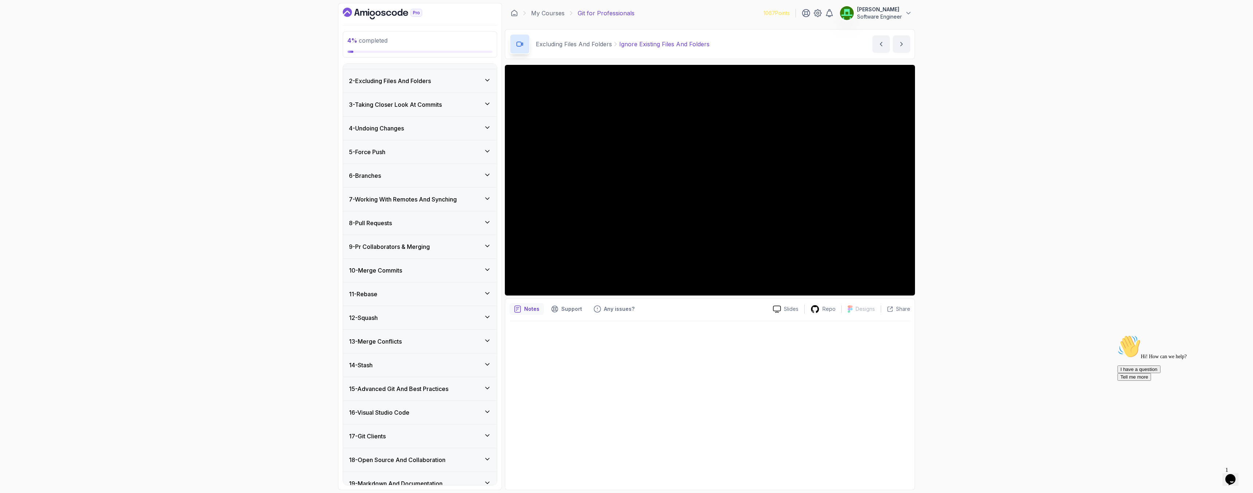
scroll to position [52, 0]
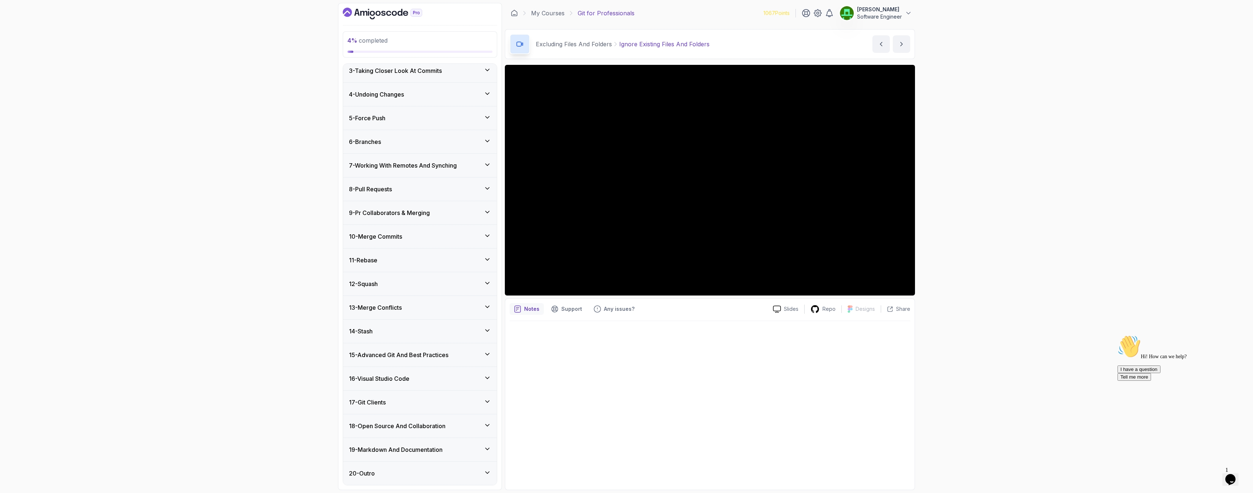
click at [386, 430] on h3 "18 - Open Source And Collaboration" at bounding box center [397, 425] width 97 height 9
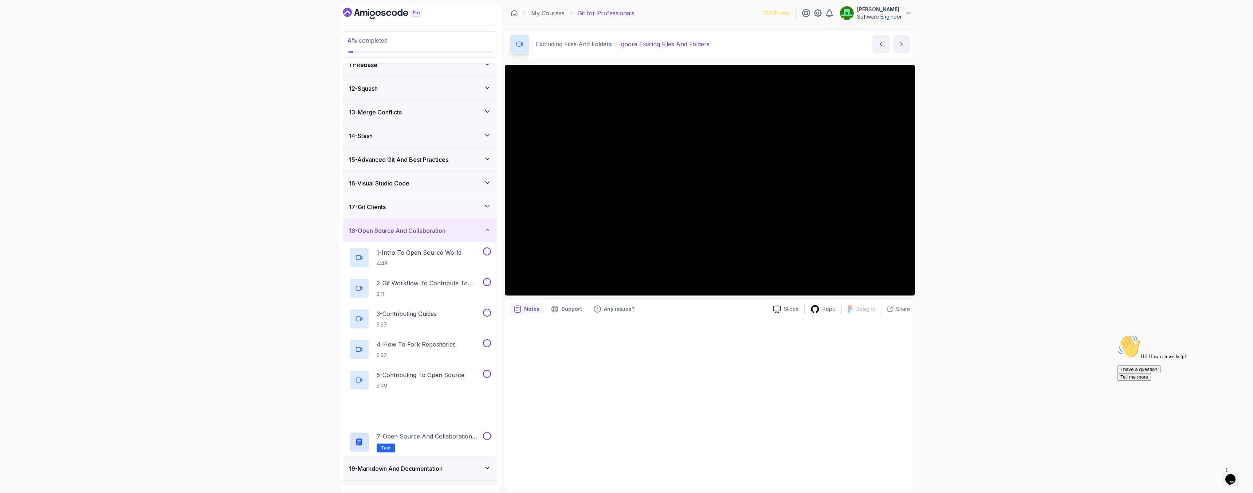
scroll to position [266, 0]
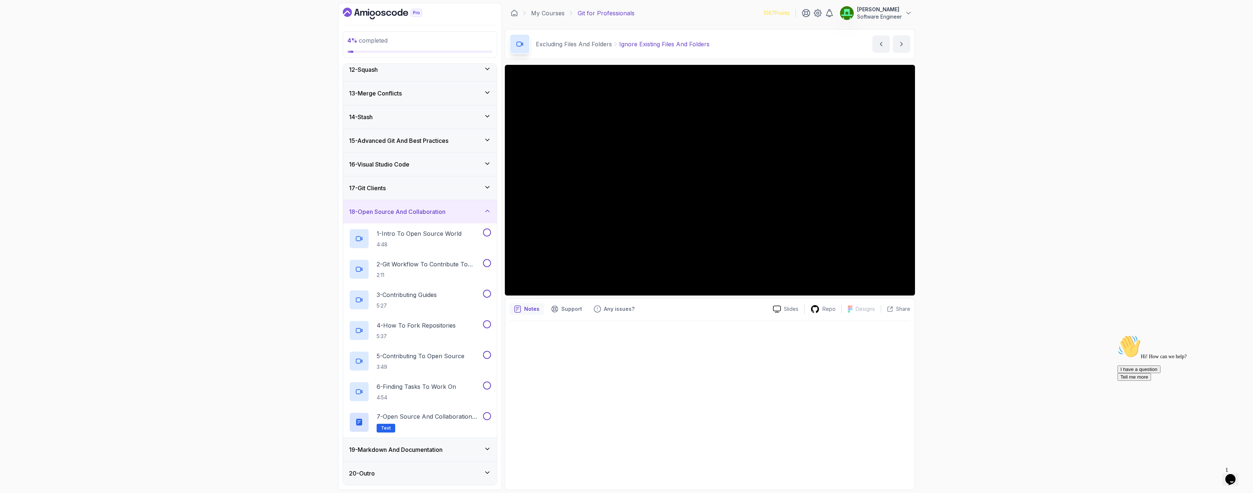
click at [407, 211] on h3 "18 - Open Source And Collaboration" at bounding box center [397, 211] width 97 height 9
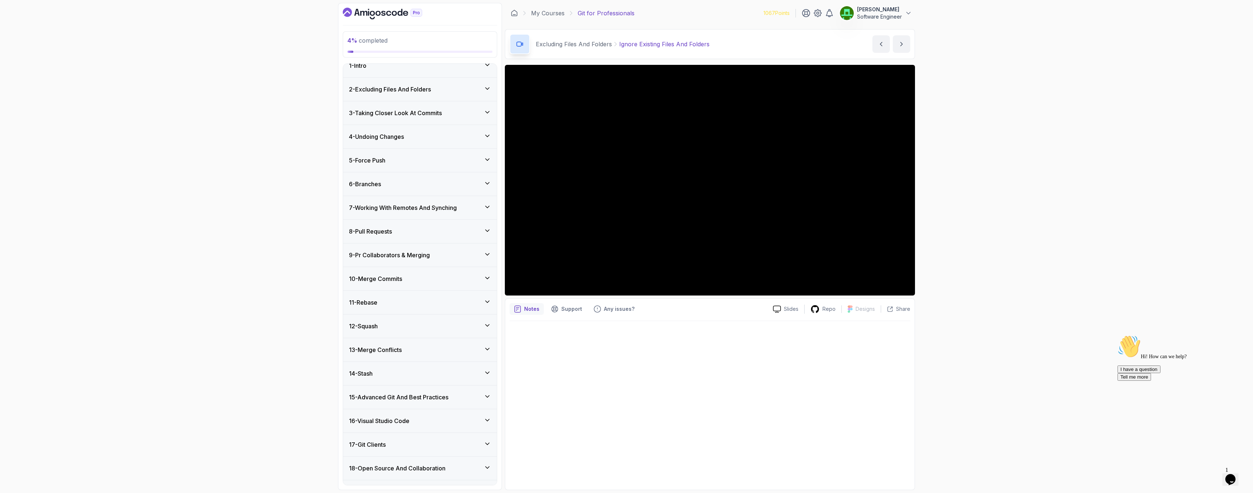
scroll to position [0, 0]
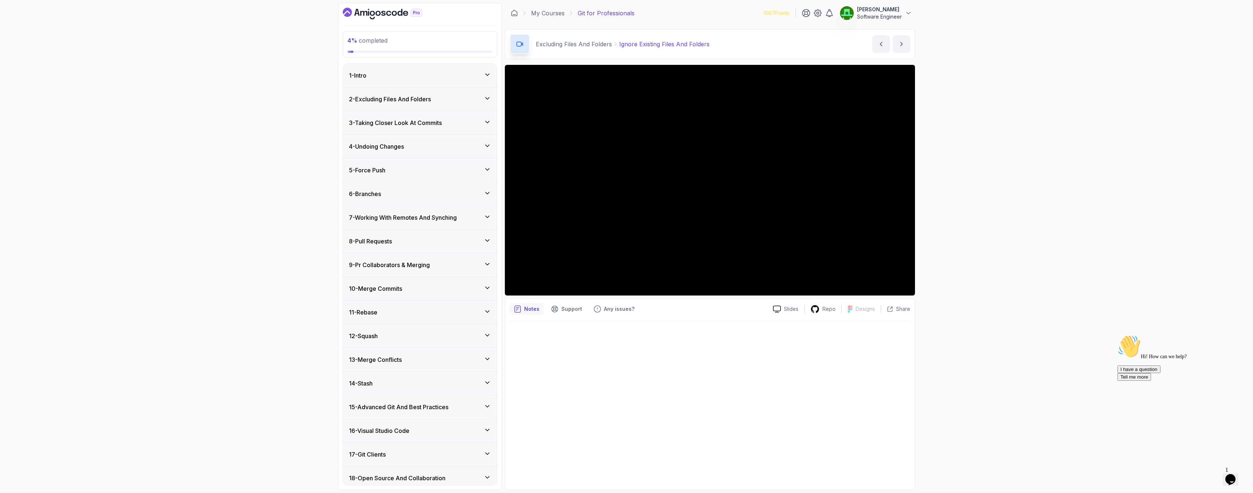
click at [371, 198] on div "6 - Branches" at bounding box center [420, 193] width 154 height 23
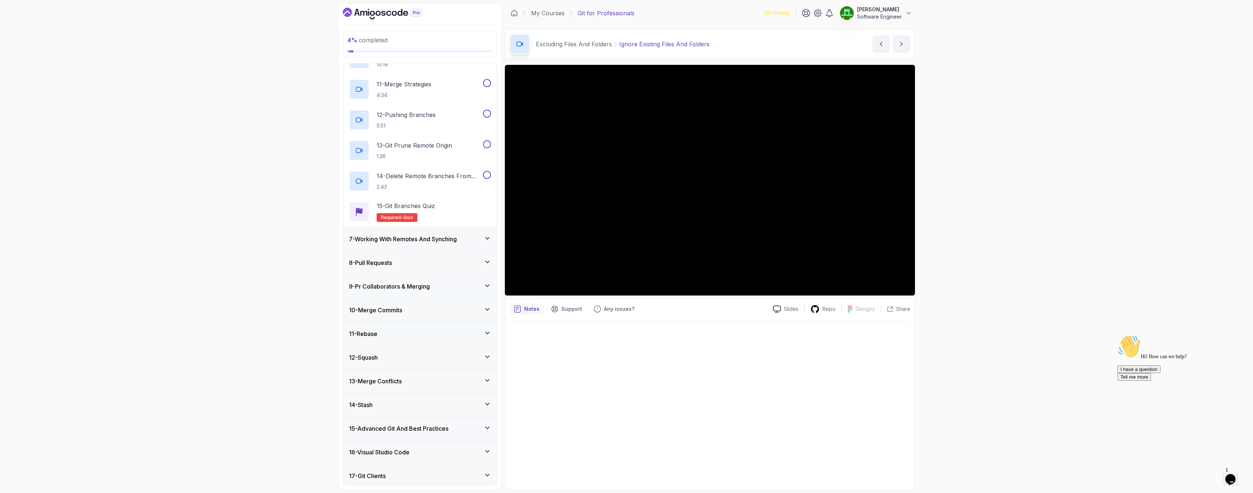
scroll to position [511, 0]
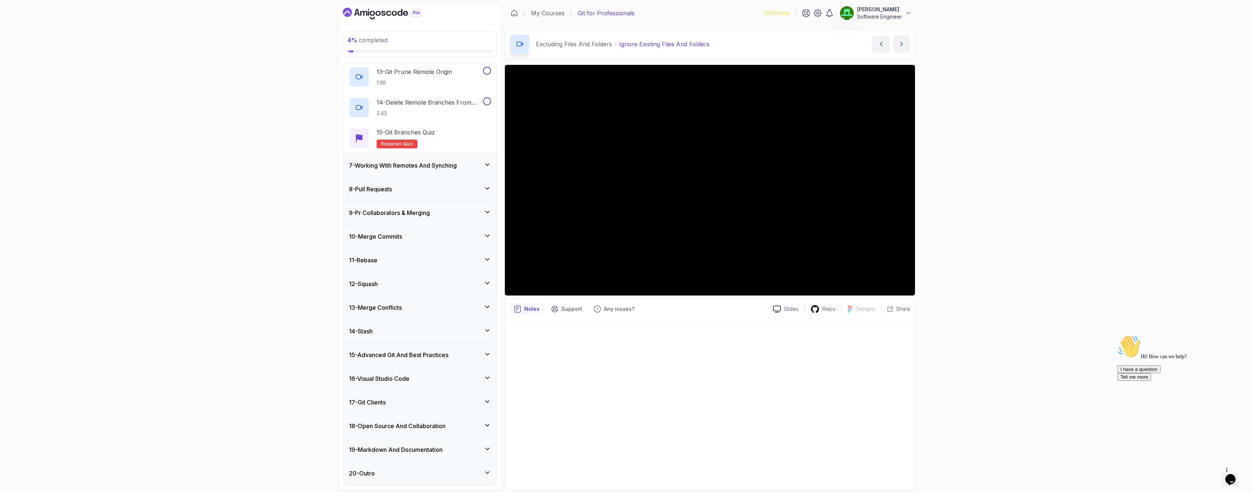
click at [385, 216] on h3 "9 - Pr Collaborators & Merging" at bounding box center [389, 212] width 81 height 9
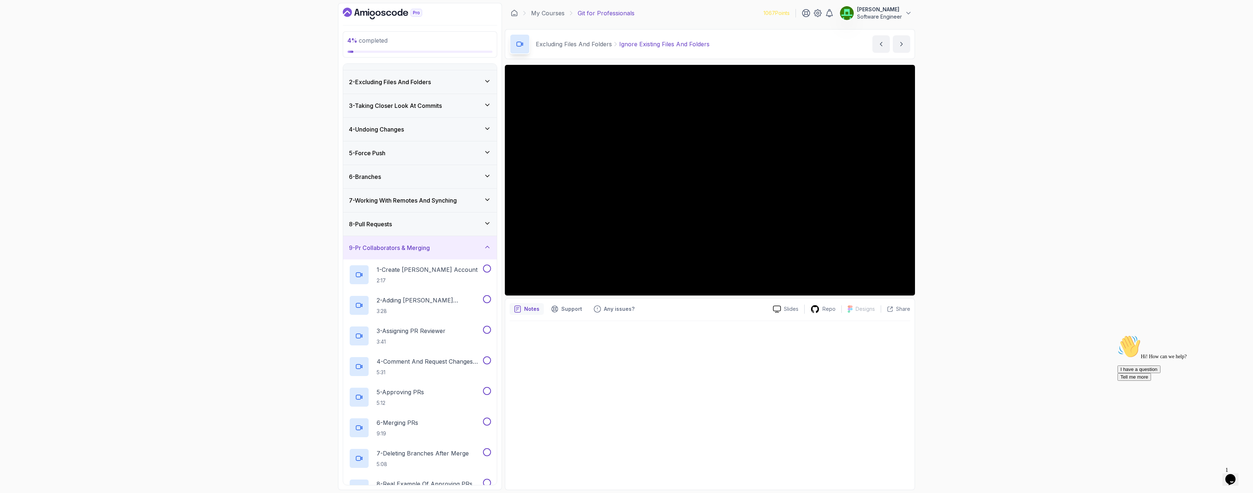
scroll to position [0, 0]
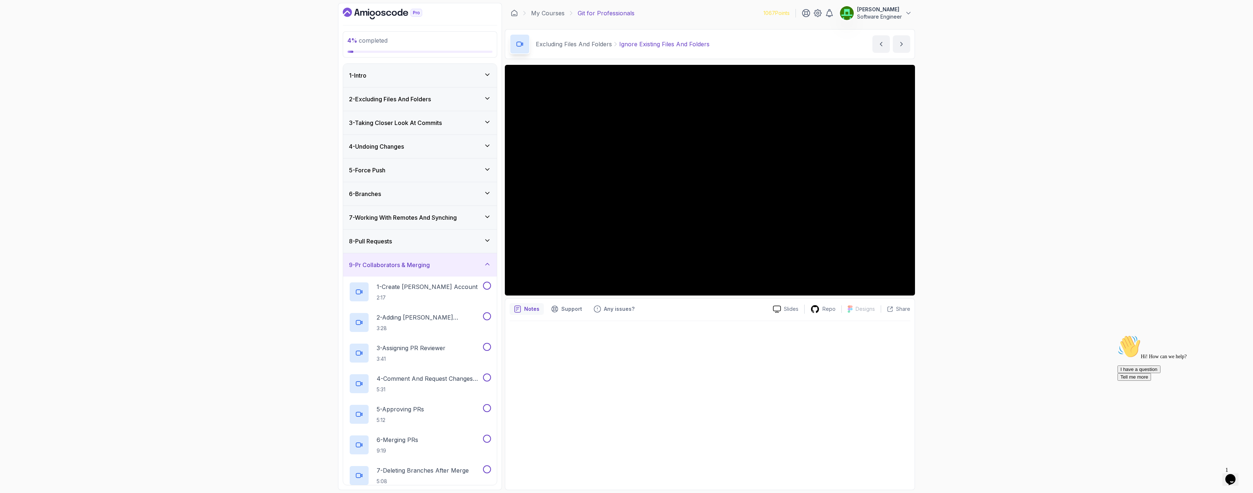
click at [387, 268] on h3 "9 - Pr Collaborators & Merging" at bounding box center [389, 264] width 81 height 9
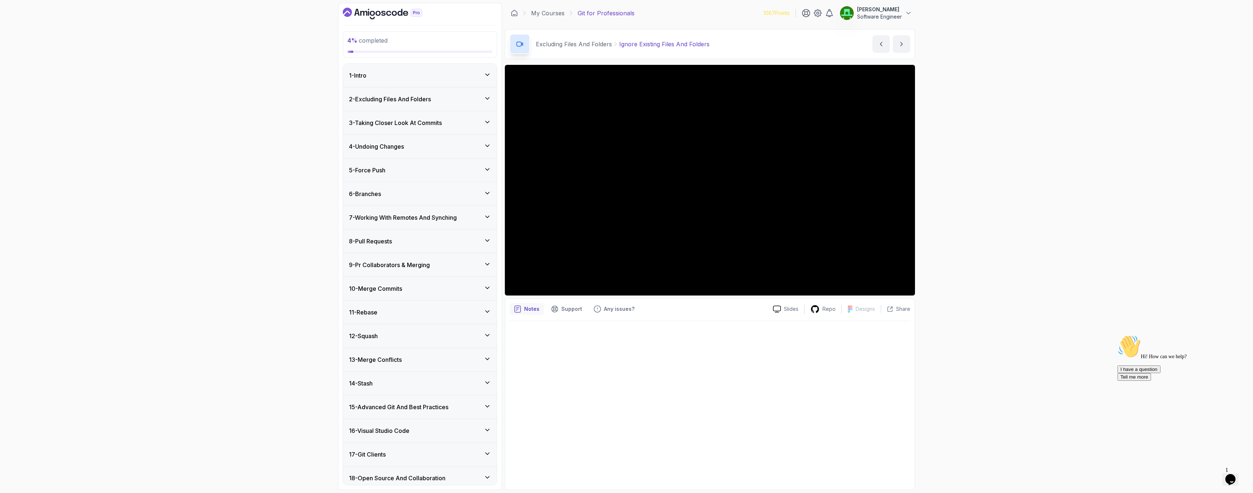
click at [403, 103] on h3 "2 - Excluding Files And Folders" at bounding box center [390, 99] width 82 height 9
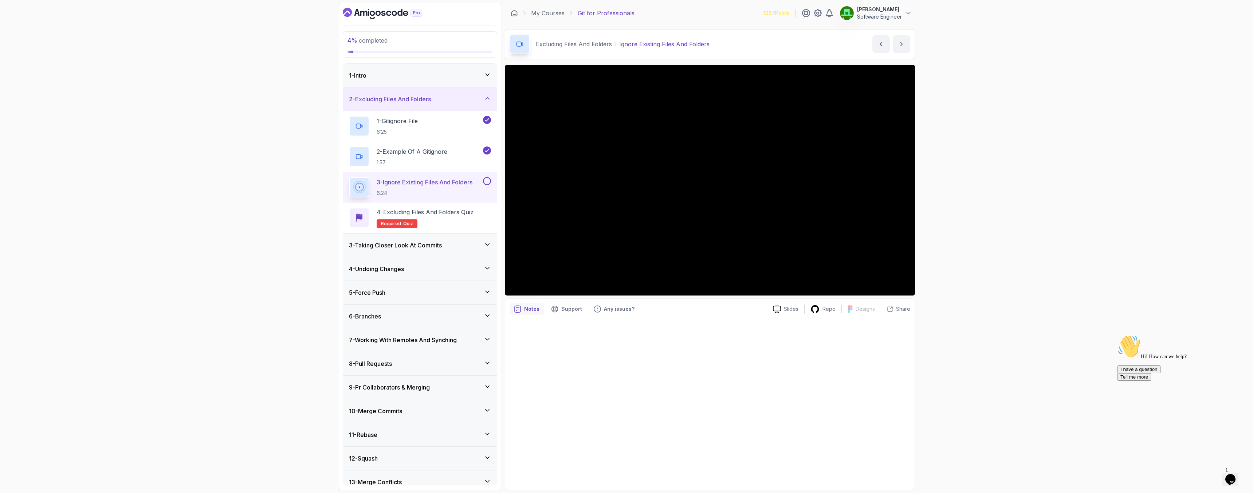
click at [487, 182] on button at bounding box center [487, 181] width 8 height 8
click at [447, 215] on p "4 - Excluding Files and Folders Quiz" at bounding box center [425, 212] width 97 height 9
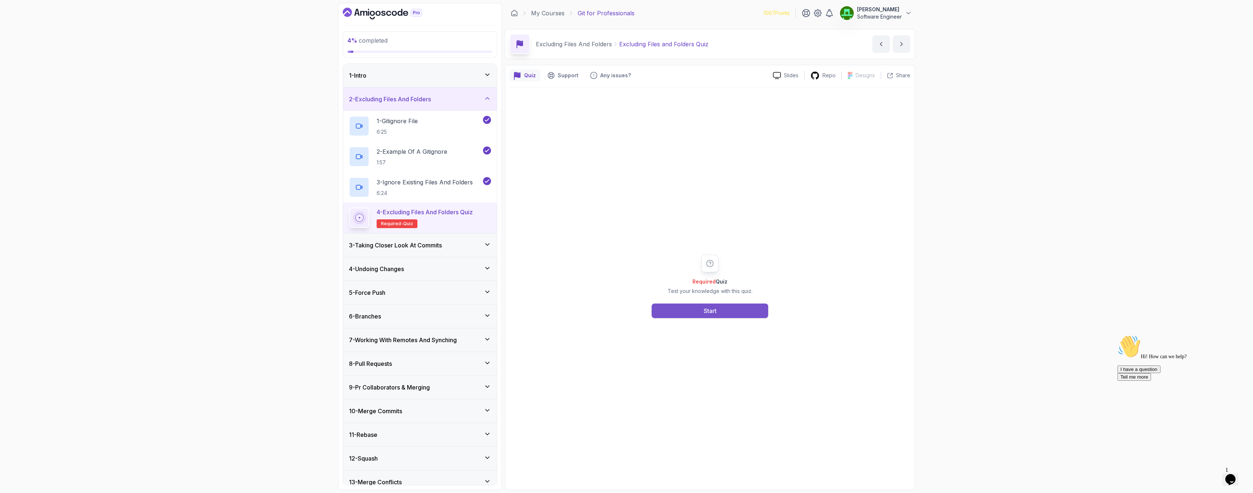
click at [754, 310] on button "Start" at bounding box center [710, 310] width 117 height 15
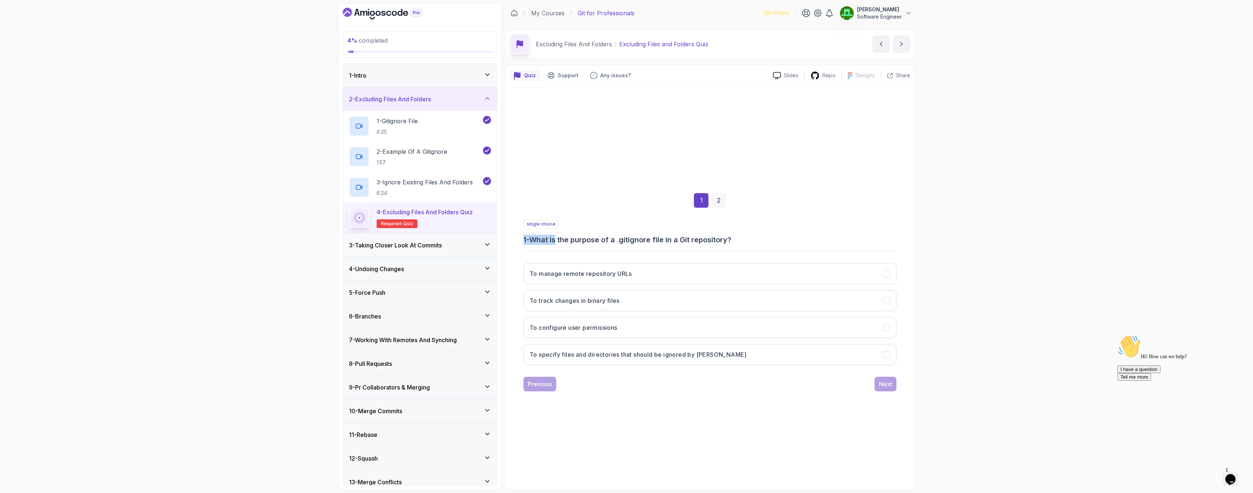
drag, startPoint x: 559, startPoint y: 239, endPoint x: 705, endPoint y: 230, distance: 146.3
click at [705, 230] on div "single choice 1 - What is the purpose of a .gitignore file in a Git repository?" at bounding box center [709, 231] width 373 height 25
click at [622, 357] on h3 "To specify files and directories that should be ignored by [PERSON_NAME]" at bounding box center [638, 354] width 217 height 9
click at [881, 379] on button "Next" at bounding box center [885, 384] width 22 height 15
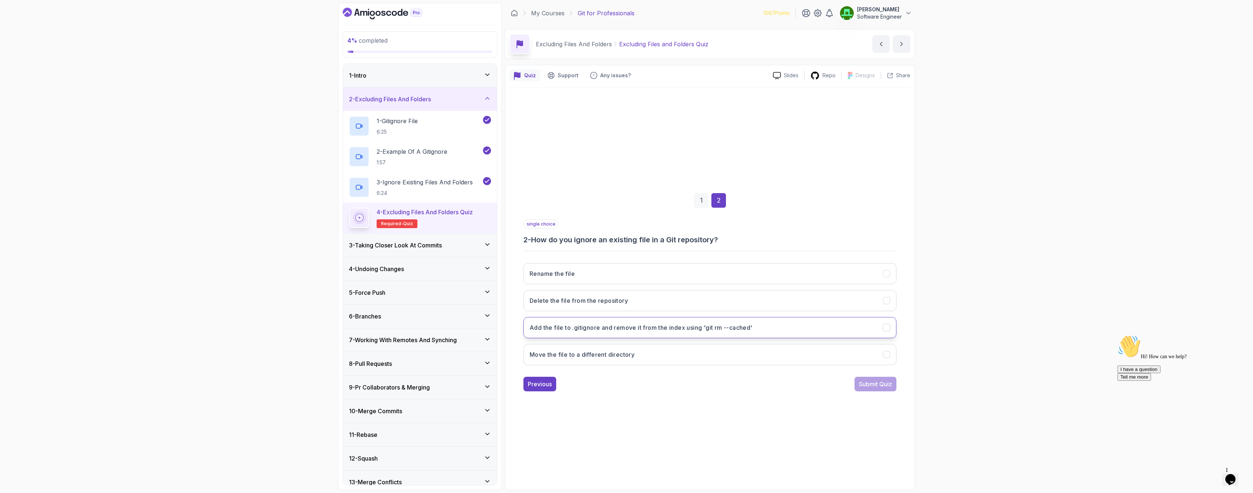
click at [628, 328] on h3 "Add the file to .gitignore and remove it from the index using 'git rm --cached'" at bounding box center [641, 327] width 223 height 9
click at [883, 388] on button "Submit Quiz" at bounding box center [875, 384] width 42 height 15
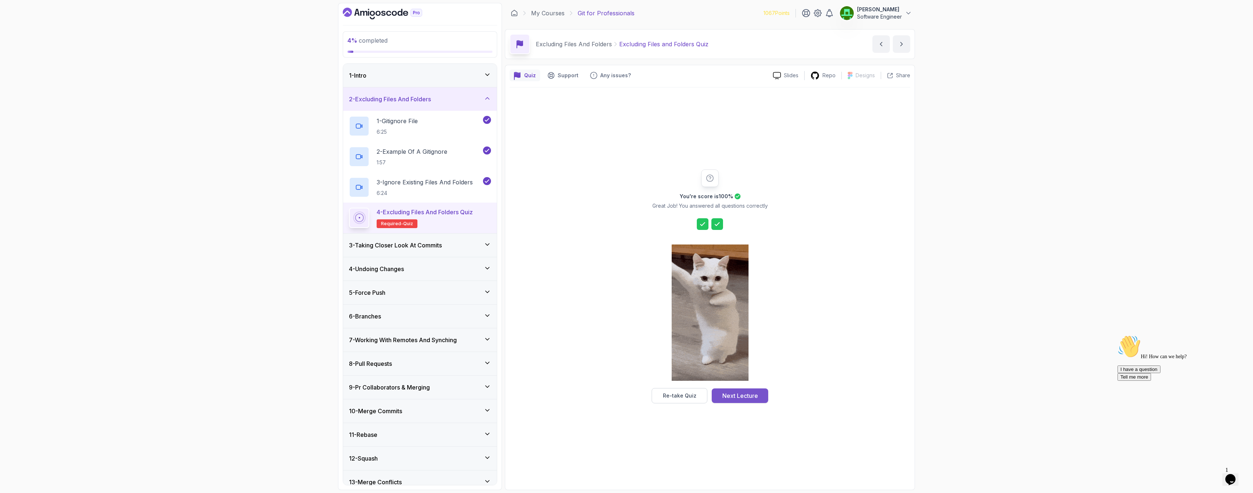
click at [732, 391] on div "Next Lecture" at bounding box center [740, 395] width 36 height 9
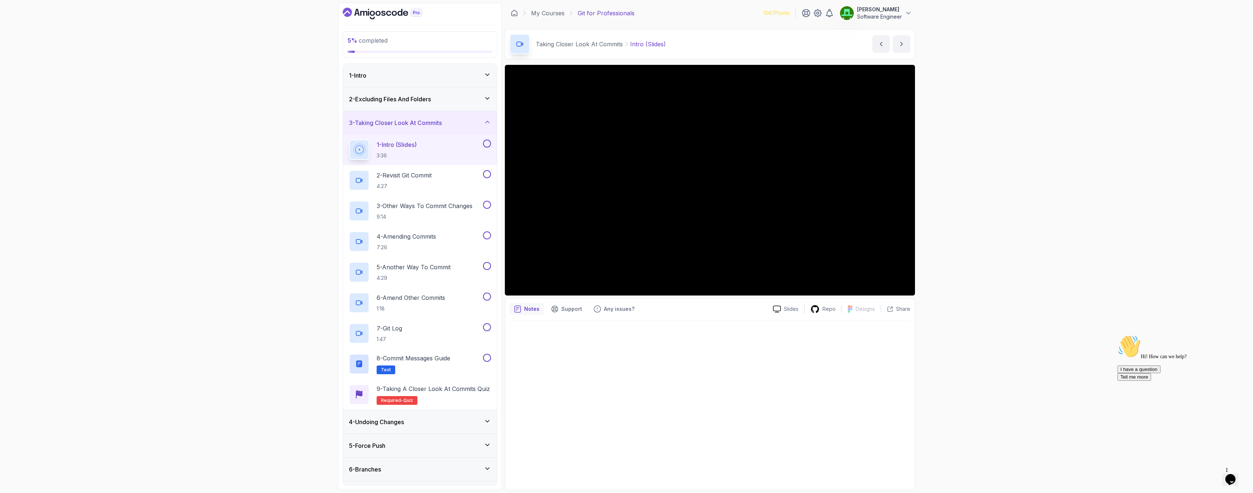
click at [484, 143] on button at bounding box center [487, 143] width 8 height 8
click at [406, 171] on p "2 - Revisit Git Commit" at bounding box center [404, 175] width 55 height 9
click at [486, 176] on button at bounding box center [487, 174] width 8 height 8
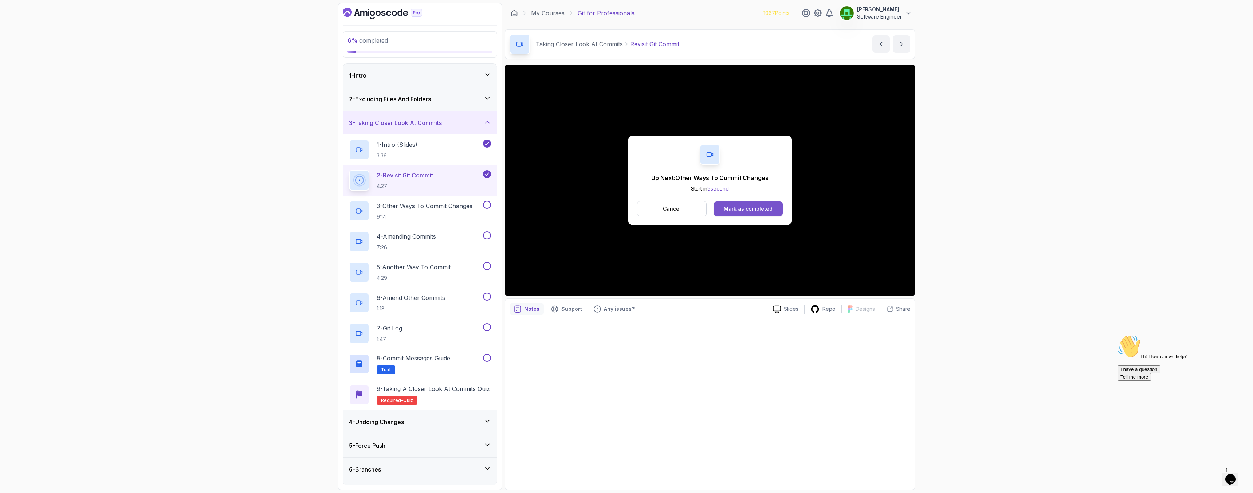
click at [750, 214] on button "Mark as completed" at bounding box center [748, 208] width 69 height 15
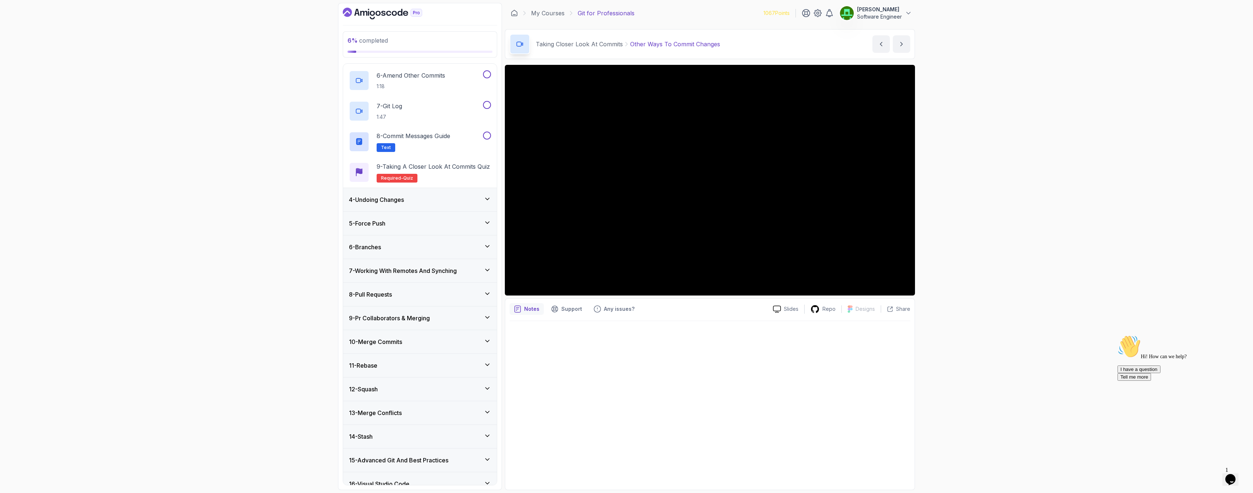
scroll to position [240, 0]
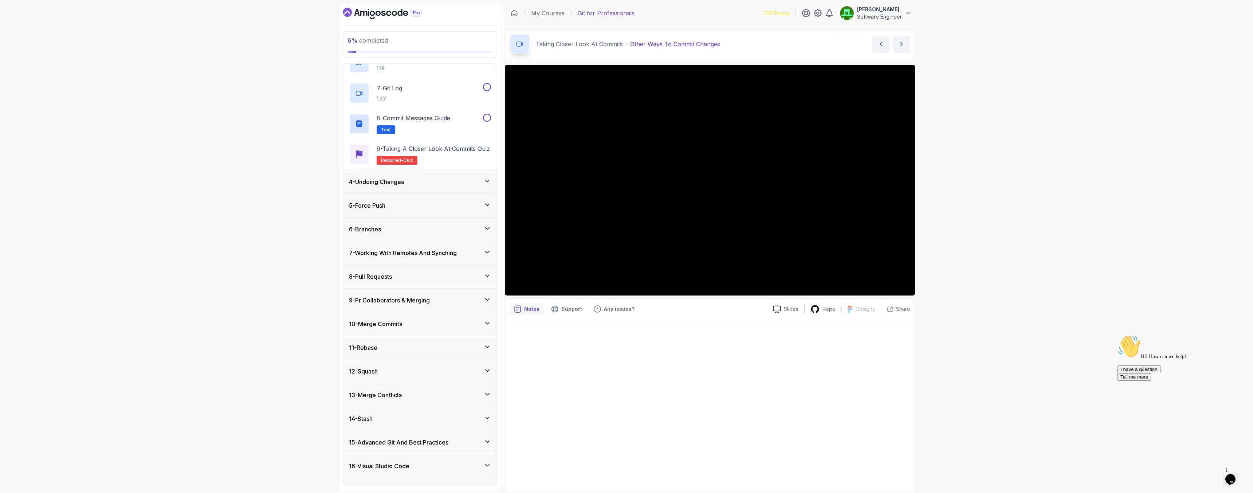
click at [373, 421] on h3 "14 - Stash" at bounding box center [361, 418] width 24 height 9
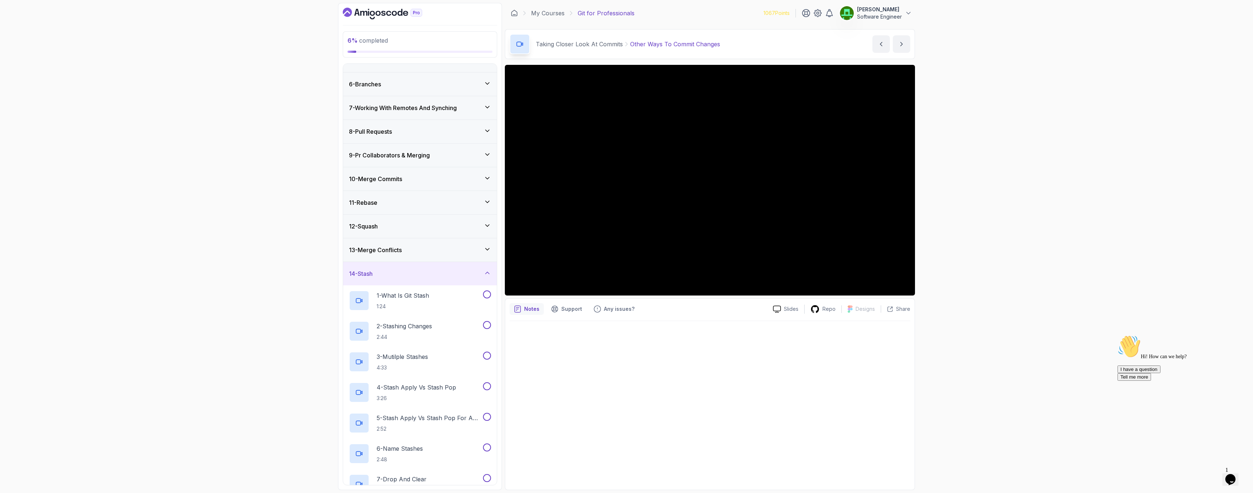
scroll to position [52, 0]
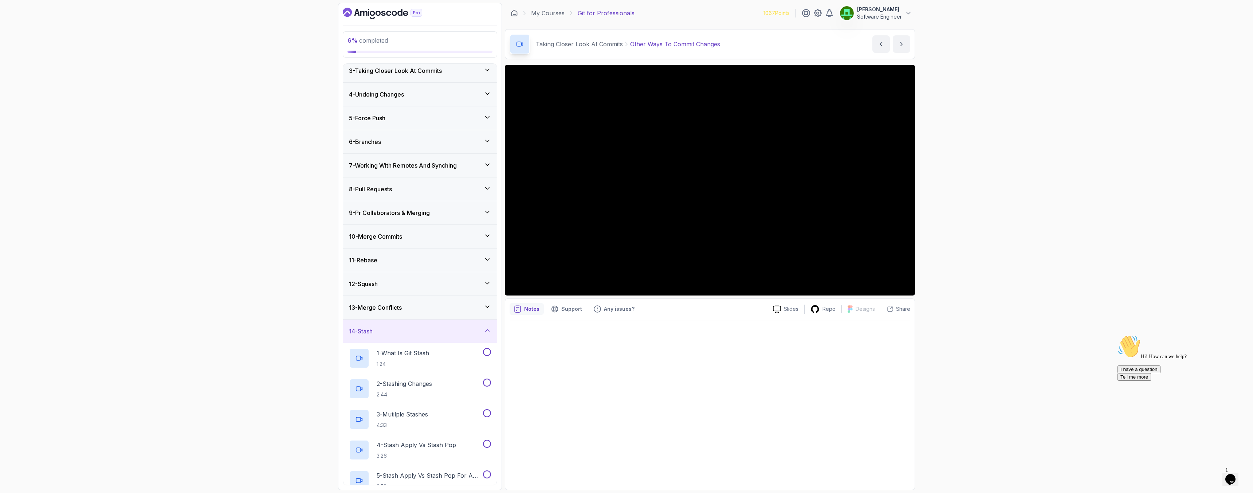
click at [392, 328] on div "14 - Stash" at bounding box center [420, 331] width 142 height 9
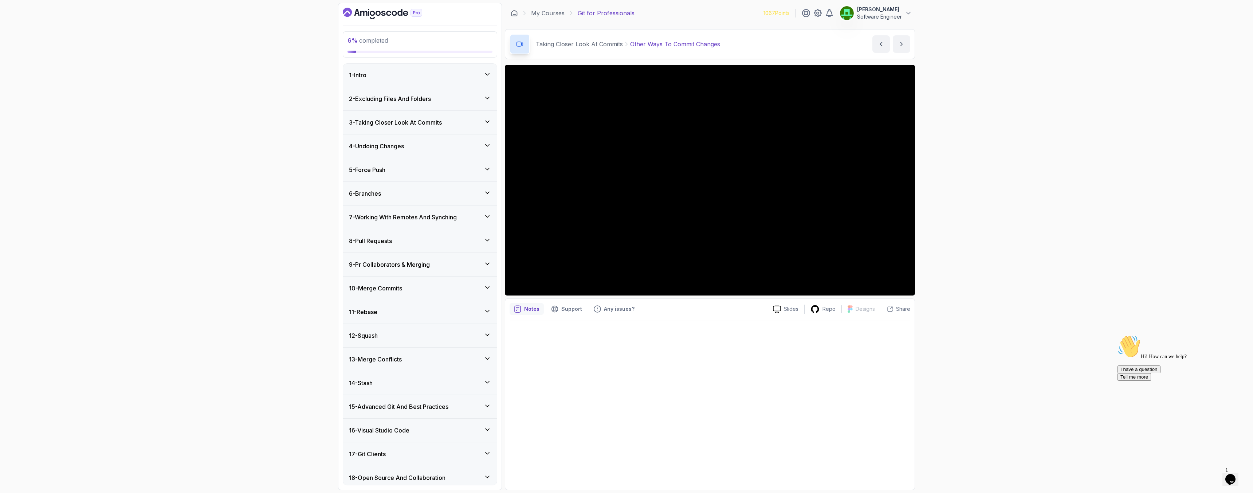
scroll to position [0, 0]
click at [395, 125] on h3 "3 - Taking Closer Look At Commits" at bounding box center [395, 122] width 93 height 9
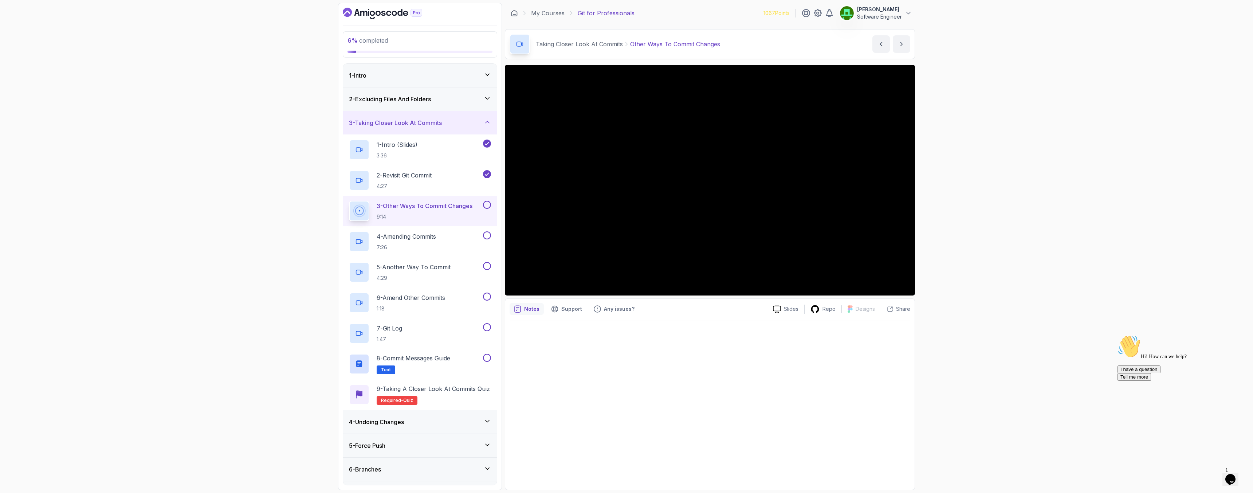
click at [487, 206] on button at bounding box center [487, 205] width 8 height 8
click at [395, 240] on p "4 - Amending Commits" at bounding box center [406, 236] width 59 height 9
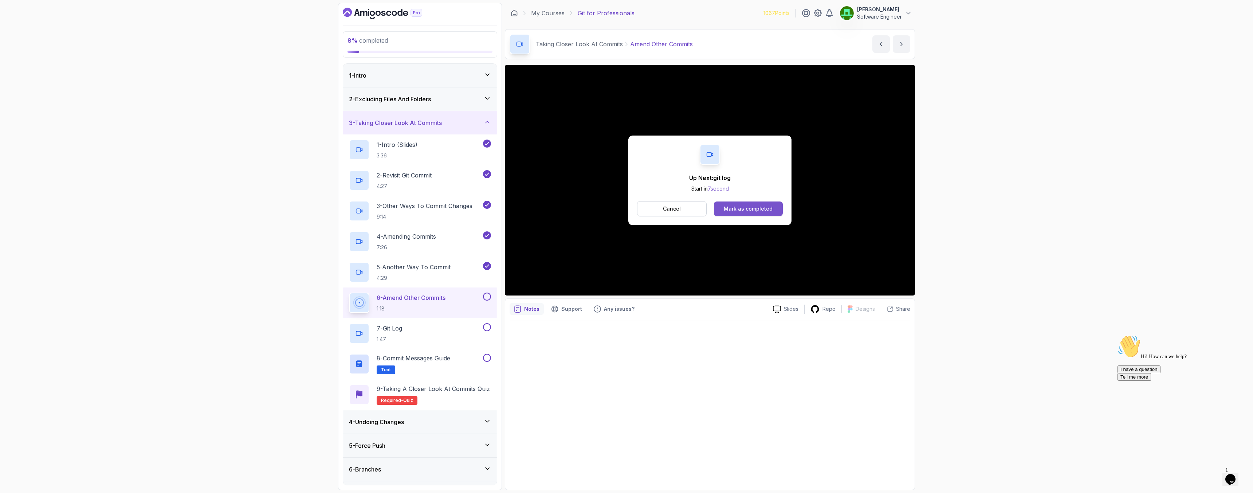
click at [731, 204] on button "Mark as completed" at bounding box center [748, 208] width 69 height 15
click at [750, 209] on div "Mark as completed" at bounding box center [748, 208] width 49 height 7
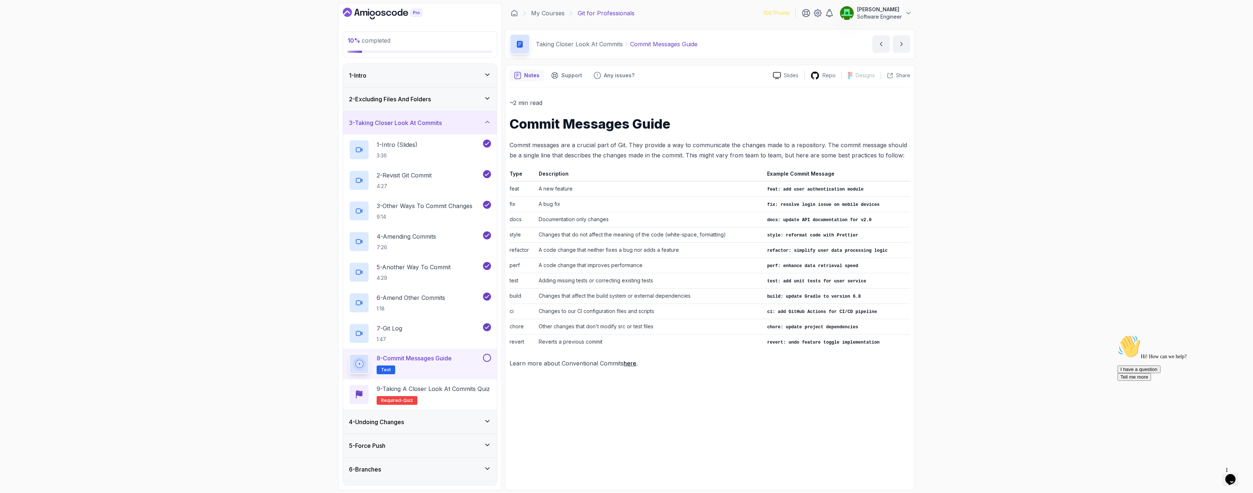
click at [489, 359] on button at bounding box center [487, 358] width 8 height 8
click at [428, 387] on p "9 - Taking a Closer Look at Commits Quiz" at bounding box center [433, 388] width 113 height 9
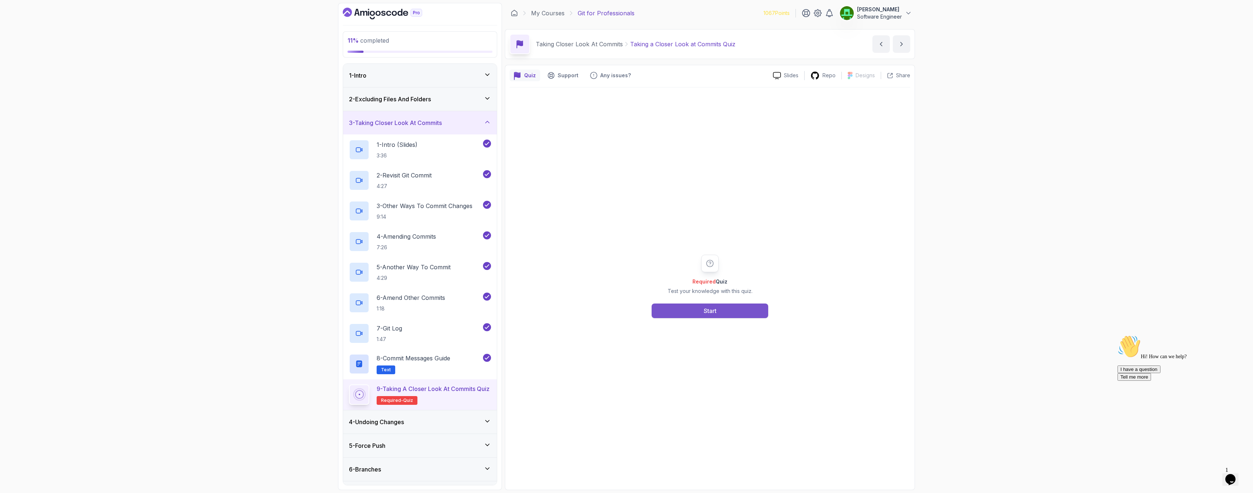
click at [716, 311] on button "Start" at bounding box center [710, 310] width 117 height 15
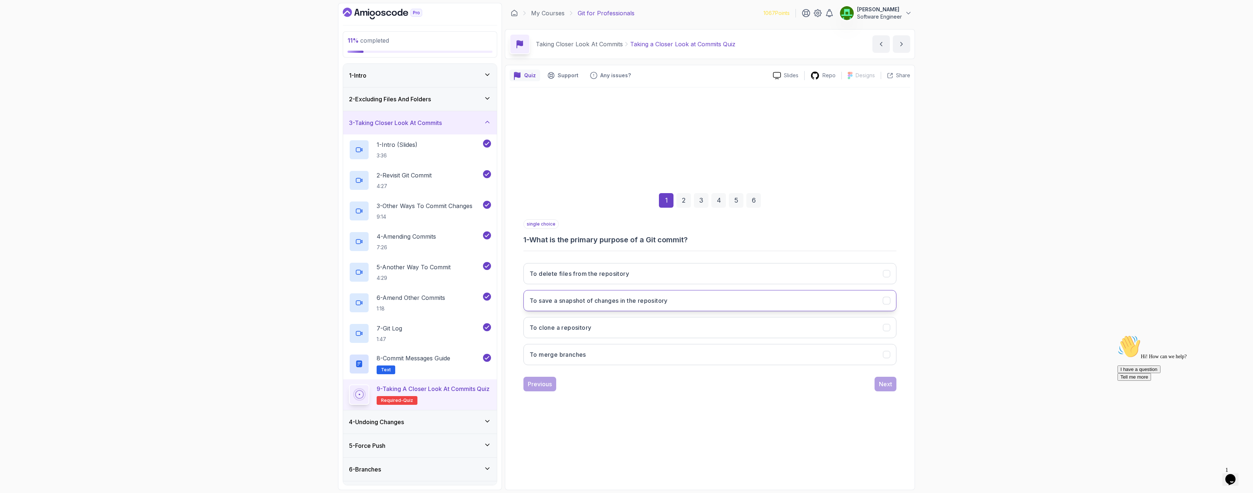
click at [637, 297] on h3 "To save a snapshot of changes in the repository" at bounding box center [599, 300] width 138 height 9
click at [891, 384] on div "Next" at bounding box center [885, 383] width 13 height 9
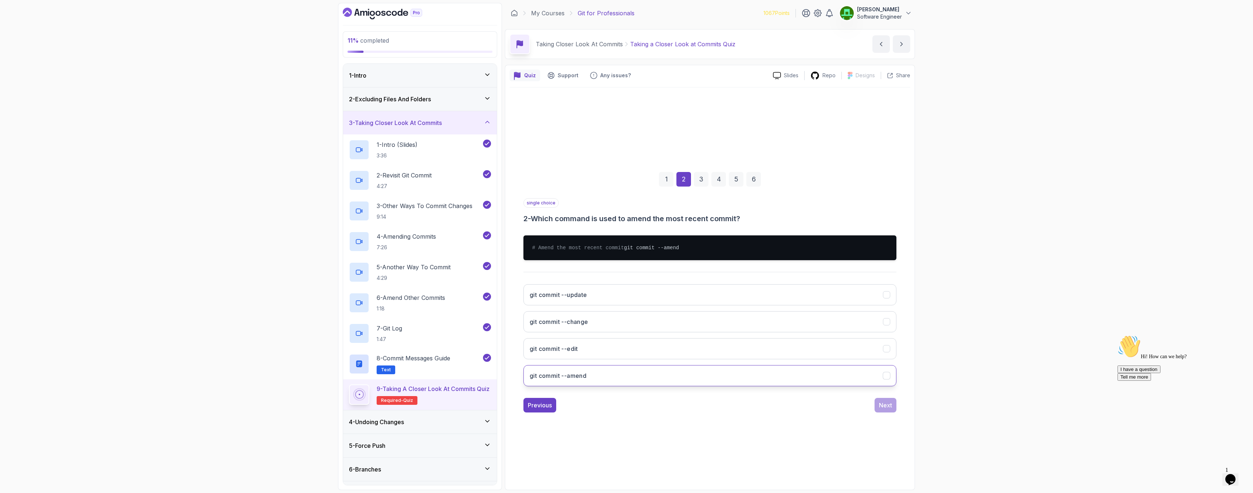
click at [607, 378] on button "git commit --amend" at bounding box center [709, 375] width 373 height 21
click at [881, 405] on div "Next" at bounding box center [885, 405] width 13 height 9
click at [542, 299] on h3 "git log" at bounding box center [539, 294] width 18 height 9
click at [887, 412] on button "Next" at bounding box center [885, 405] width 22 height 15
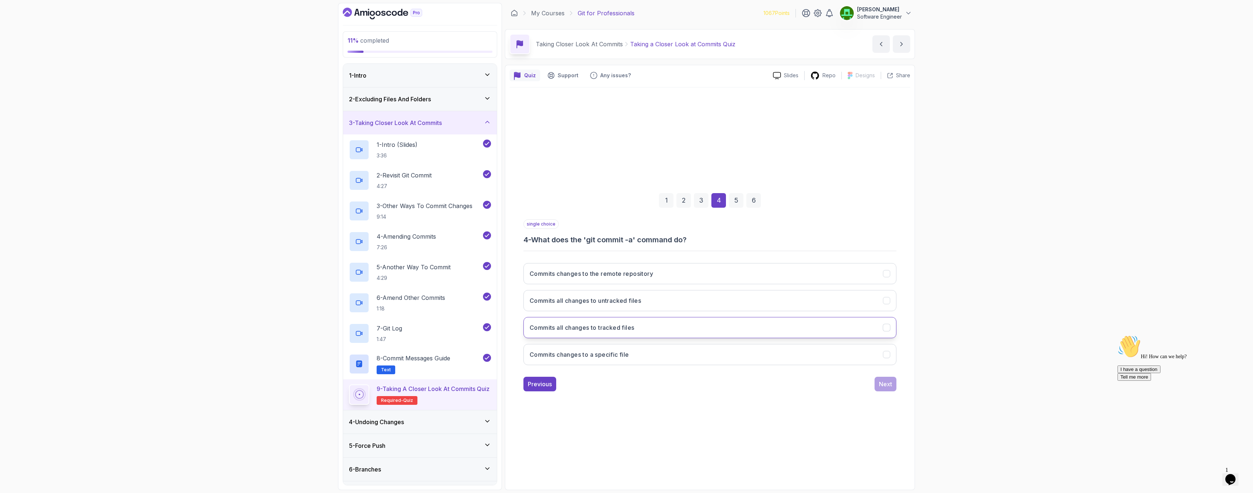
click at [556, 332] on button "Commits all changes to tracked files" at bounding box center [709, 327] width 373 height 21
click at [886, 385] on div "Next" at bounding box center [885, 383] width 13 height 9
click at [639, 330] on h3 "Use 'git commit --amend' directly on the desired commit" at bounding box center [611, 327] width 163 height 9
click at [893, 385] on button "Next" at bounding box center [885, 384] width 22 height 15
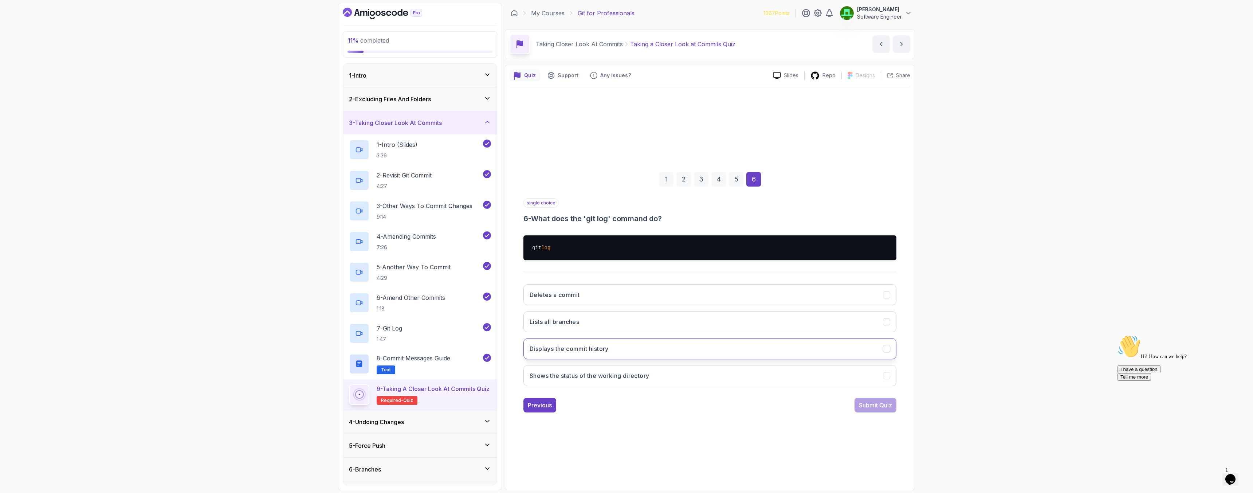
click at [599, 356] on button "Displays the commit history" at bounding box center [709, 348] width 373 height 21
click at [892, 406] on button "Submit Quiz" at bounding box center [875, 405] width 42 height 15
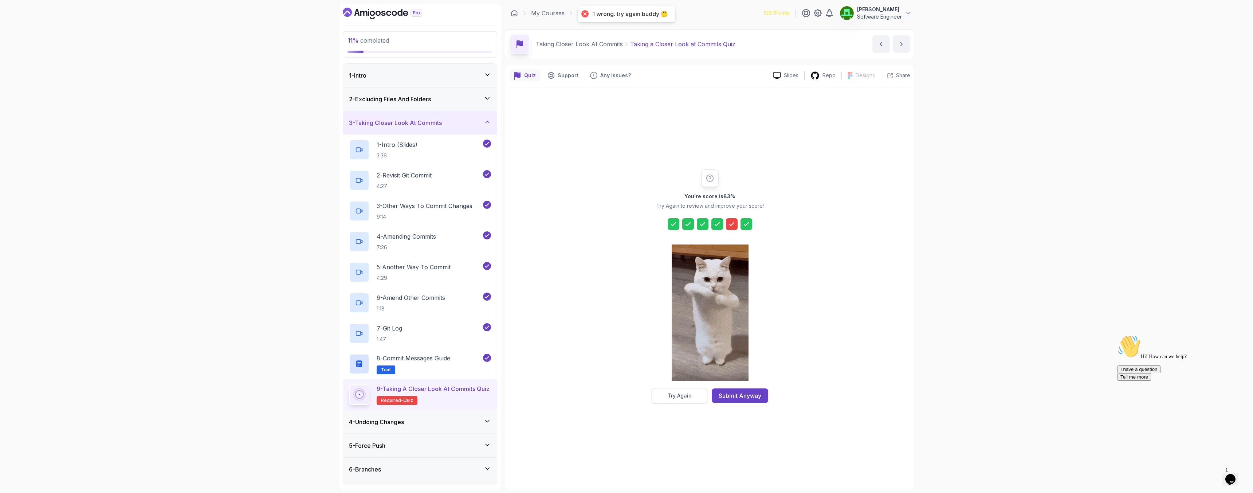
click at [702, 398] on button "Try Again" at bounding box center [680, 395] width 56 height 15
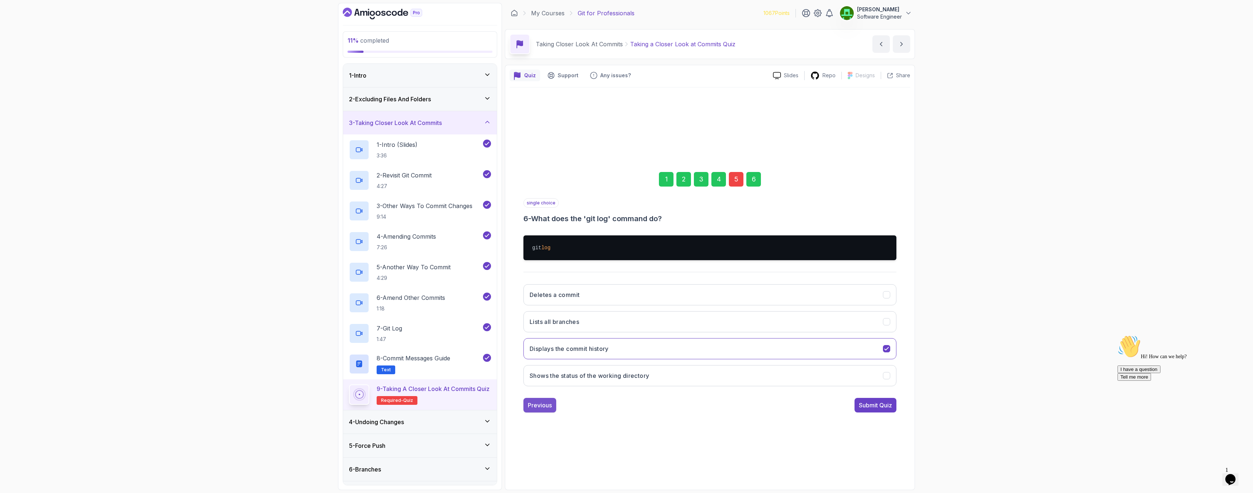
click at [544, 408] on div "Previous" at bounding box center [540, 405] width 24 height 9
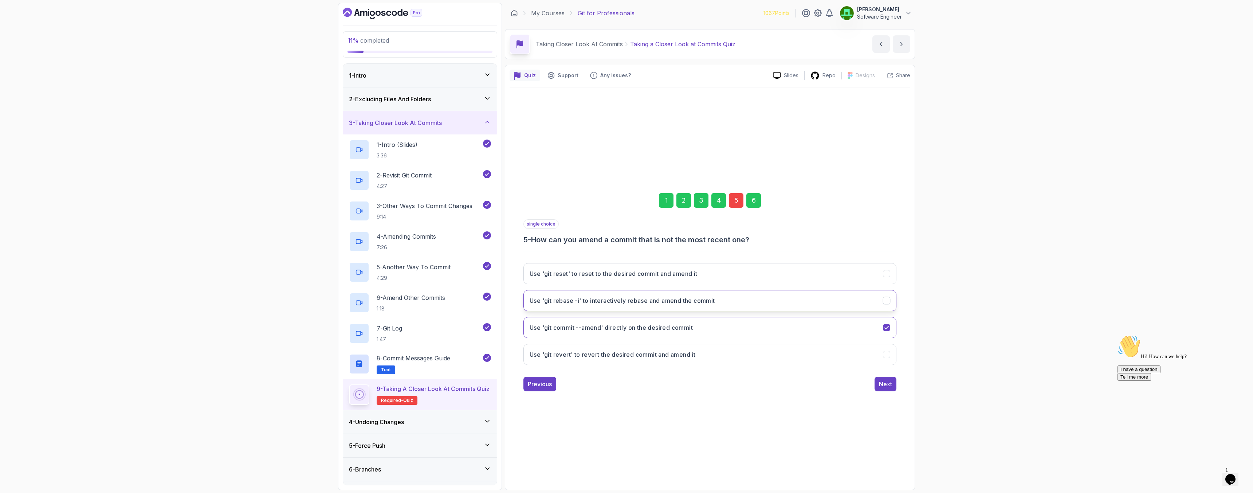
click at [622, 303] on h3 "Use 'git rebase -i' to interactively rebase and amend the commit" at bounding box center [622, 300] width 185 height 9
click at [615, 326] on h3 "Use 'git commit --amend' directly on the desired commit" at bounding box center [611, 327] width 163 height 9
click at [715, 302] on h3 "Use 'git rebase -i' to interactively rebase and amend the commit" at bounding box center [622, 300] width 185 height 9
click at [883, 382] on div "Next" at bounding box center [885, 383] width 13 height 9
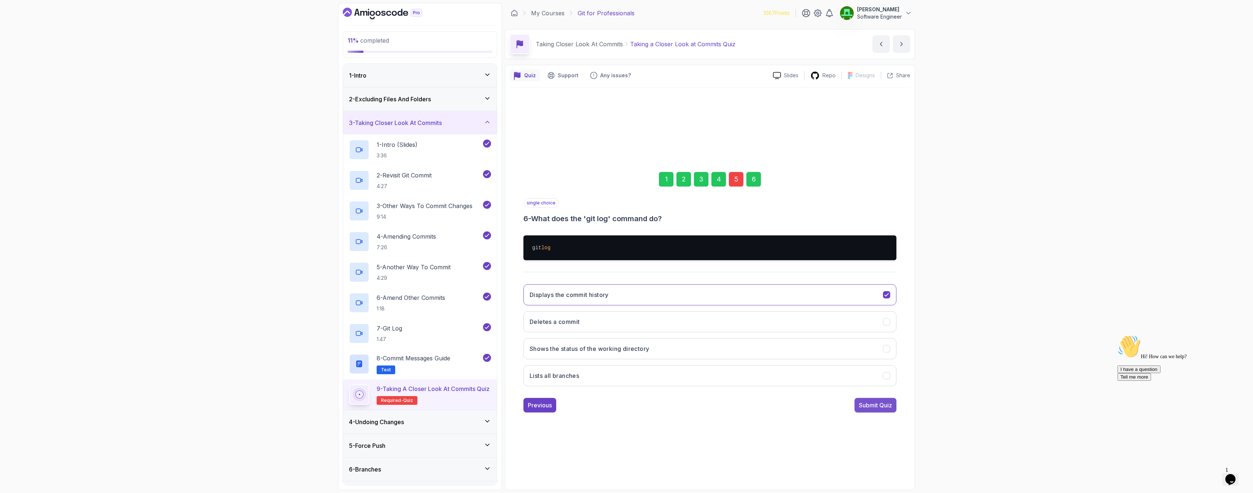
click at [879, 403] on div "Submit Quiz" at bounding box center [875, 405] width 33 height 9
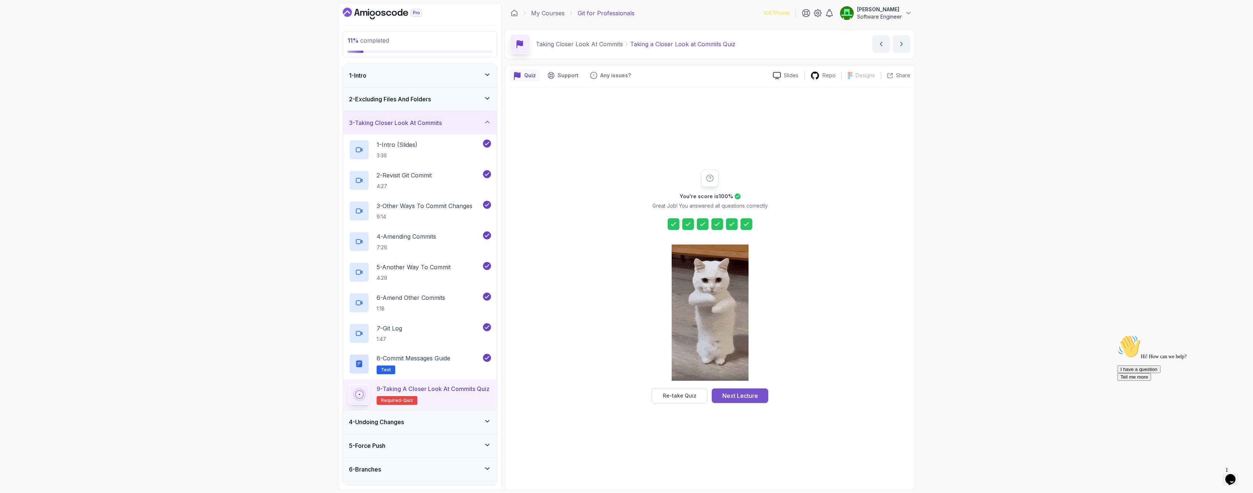
click at [760, 401] on button "Next Lecture" at bounding box center [740, 395] width 56 height 15
